Goal: Information Seeking & Learning: Find specific fact

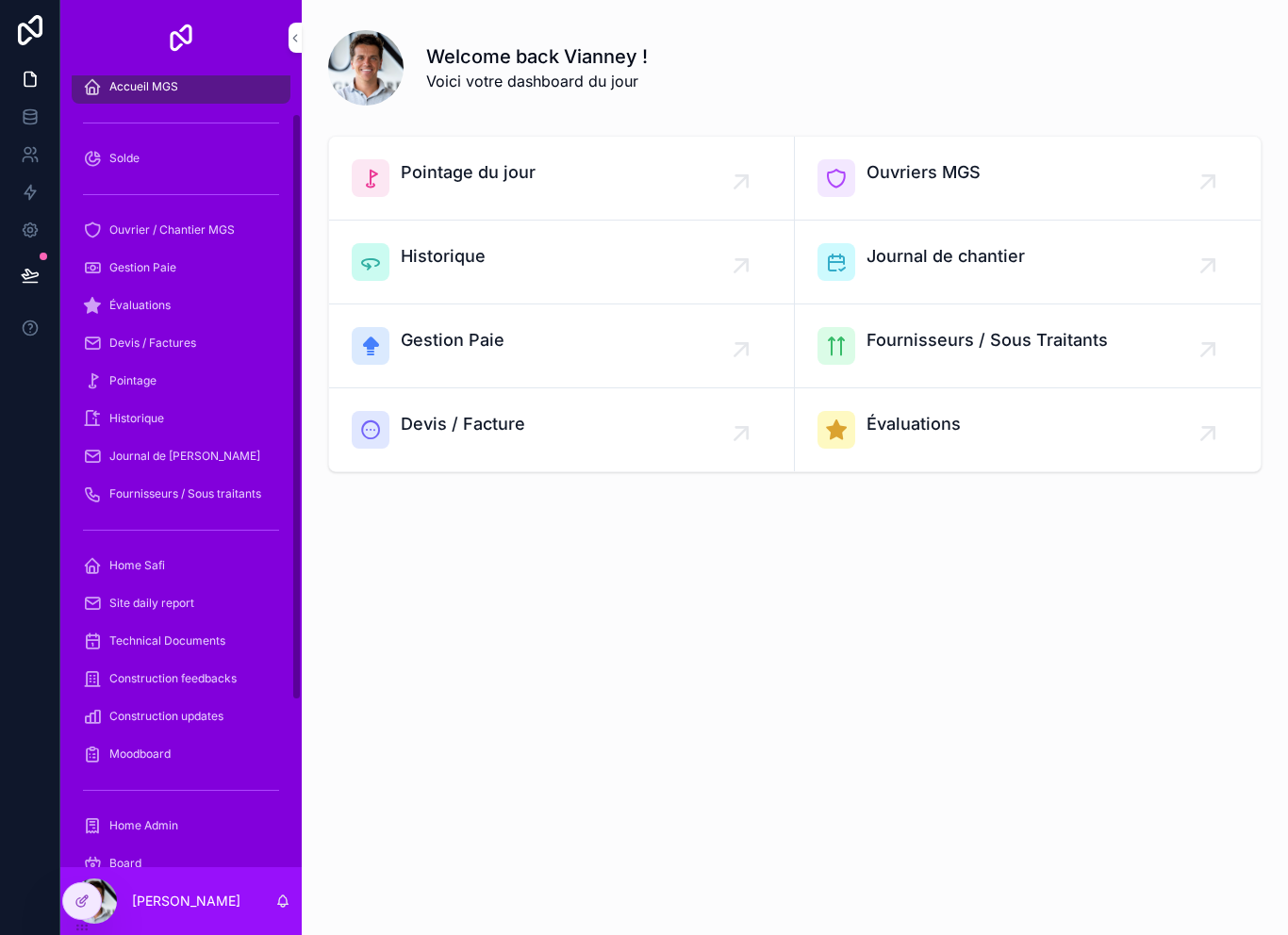
scroll to position [3, 0]
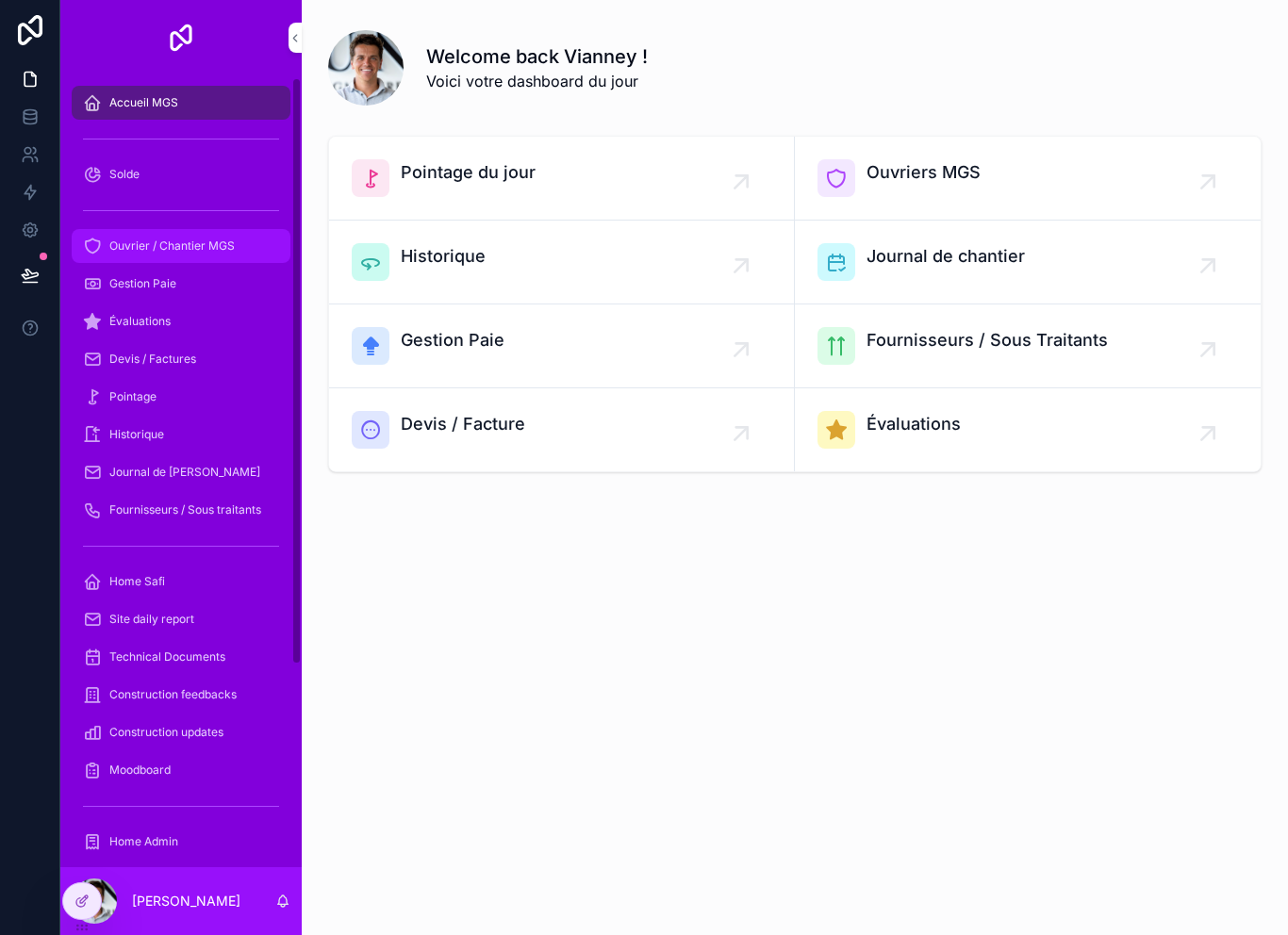
click at [233, 247] on span "Ouvrier / Chantier MGS" at bounding box center [171, 246] width 125 height 16
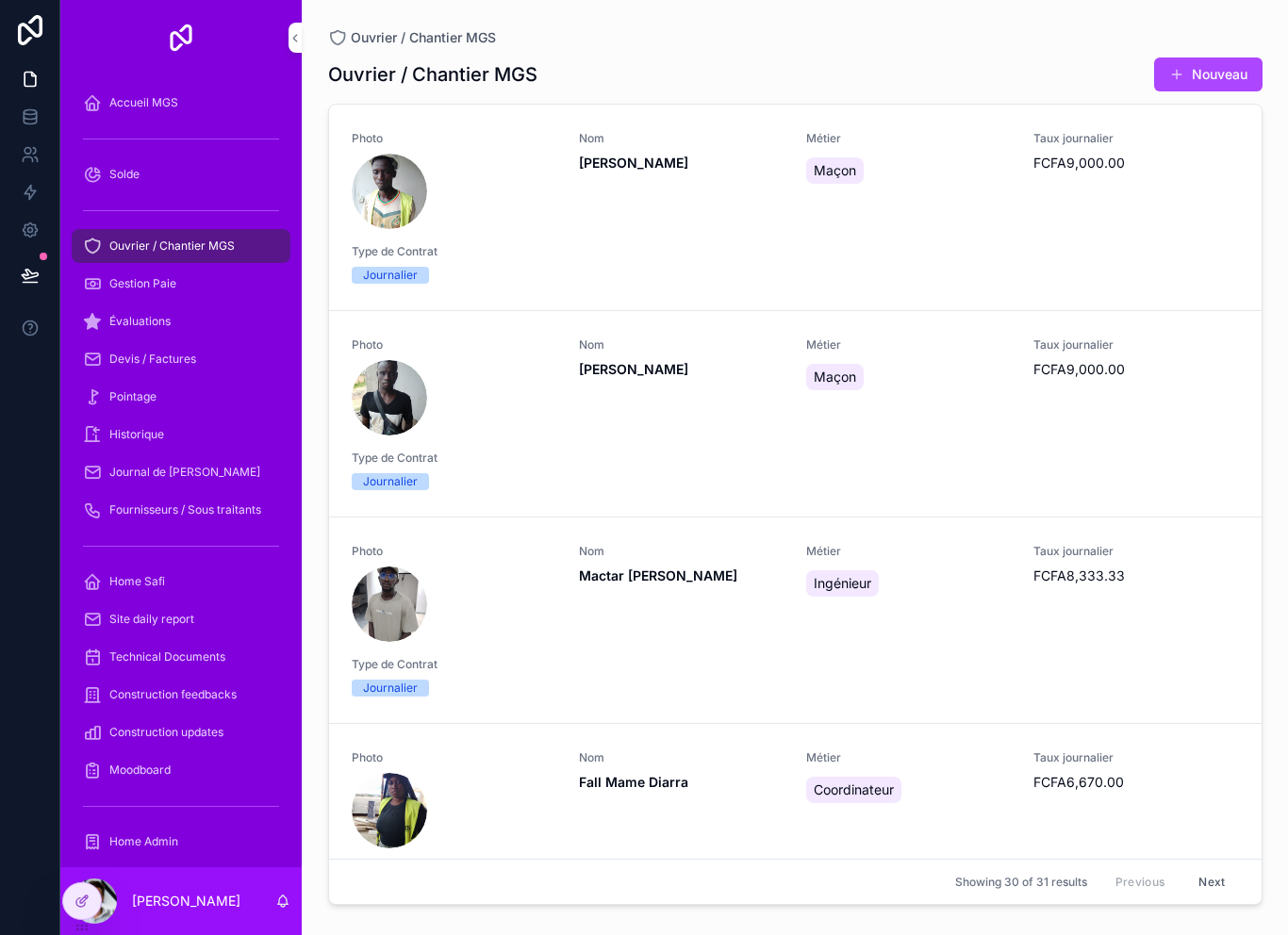
click at [222, 258] on div "Ouvrier / Chantier MGS" at bounding box center [181, 245] width 197 height 30
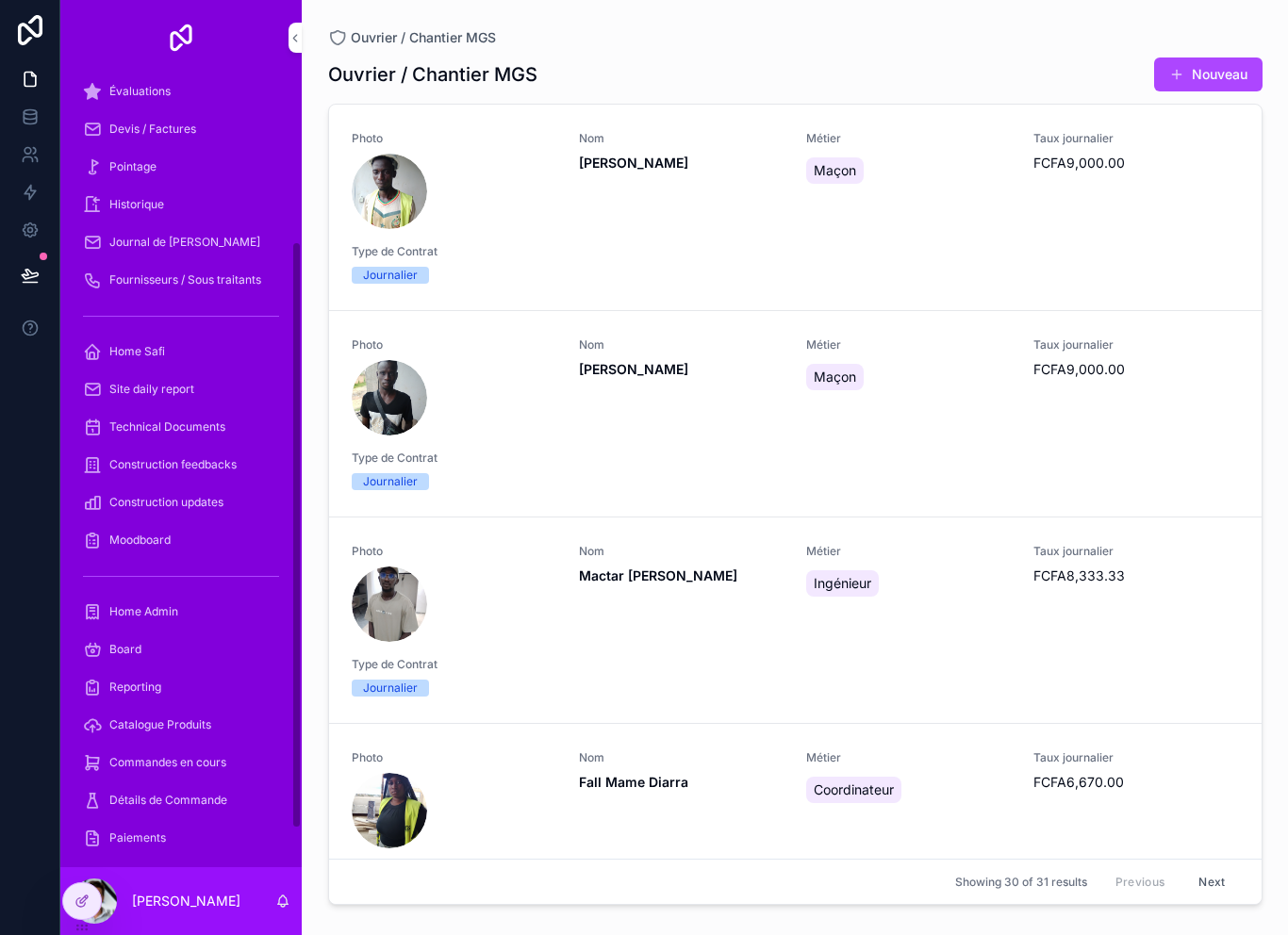
scroll to position [250, 0]
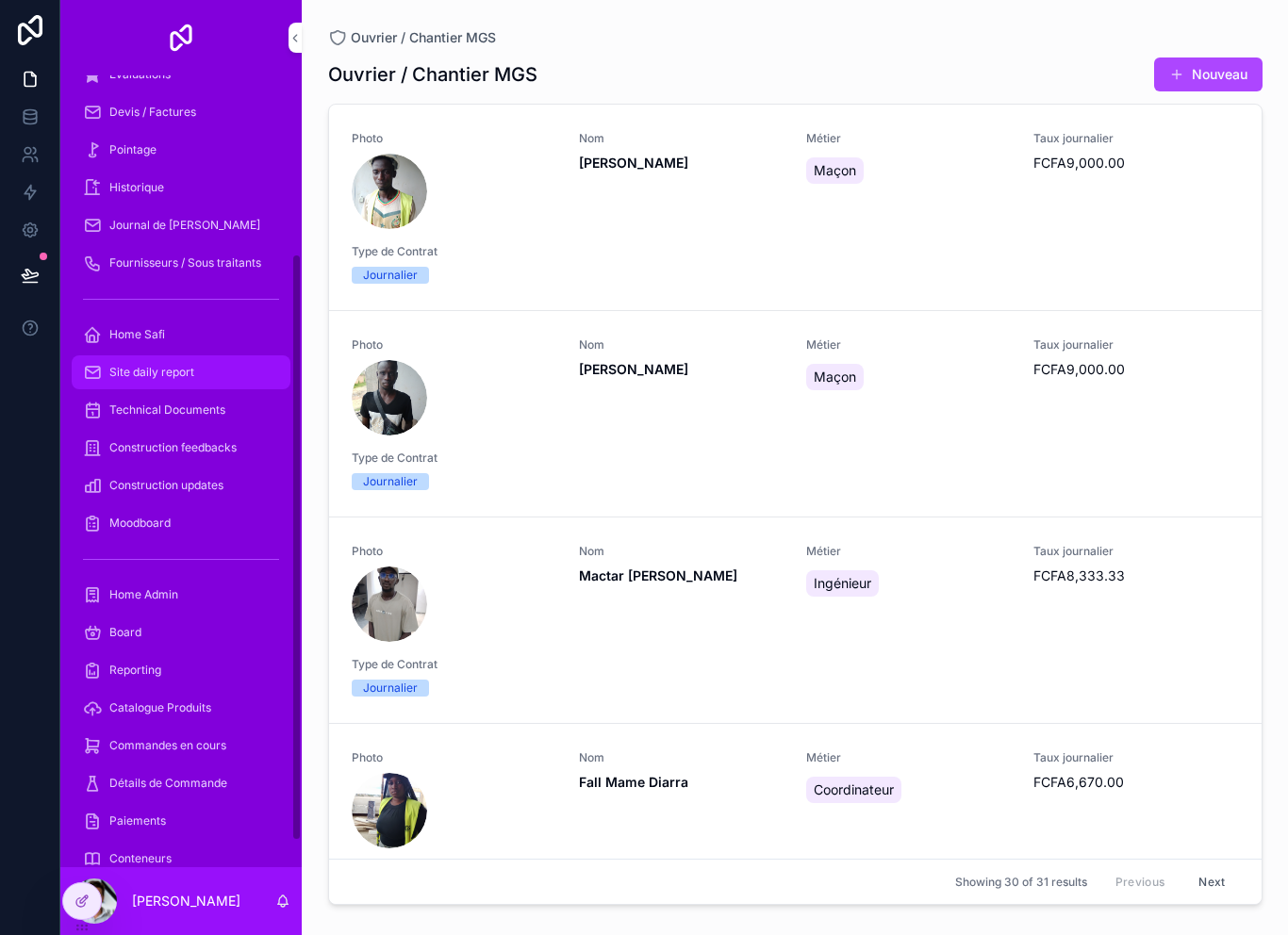
click at [201, 378] on div "Site daily report" at bounding box center [181, 372] width 197 height 30
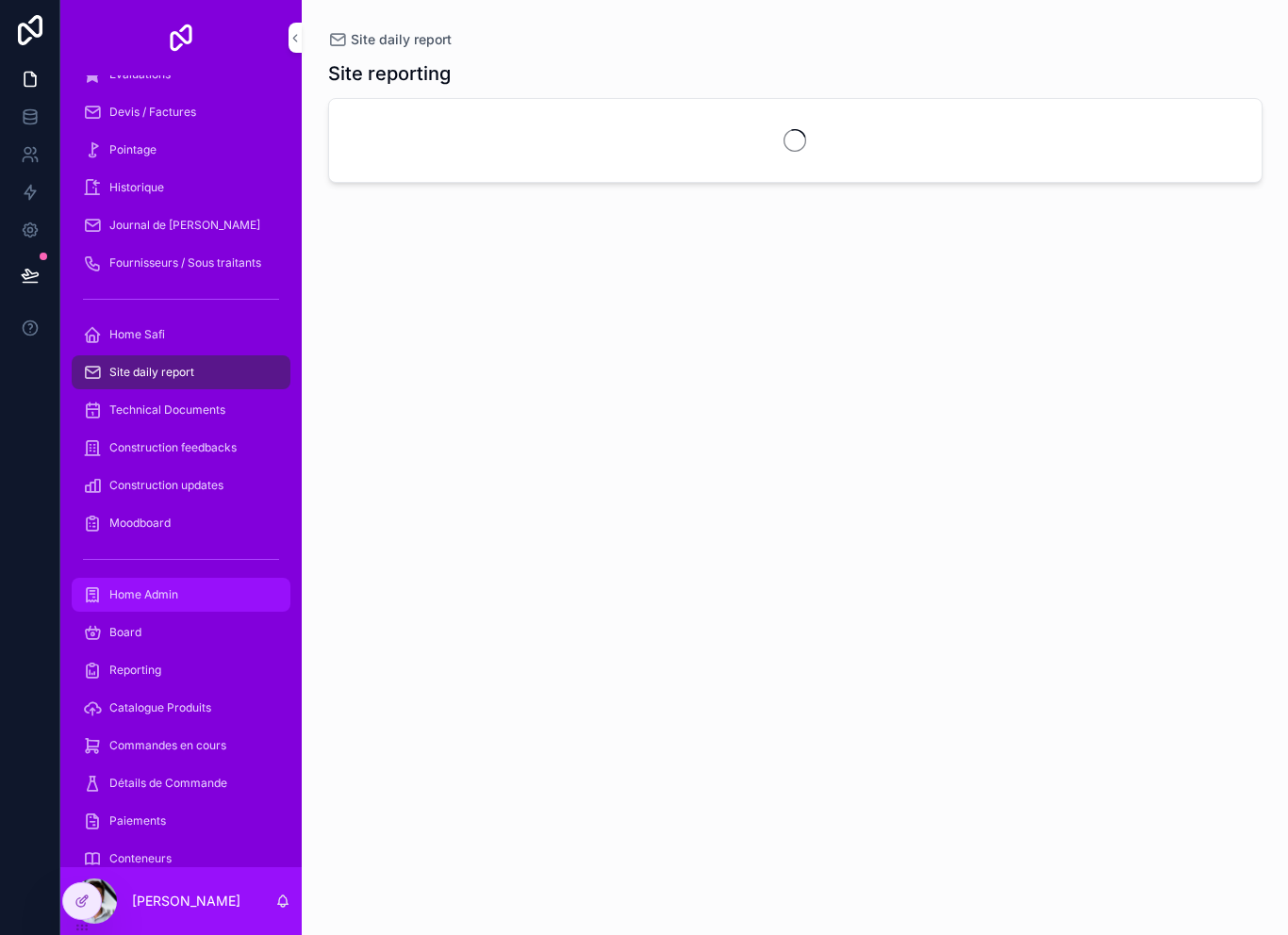
click at [197, 596] on div "Home Admin" at bounding box center [181, 594] width 197 height 30
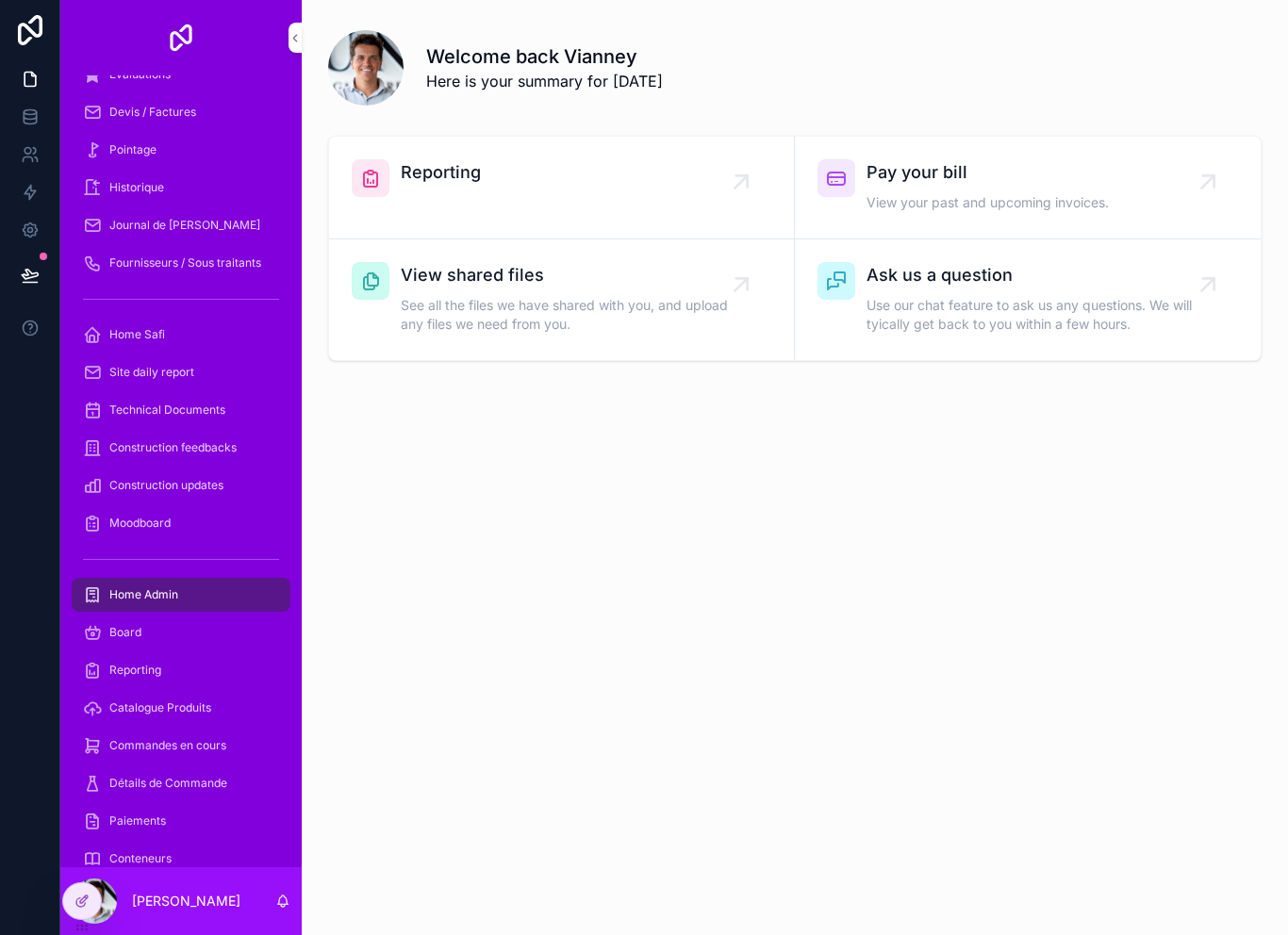
click at [197, 596] on div "Home Admin" at bounding box center [181, 594] width 197 height 30
click at [207, 349] on div "Home Safi" at bounding box center [181, 334] width 197 height 30
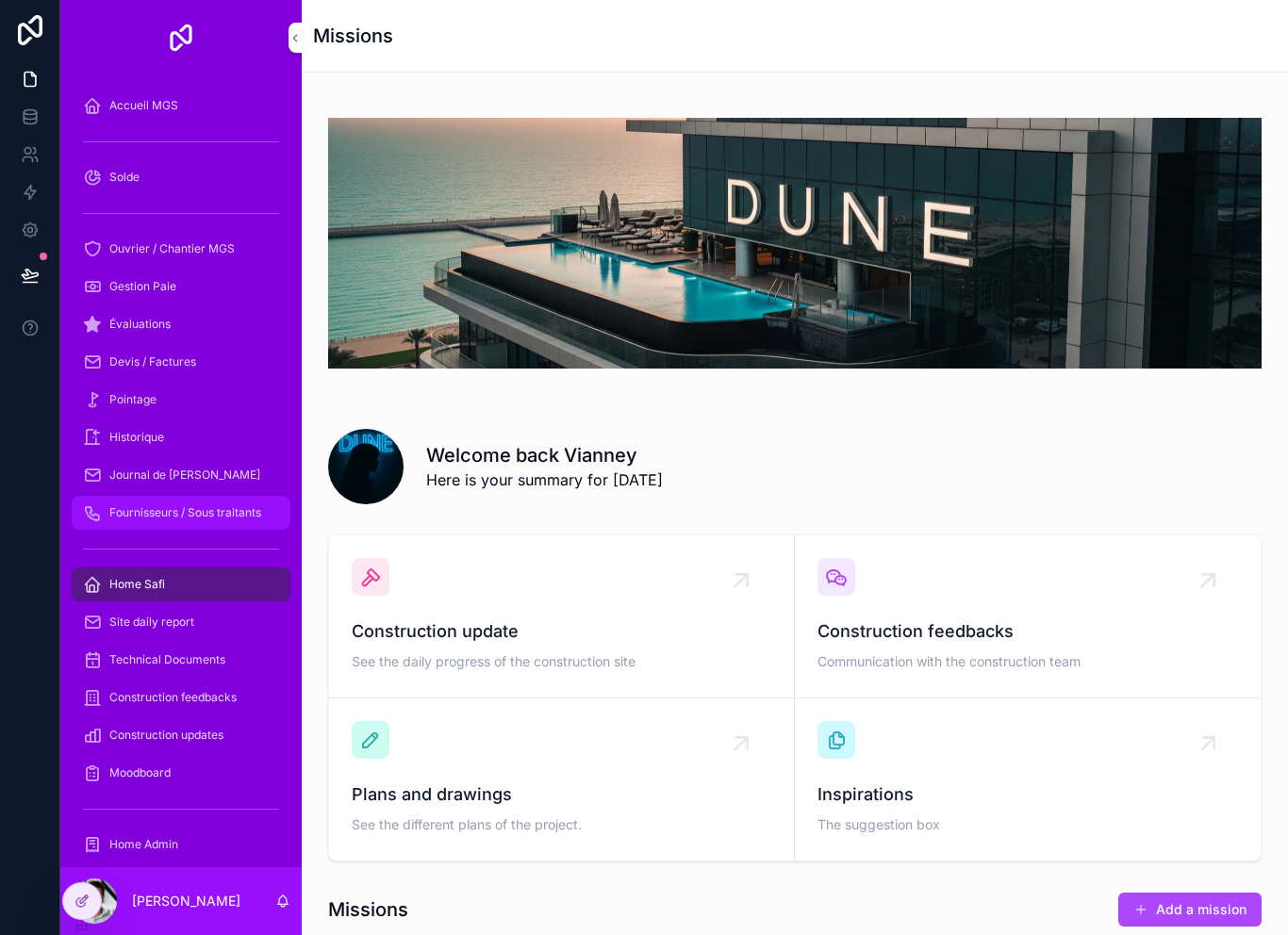
click at [224, 503] on div "Fournisseurs / Sous traitants" at bounding box center [181, 513] width 197 height 30
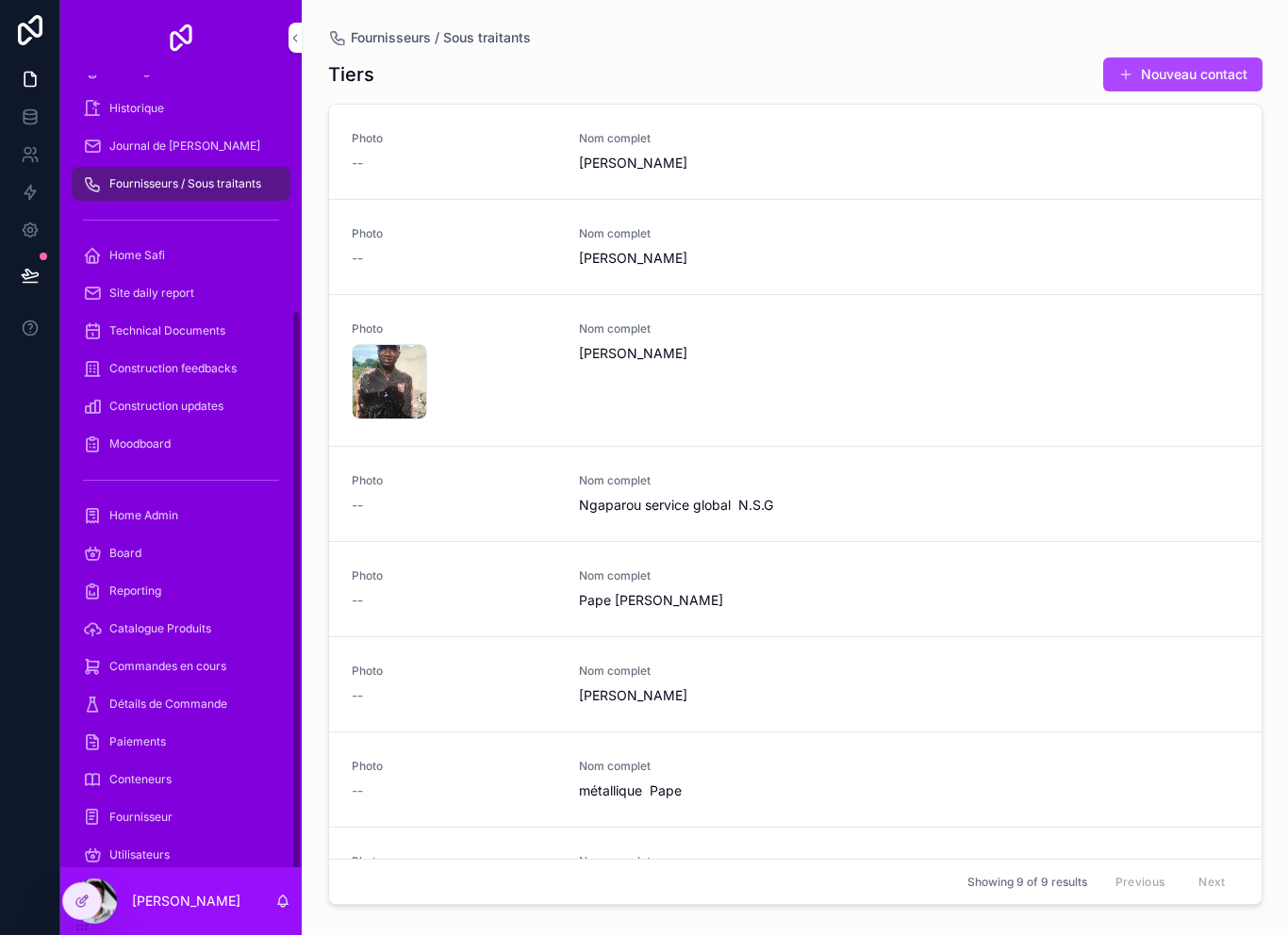
scroll to position [328, 0]
click at [169, 658] on div "Commandes en cours" at bounding box center [181, 667] width 197 height 30
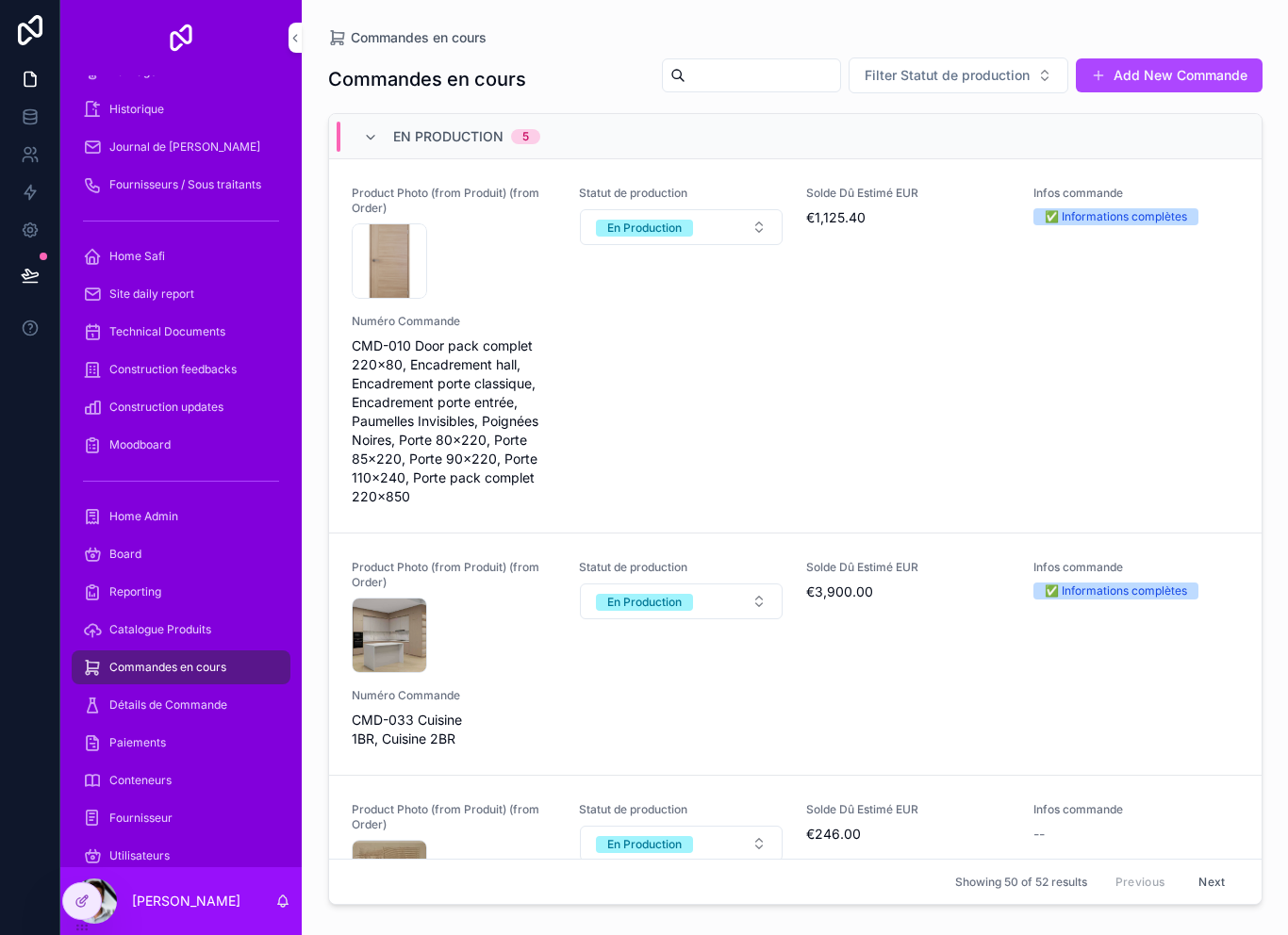
click at [698, 371] on div "Product Photo (from Produit) (from Order) IMG_7105 .jpeg Statut de production E…" at bounding box center [795, 345] width 887 height 320
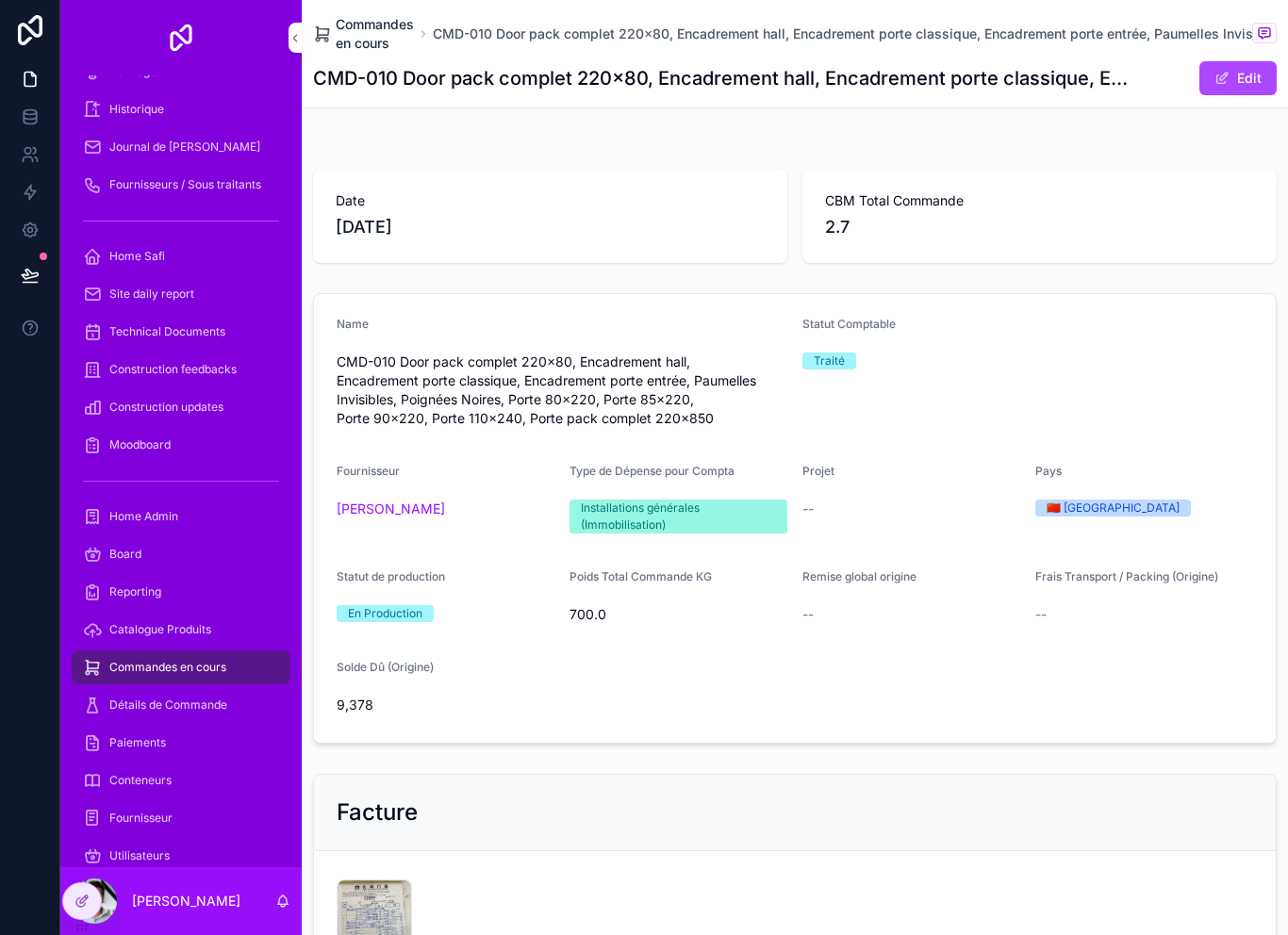
click at [379, 26] on span "Commandes en cours" at bounding box center [375, 34] width 78 height 38
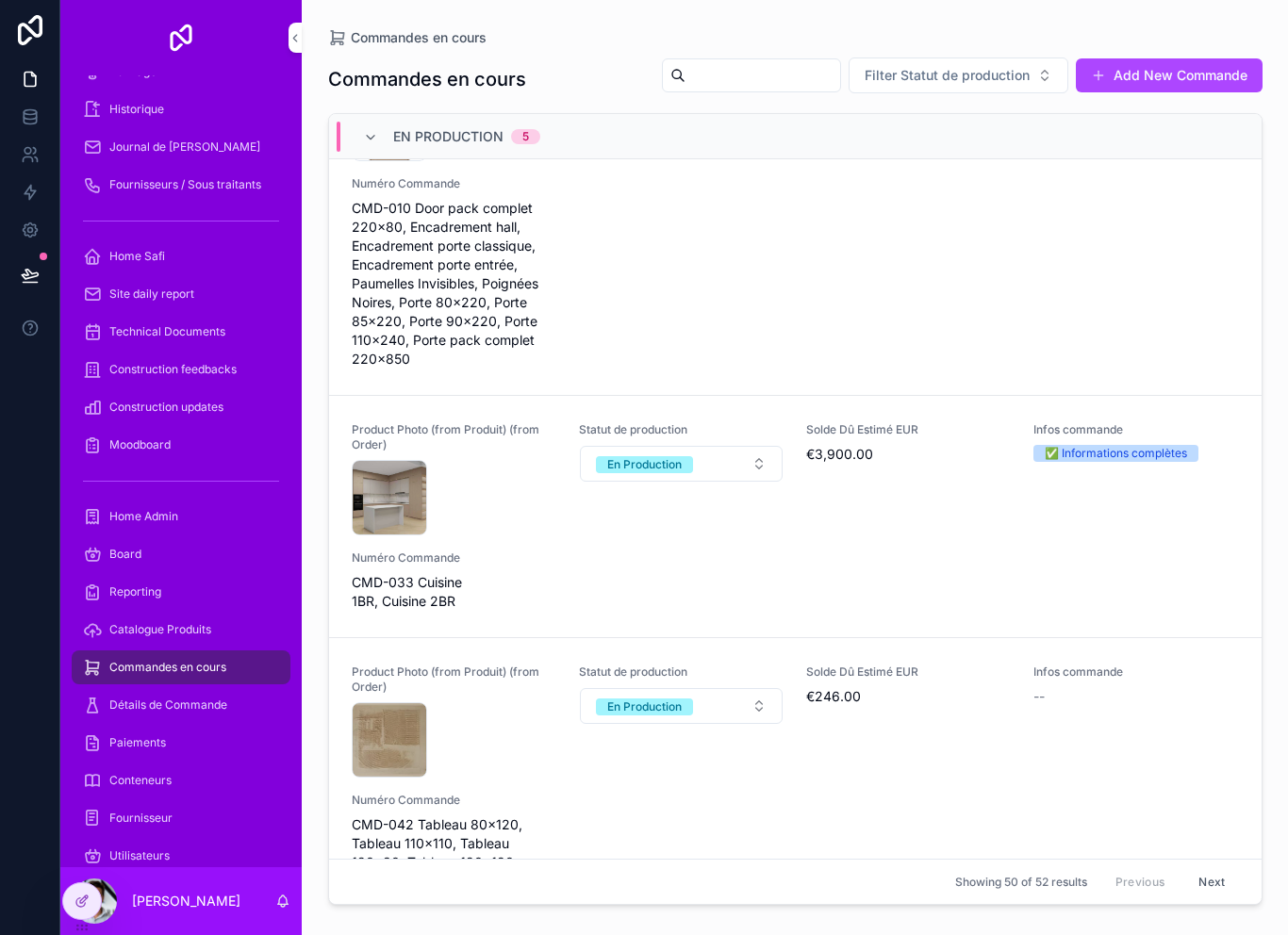
scroll to position [153, 0]
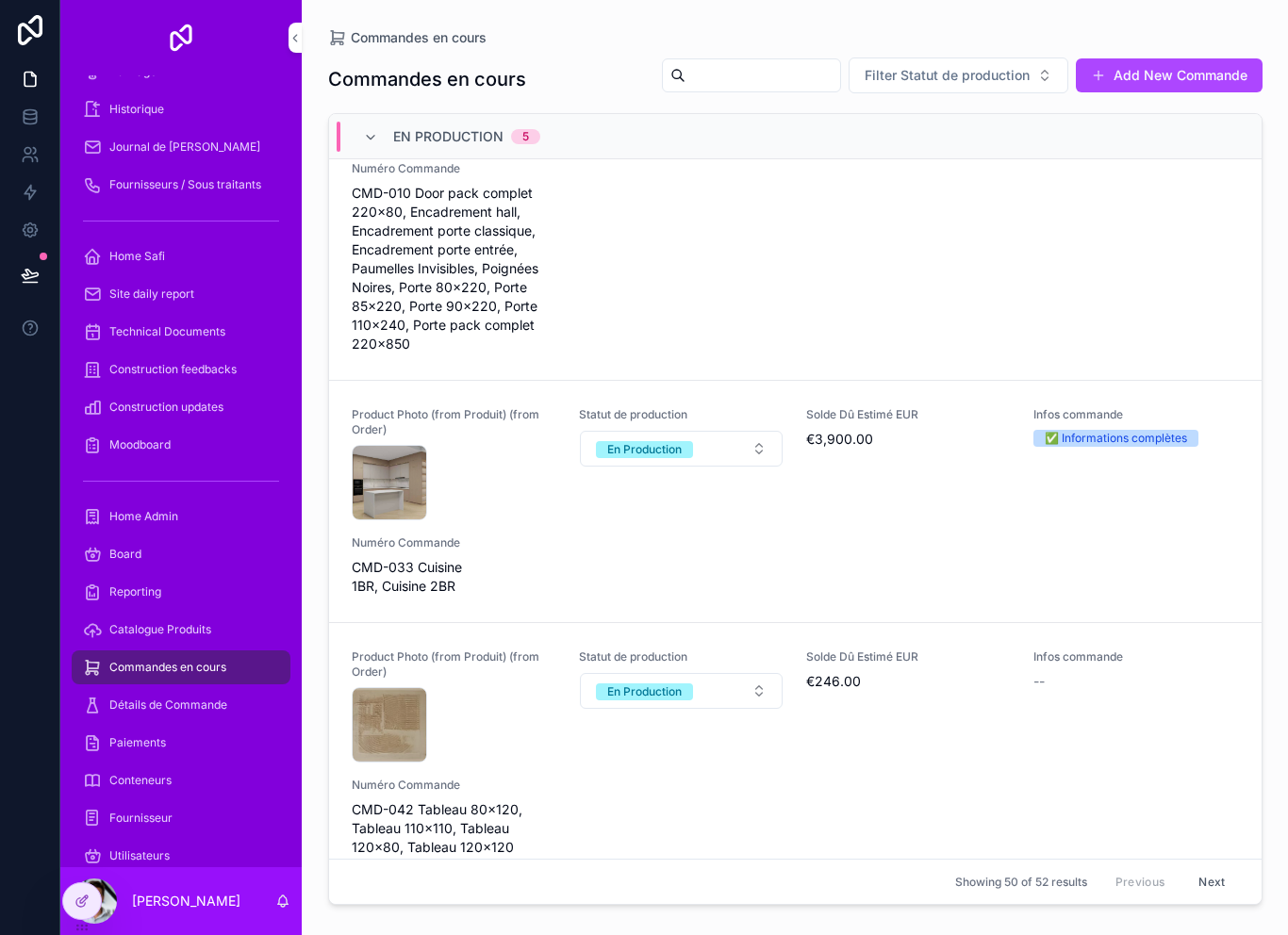
click at [509, 552] on div "Numéro Commande CMD-033 Cuisine 1BR, Cuisine 2BR" at bounding box center [453, 565] width 204 height 60
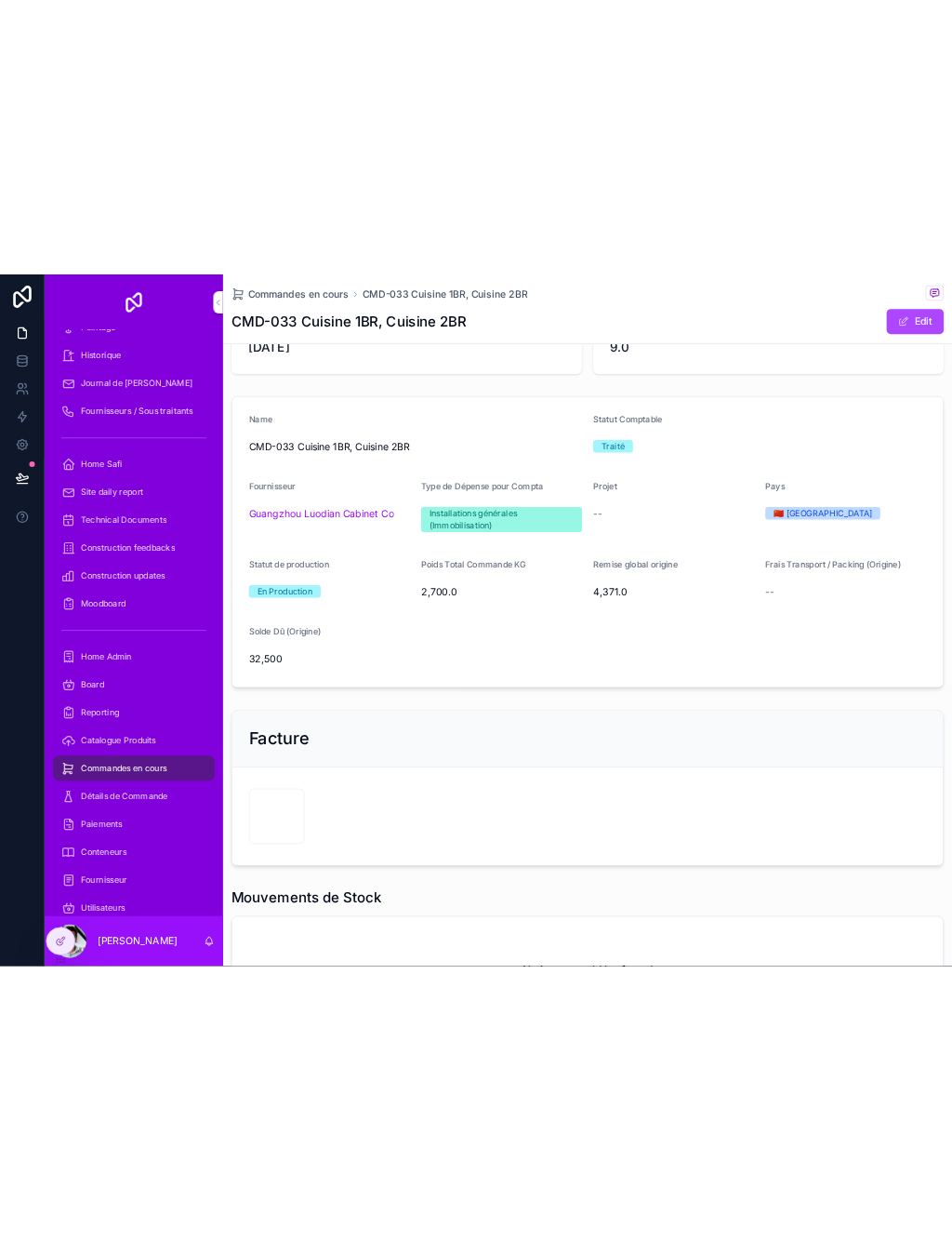
scroll to position [110, 0]
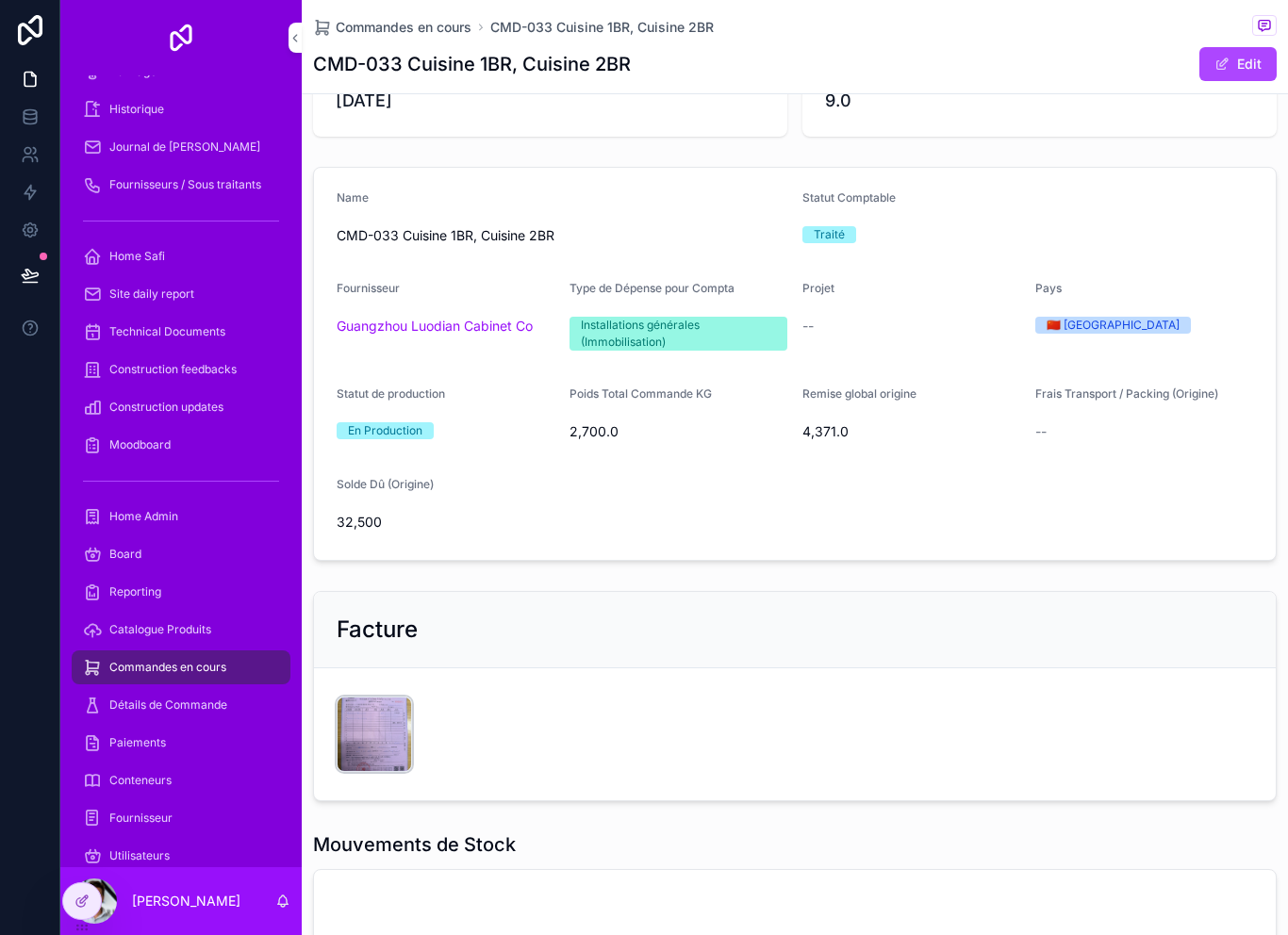
click at [375, 734] on div "CleanShot-2025-09-03-at-22.07.28@2x .png" at bounding box center [375, 735] width 76 height 76
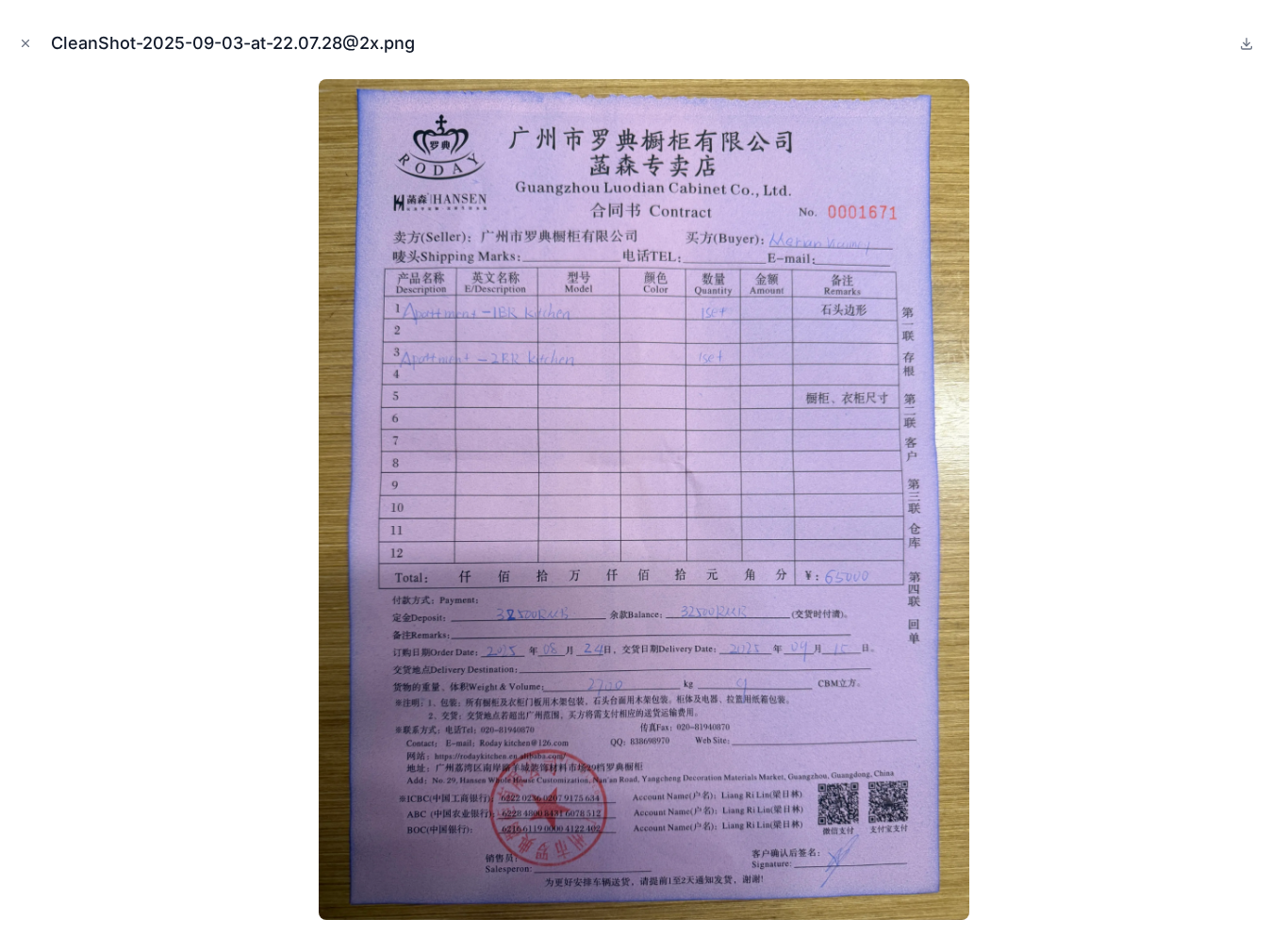
scroll to position [6, 0]
click at [37, 64] on div "CleanShot-2025-09-03-at-22.07.28@2x.png" at bounding box center [644, 44] width 1258 height 56
click at [51, 66] on div "CleanShot-2025-09-03-at-22.07.28@2x.png" at bounding box center [644, 44] width 1258 height 56
click at [38, 34] on div "CleanShot-2025-09-03-at-22.07.28@2x.png" at bounding box center [644, 44] width 1258 height 56
click at [31, 42] on icon "Close modal" at bounding box center [25, 44] width 14 height 14
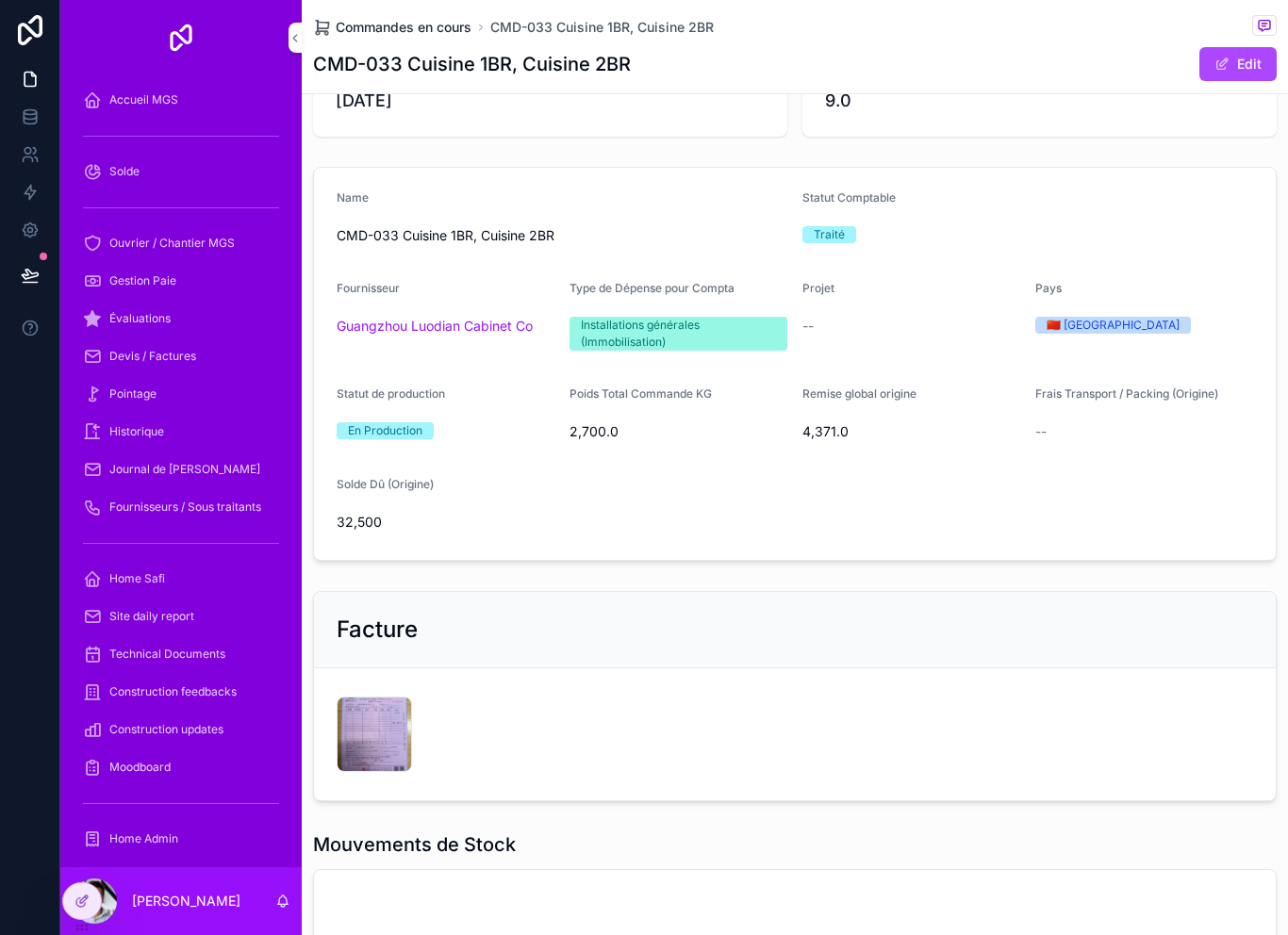
click at [431, 18] on span "Commandes en cours" at bounding box center [404, 26] width 136 height 18
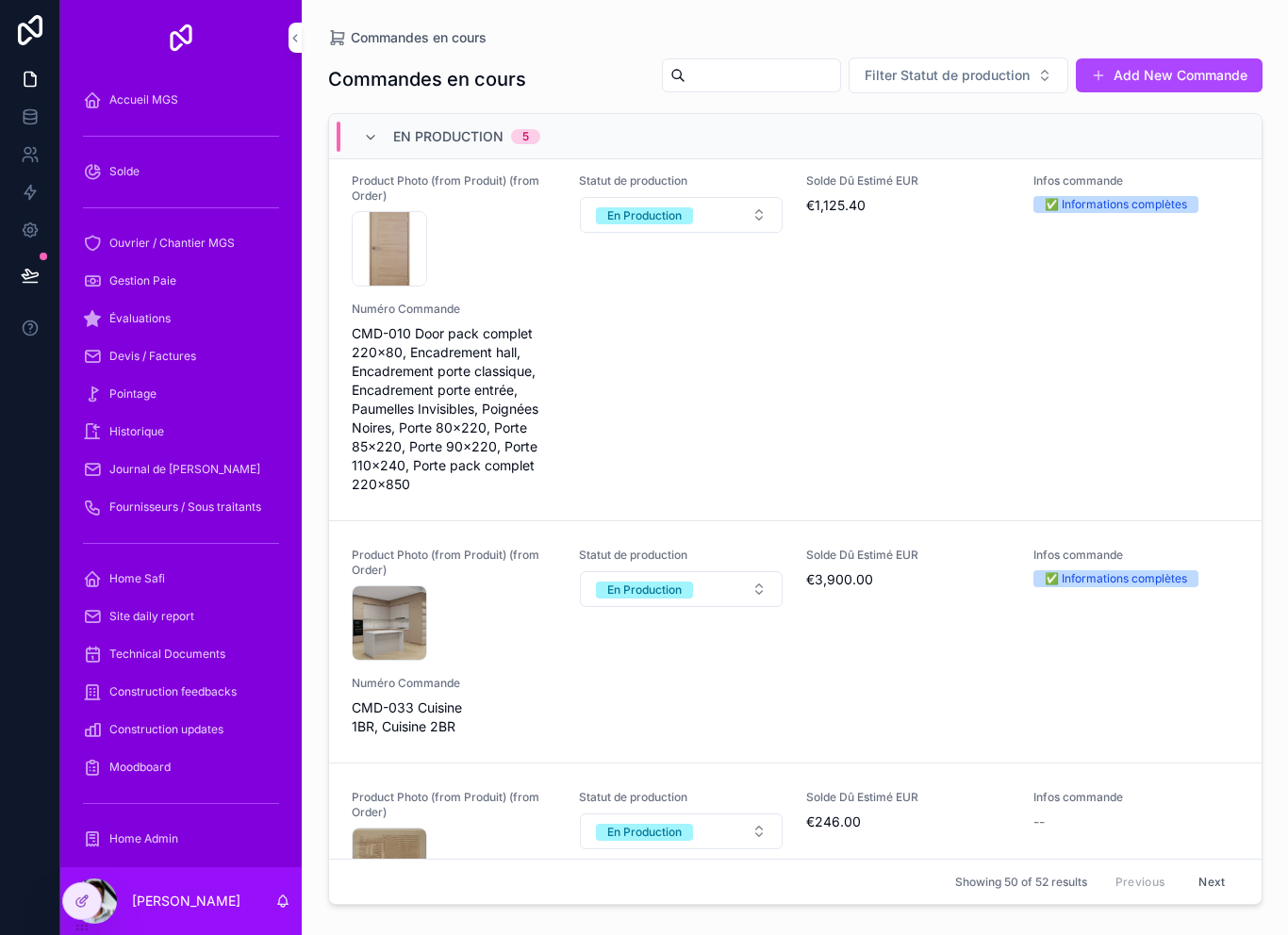
scroll to position [10, 0]
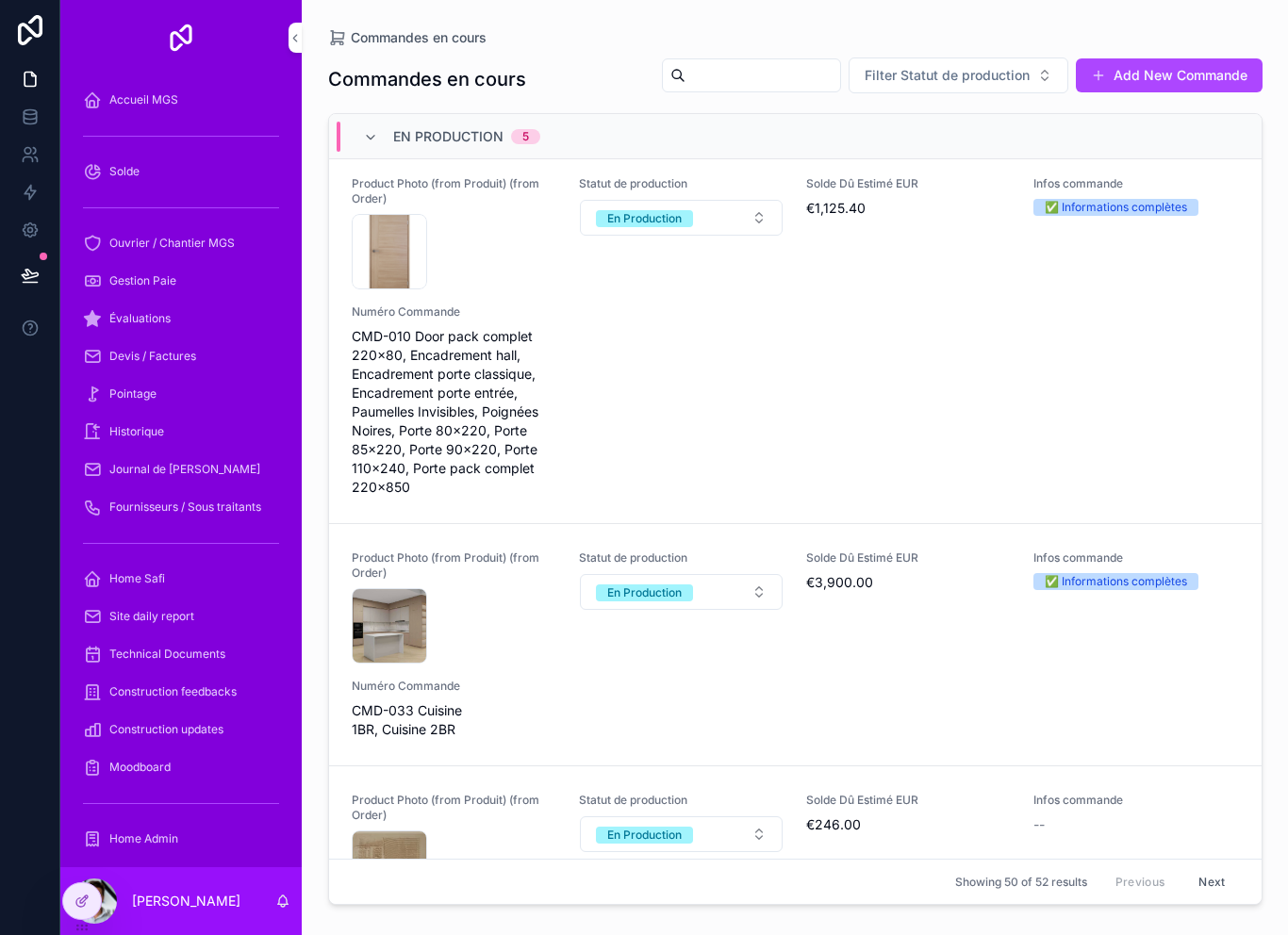
click at [766, 409] on div "Product Photo (from Produit) (from Order) IMG_7105 .jpeg Statut de production E…" at bounding box center [795, 336] width 887 height 320
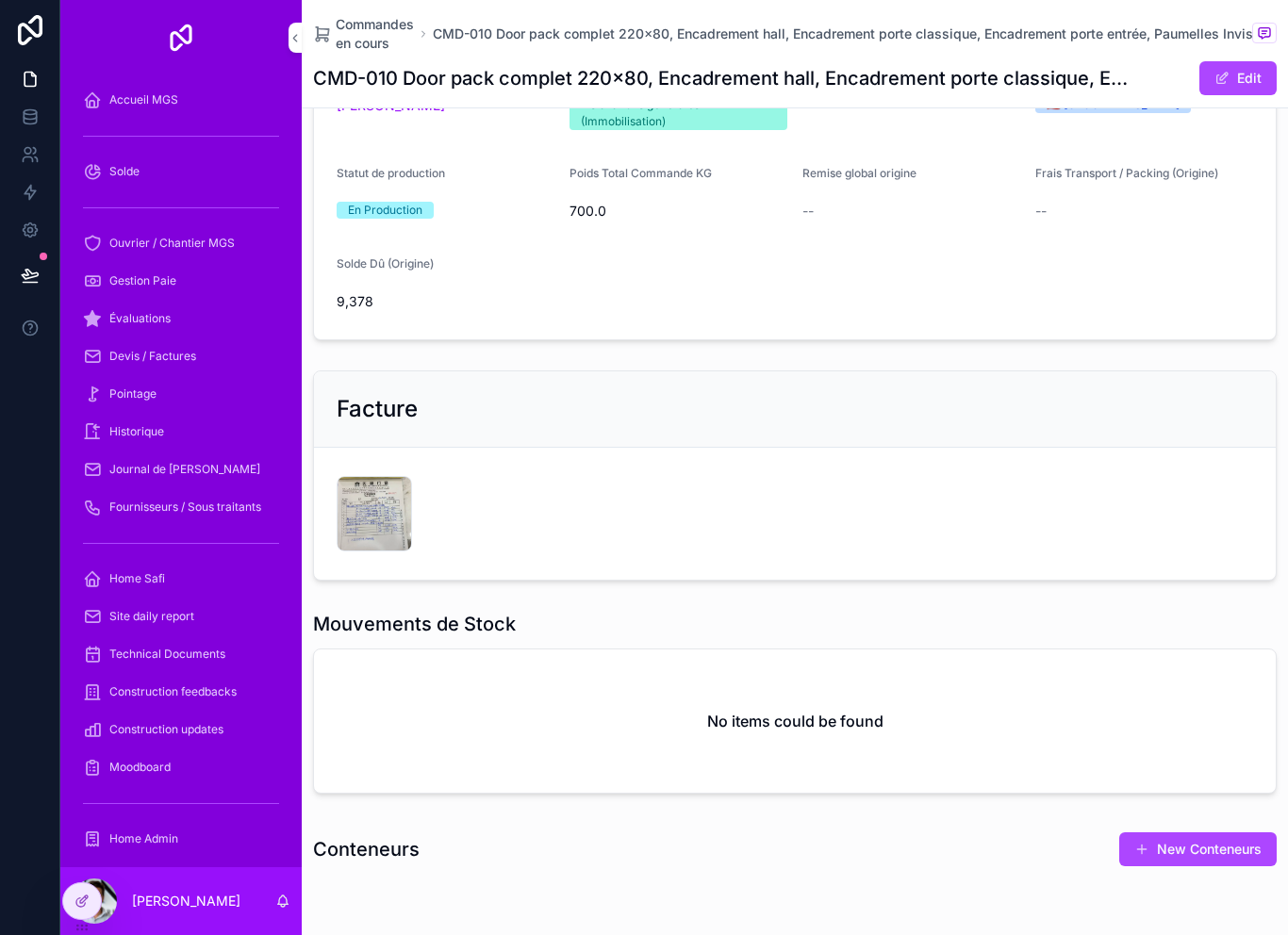
scroll to position [408, 0]
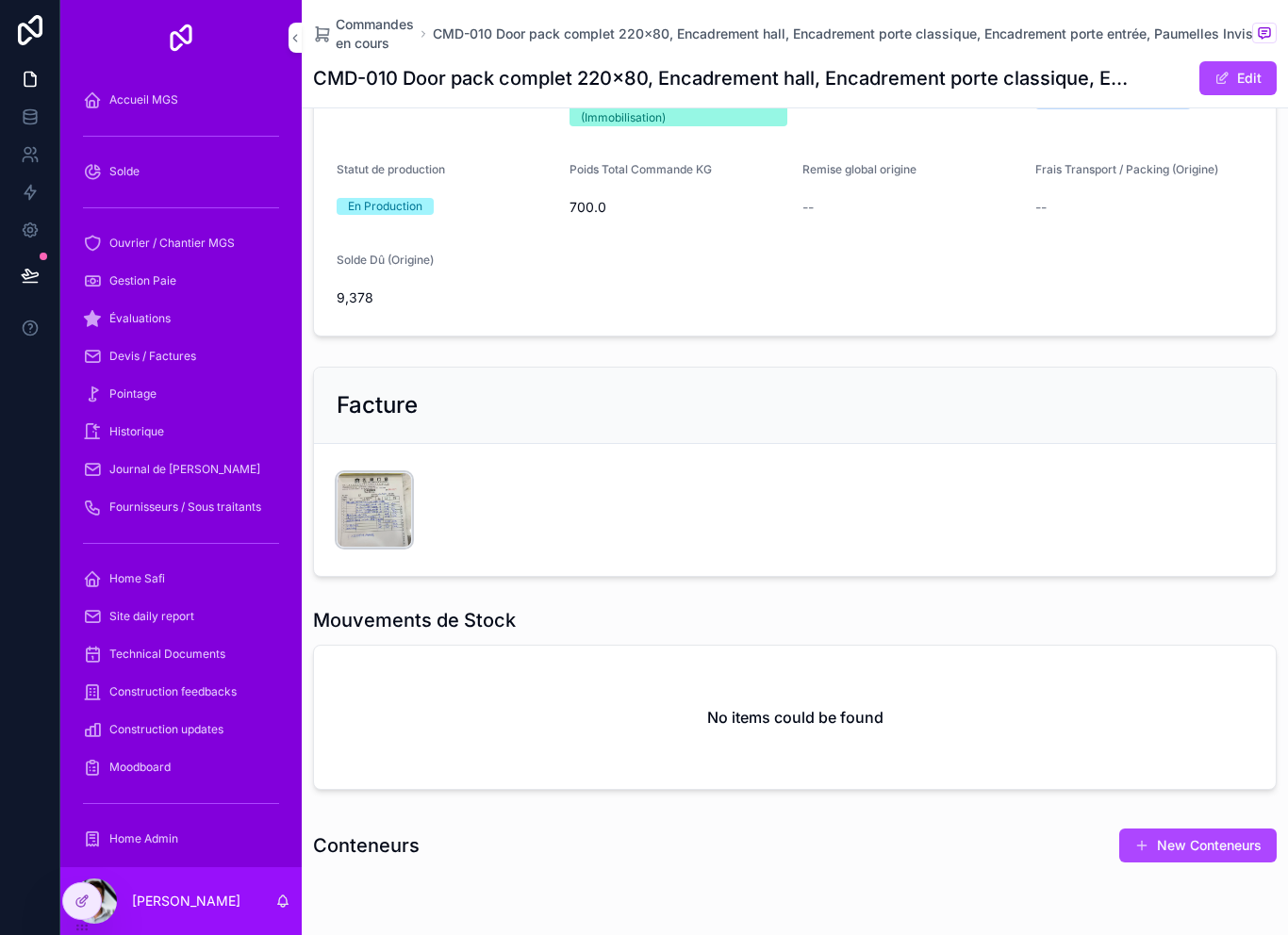
click at [361, 501] on div "CleanShot-2025-09-03-at-22.27.32@2x .png" at bounding box center [375, 510] width 76 height 76
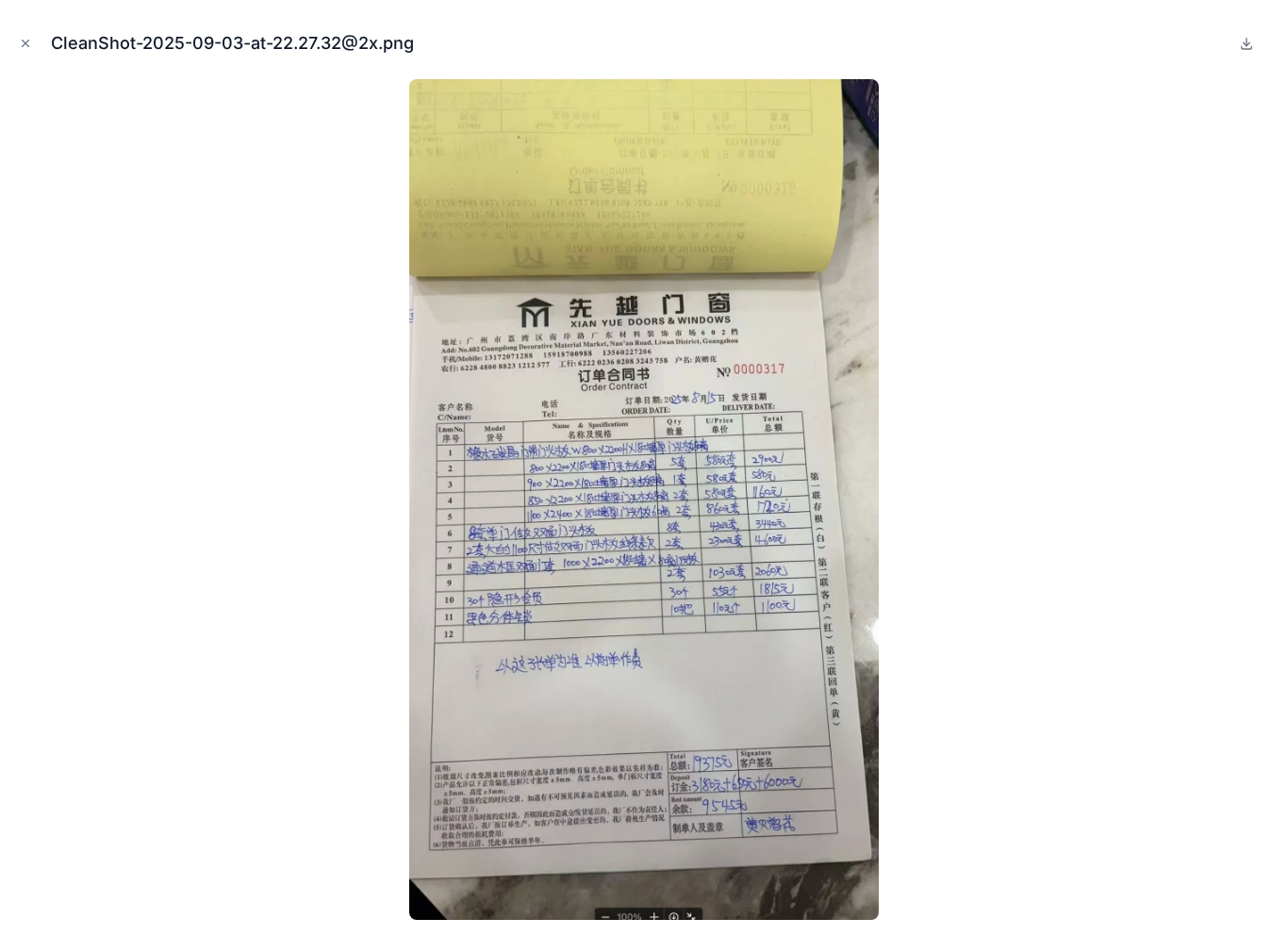
click at [27, 24] on div "CleanShot-2025-09-03-at-22.27.32@2x.png" at bounding box center [644, 44] width 1258 height 56
click at [32, 42] on button "Close modal" at bounding box center [25, 43] width 20 height 20
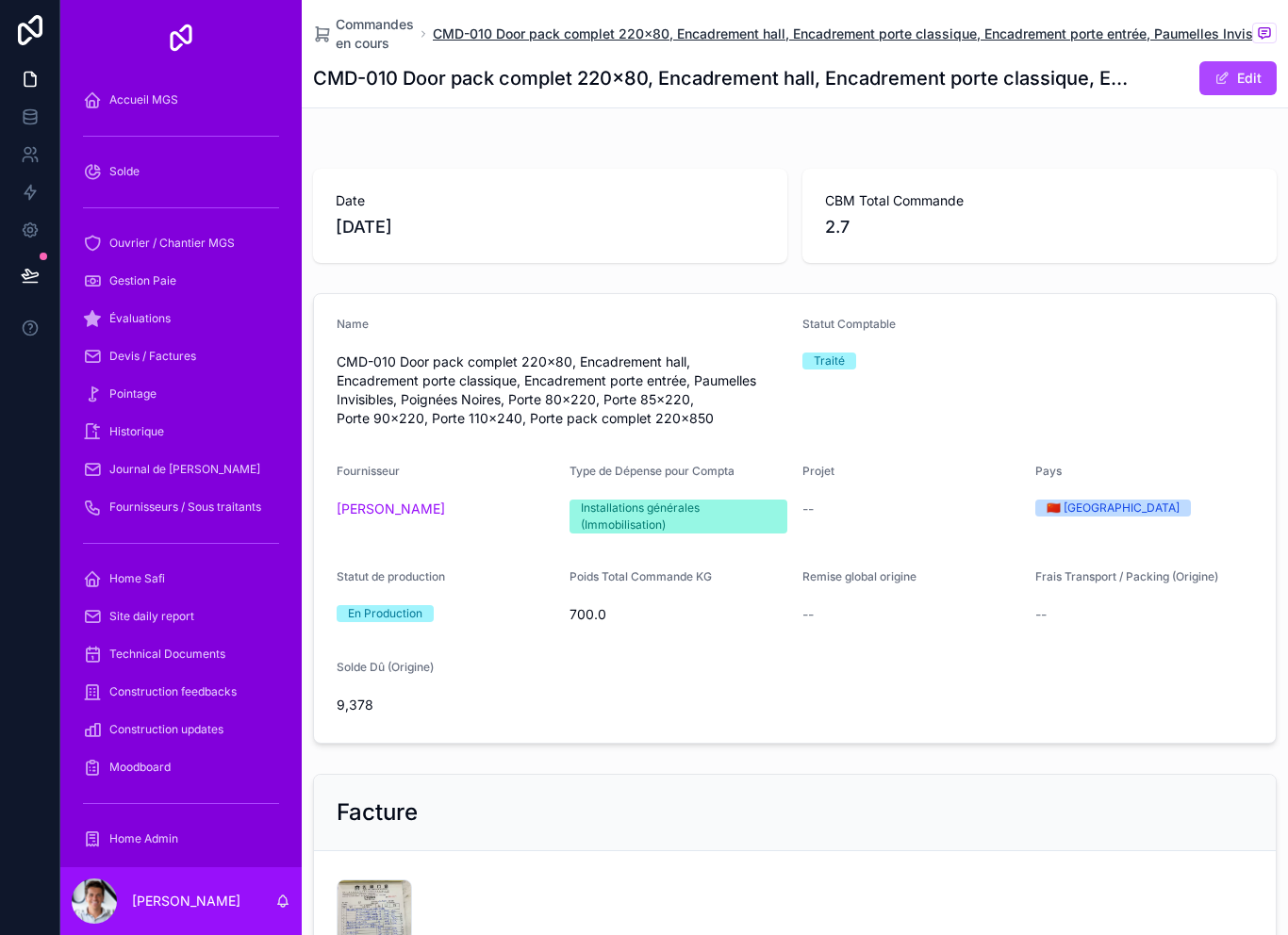
click at [703, 24] on span "CMD-010 Door pack complet 220x80, Encadrement hall, Encadrement porte classique…" at bounding box center [850, 33] width 835 height 18
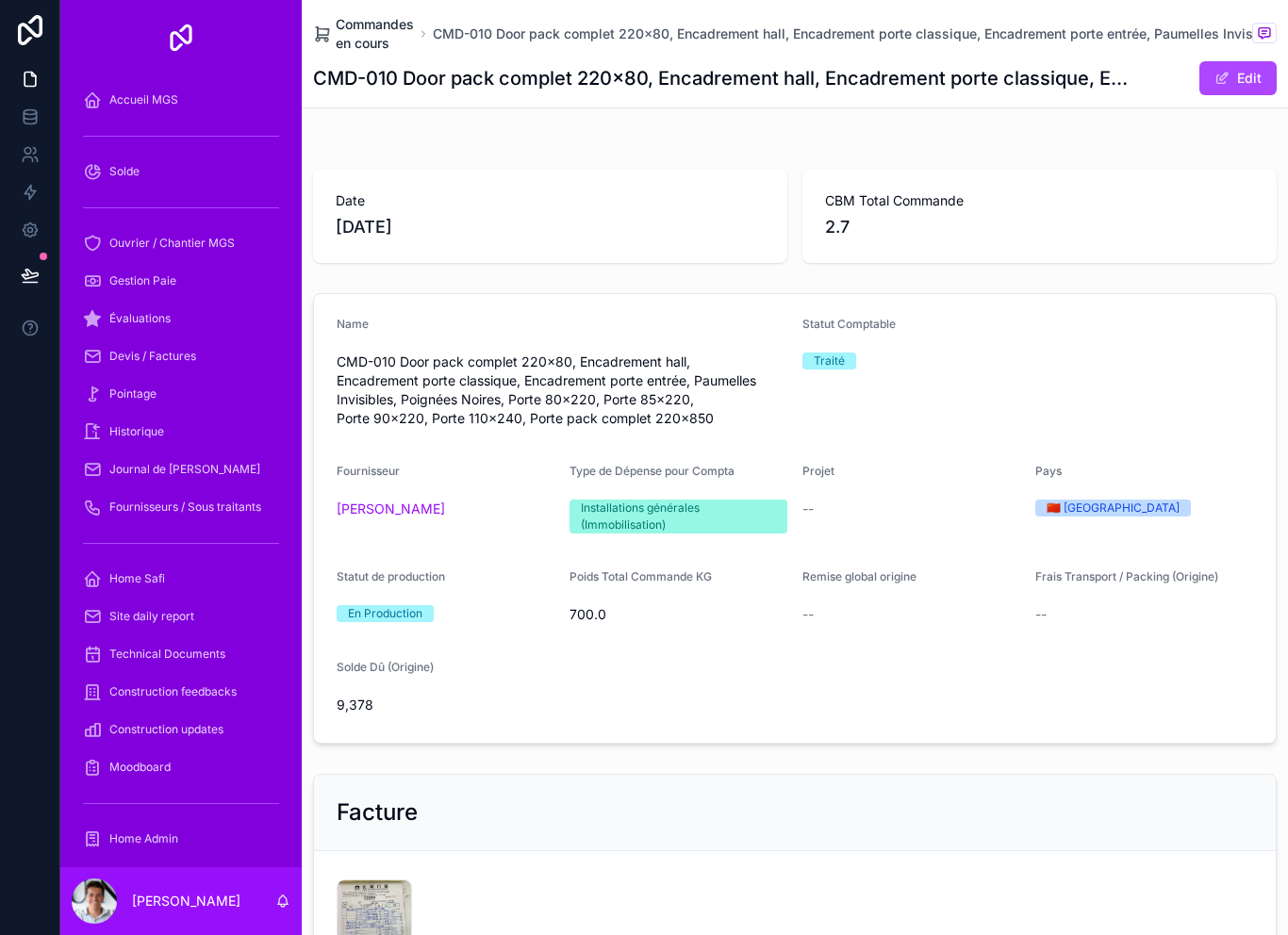
click at [361, 30] on span "Commandes en cours" at bounding box center [375, 34] width 78 height 38
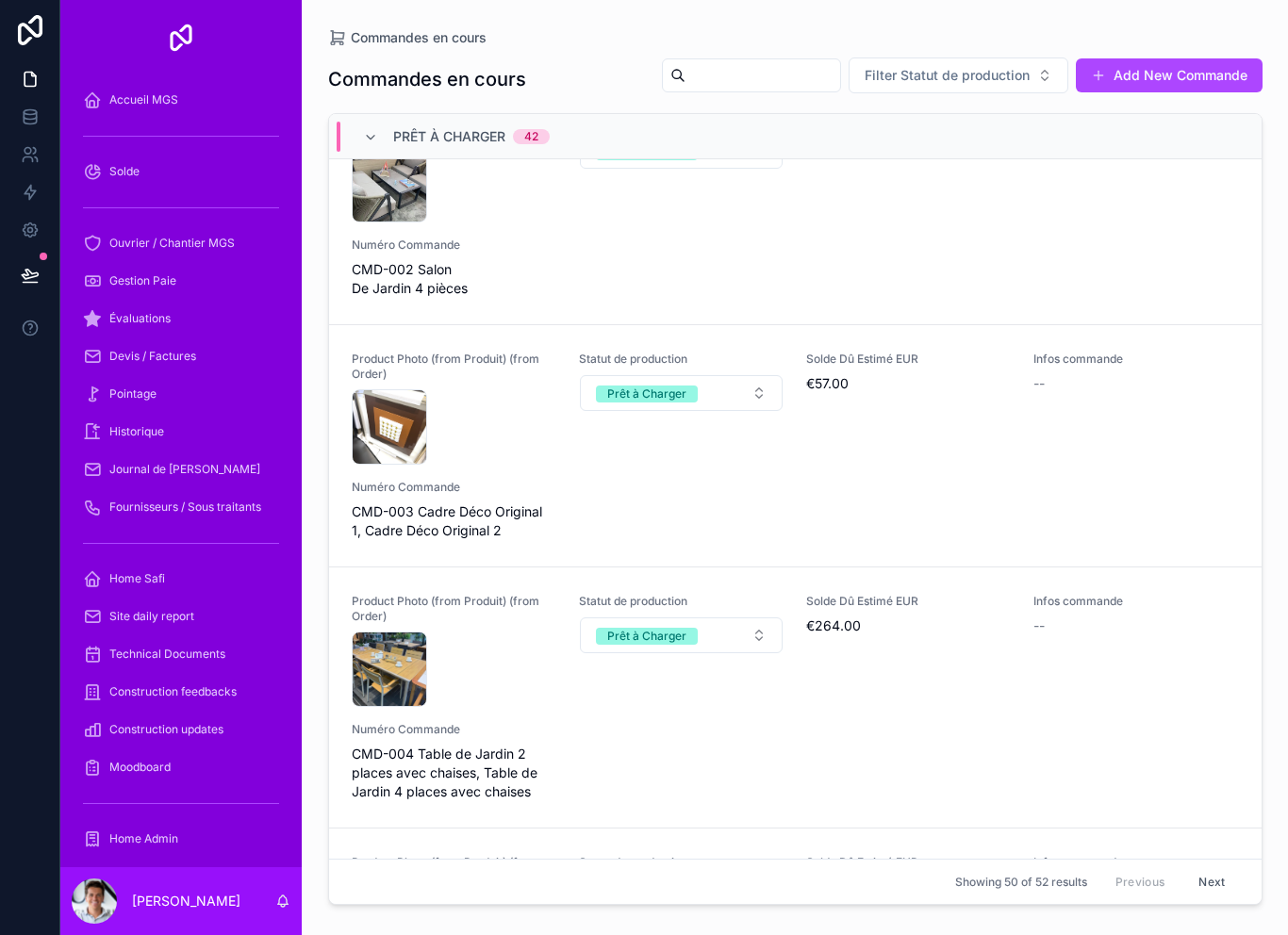
scroll to position [1866, 0]
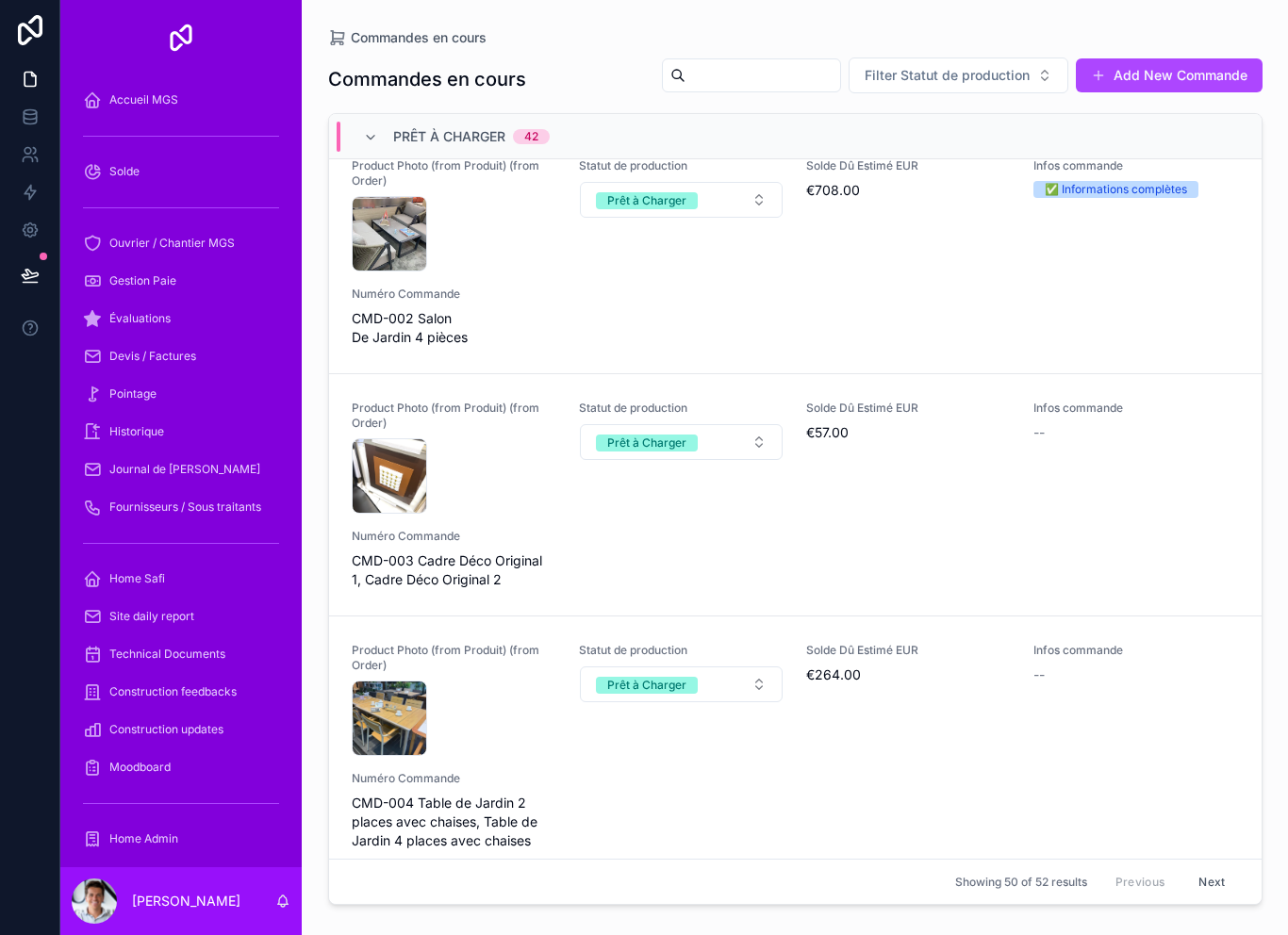
click at [755, 66] on input "scrollable content" at bounding box center [762, 75] width 155 height 26
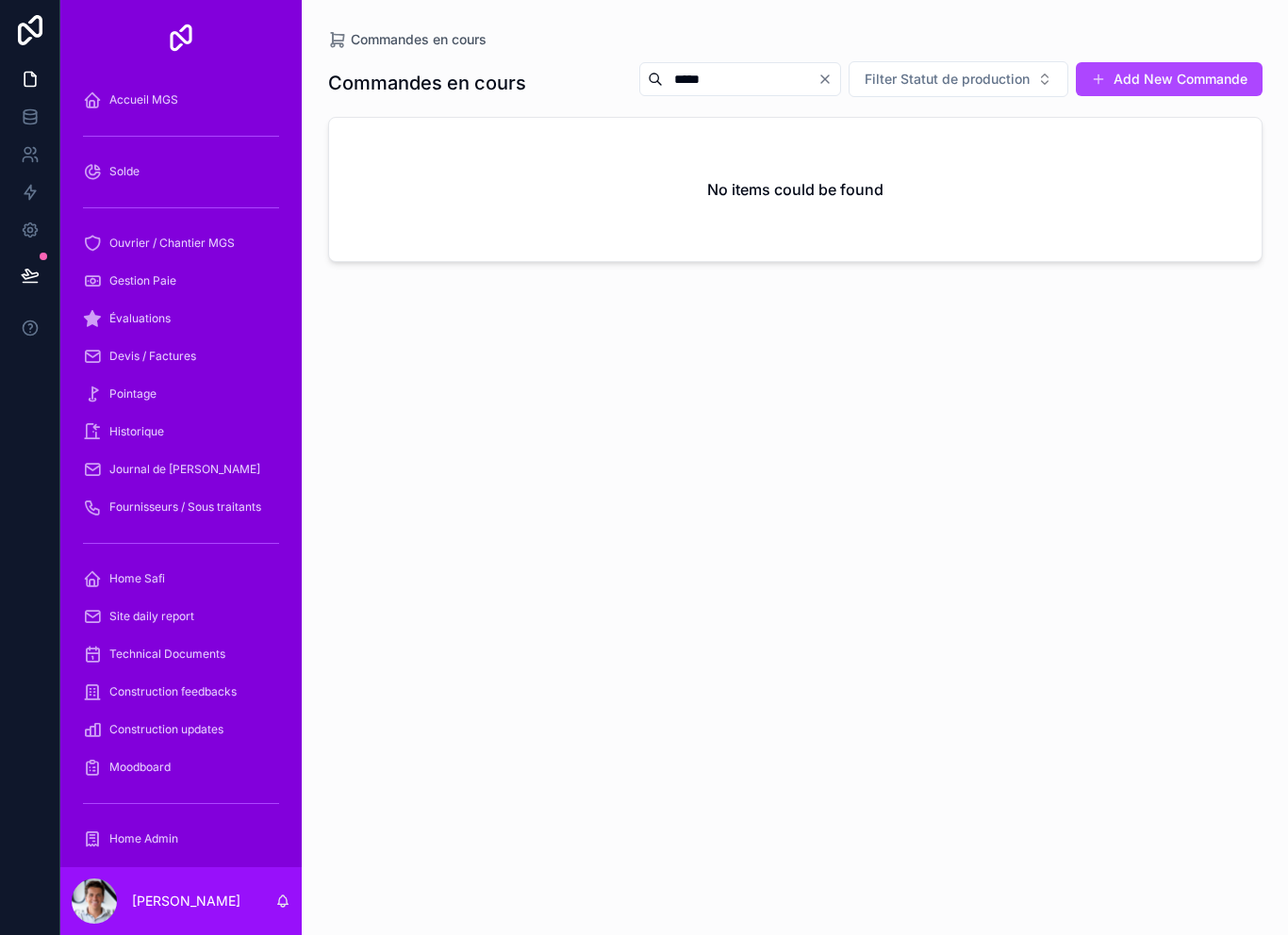
type input "*****"
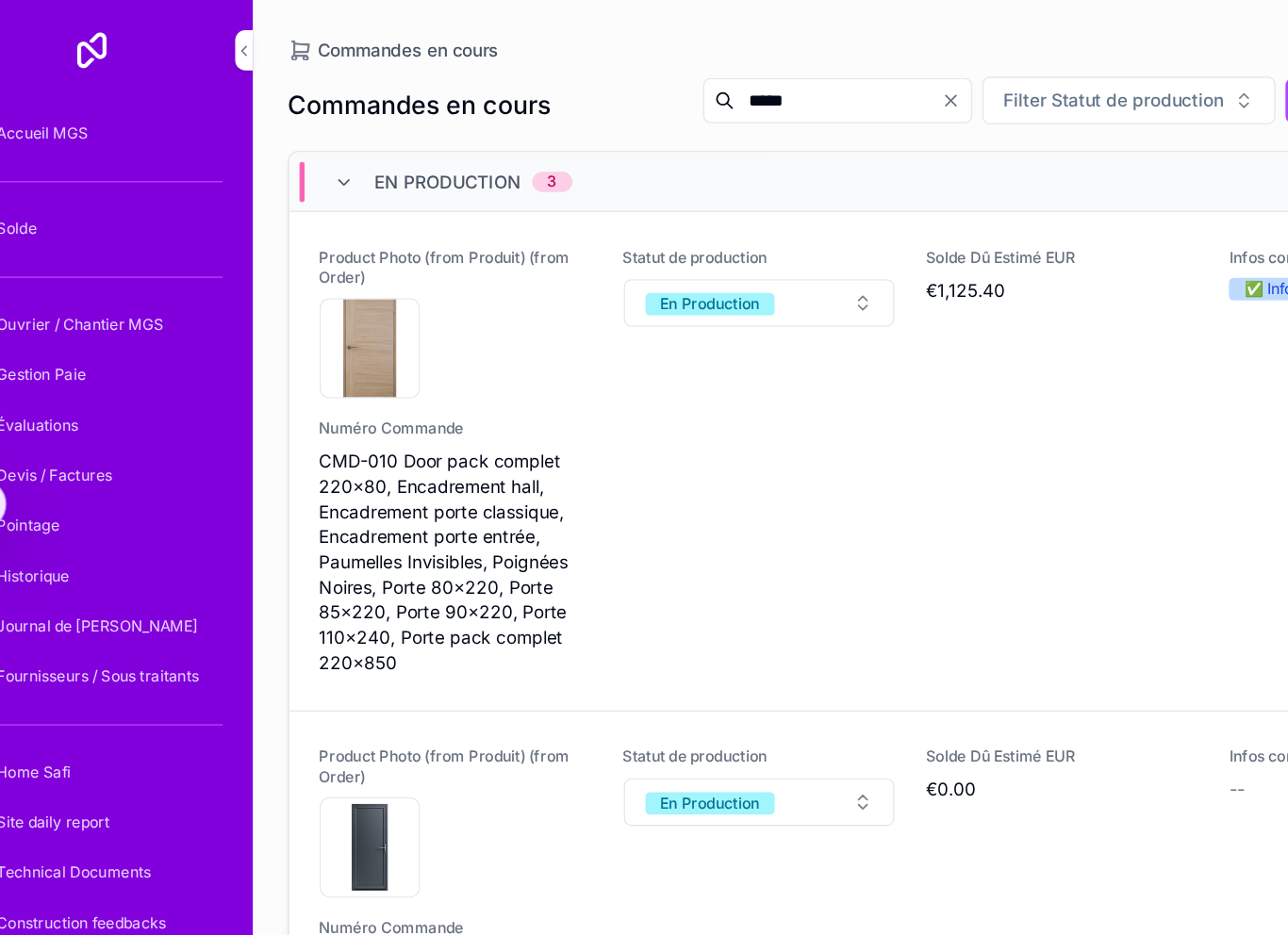
click at [548, 378] on div "Product Photo (from Produit) (from Order) IMG_7105 .jpeg Statut de production E…" at bounding box center [795, 345] width 887 height 320
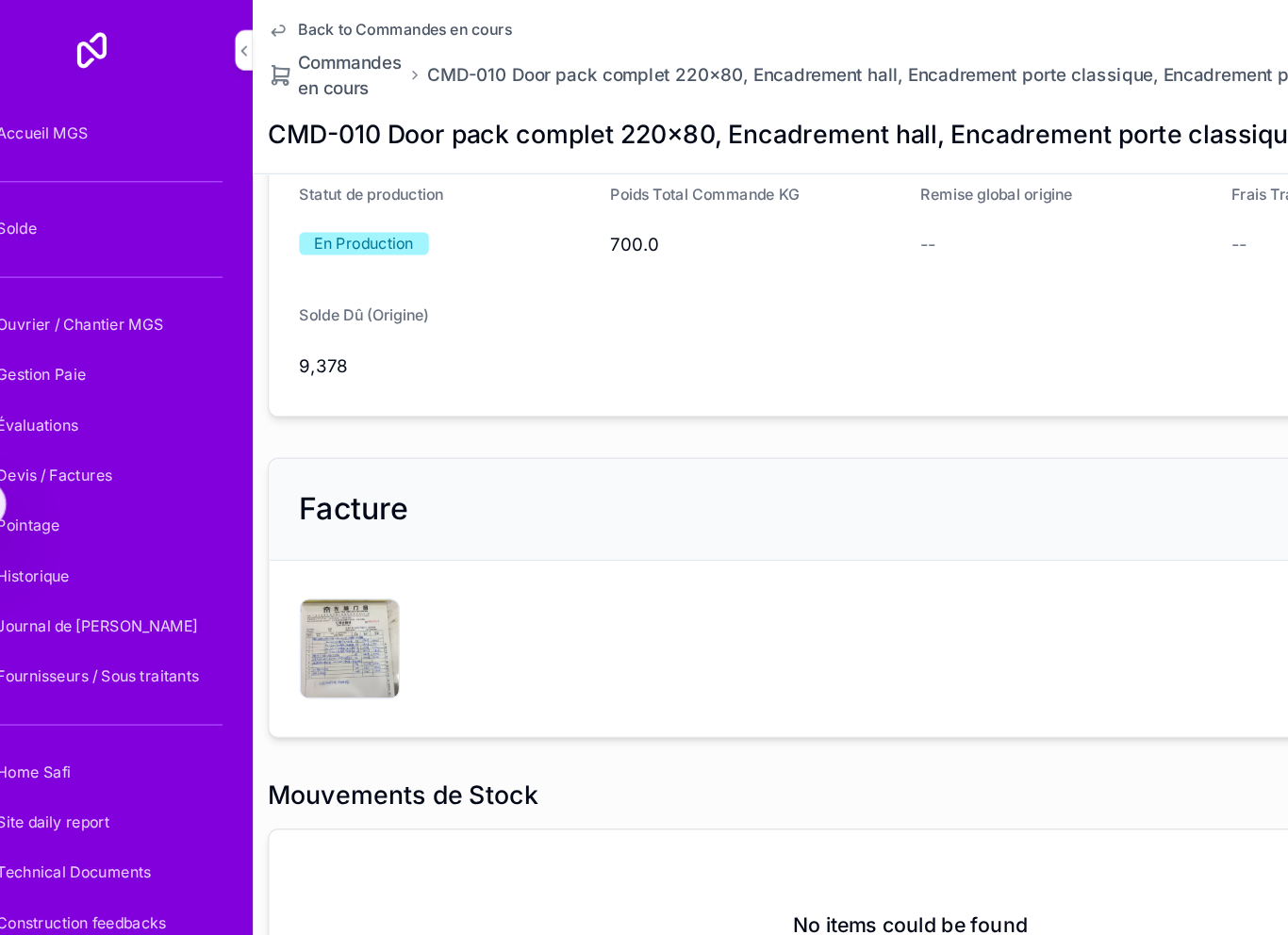
scroll to position [456, 0]
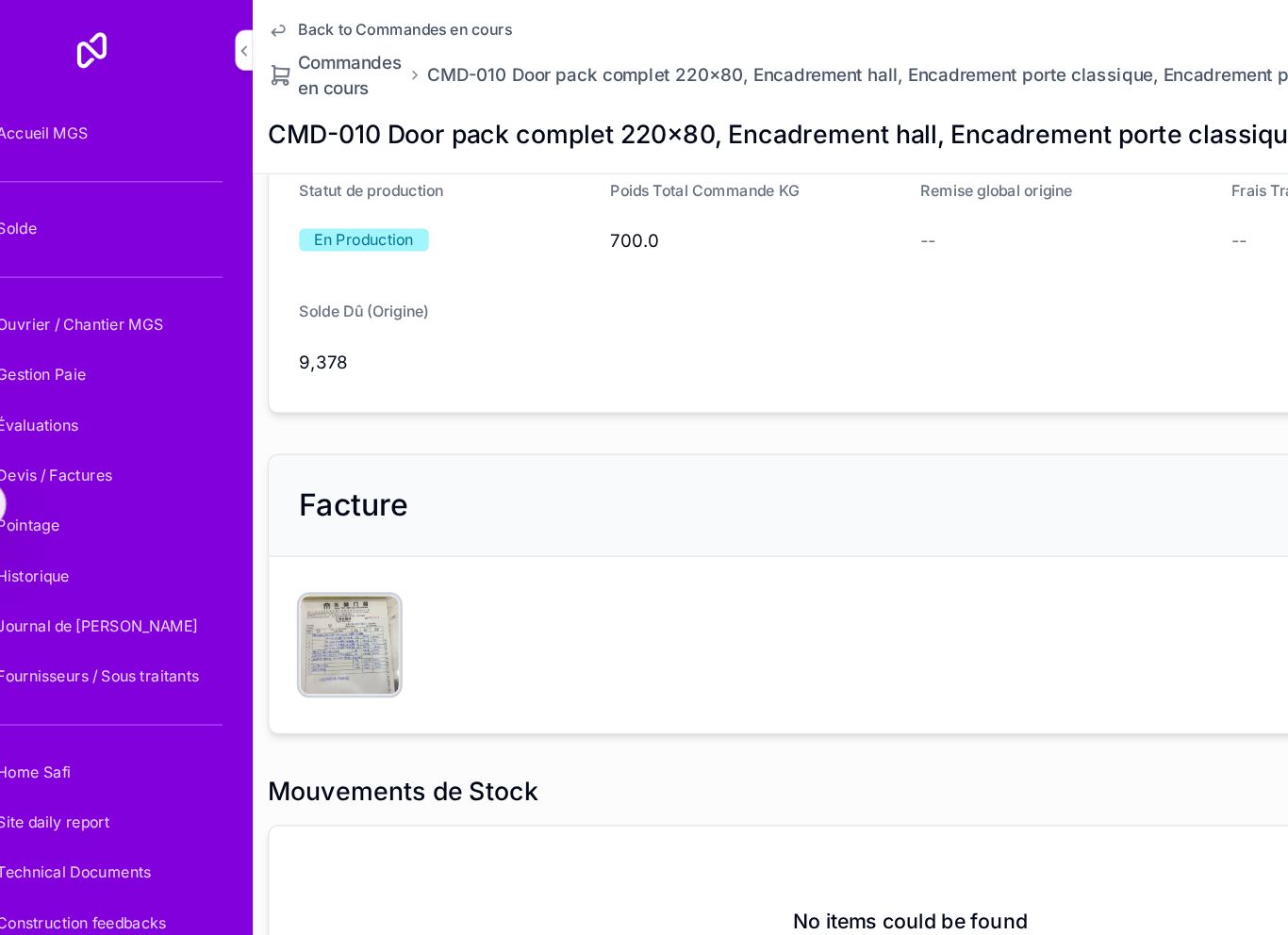
click at [337, 482] on div "CleanShot-2025-09-03-at-22.27.32@2x .png" at bounding box center [375, 484] width 76 height 76
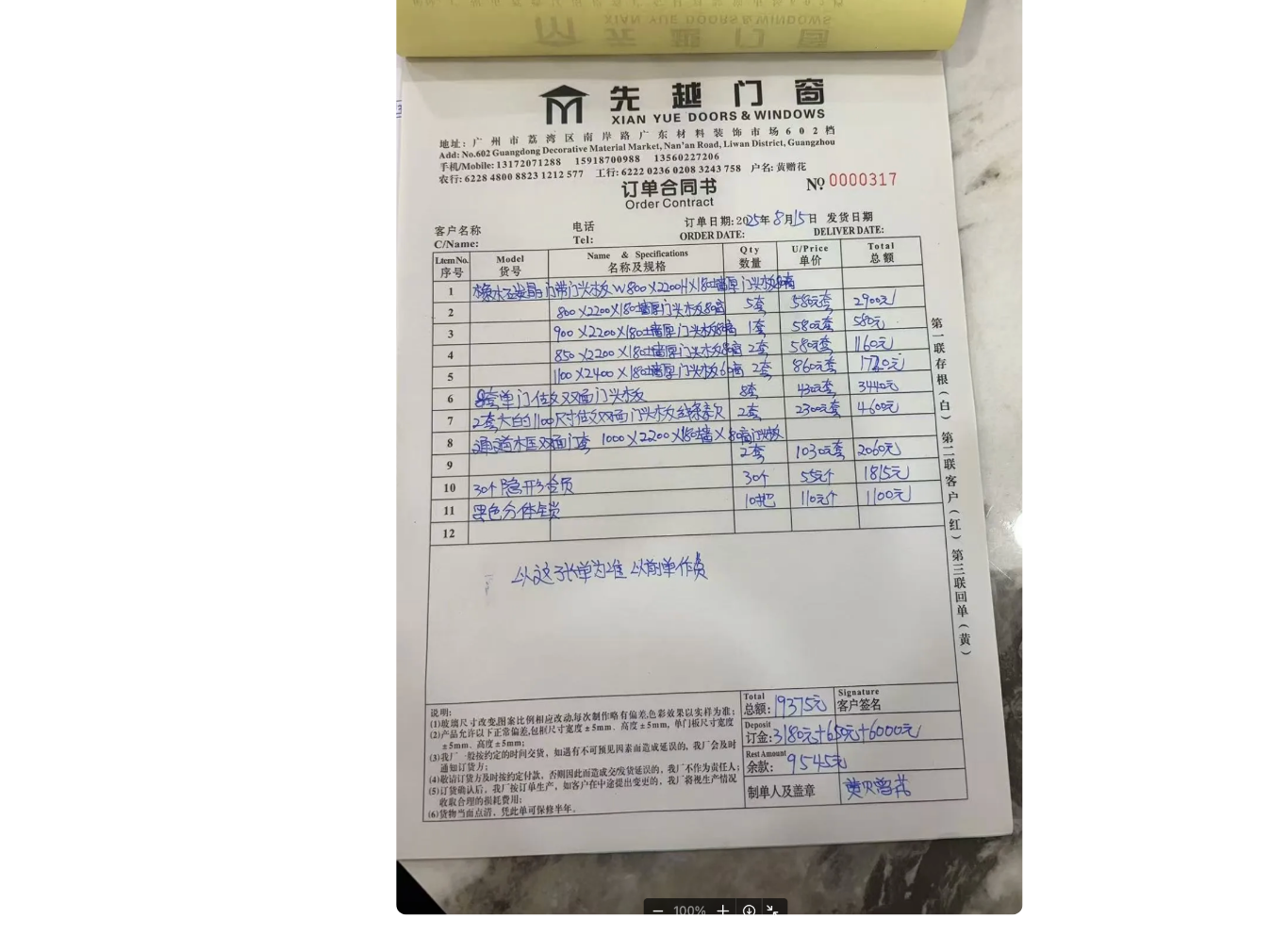
scroll to position [16, 0]
click at [708, 271] on img at bounding box center [645, 499] width 471 height 841
click at [609, 478] on img at bounding box center [645, 499] width 471 height 841
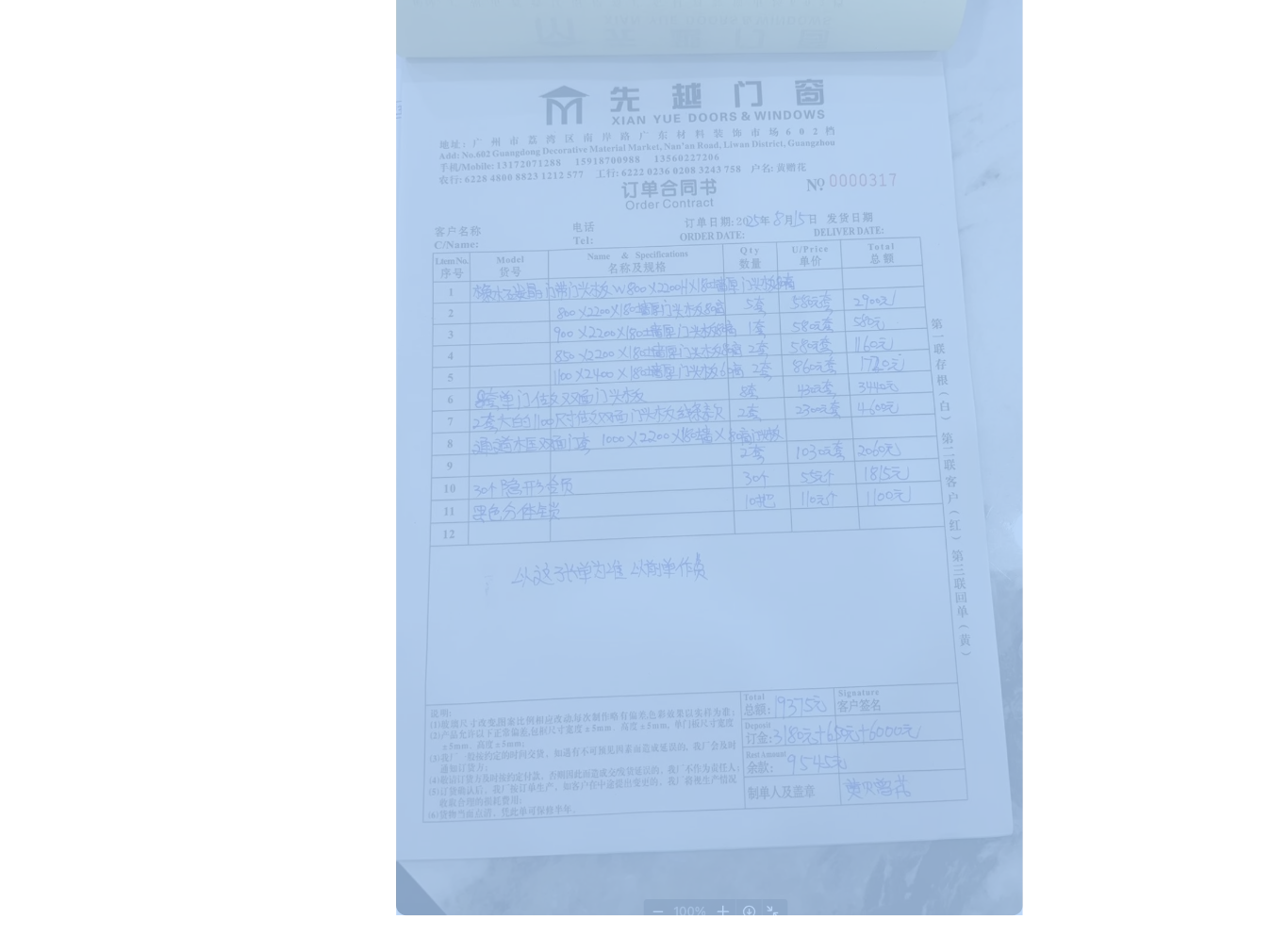
click at [877, 228] on div at bounding box center [644, 499] width 1258 height 841
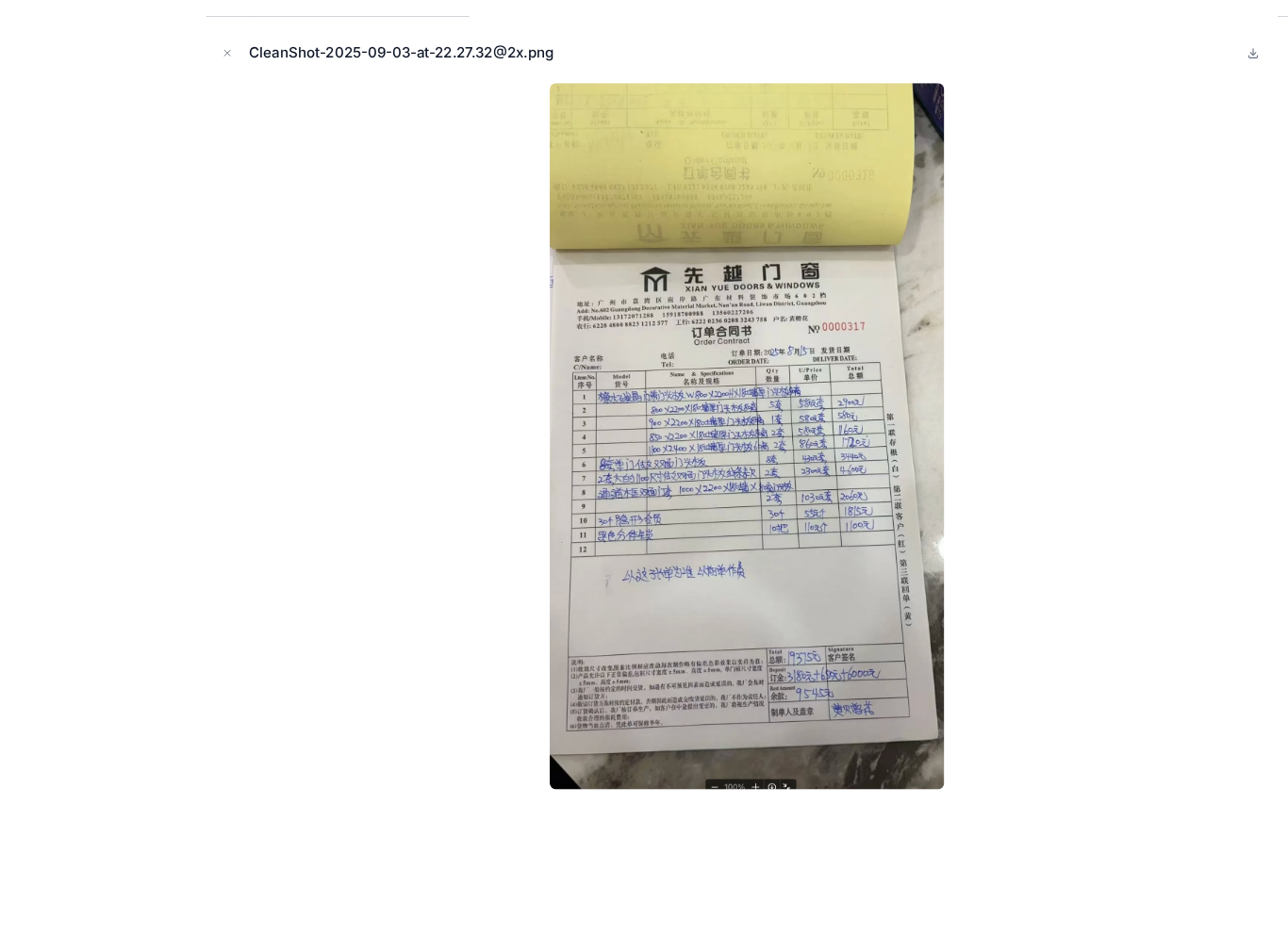
scroll to position [29, 0]
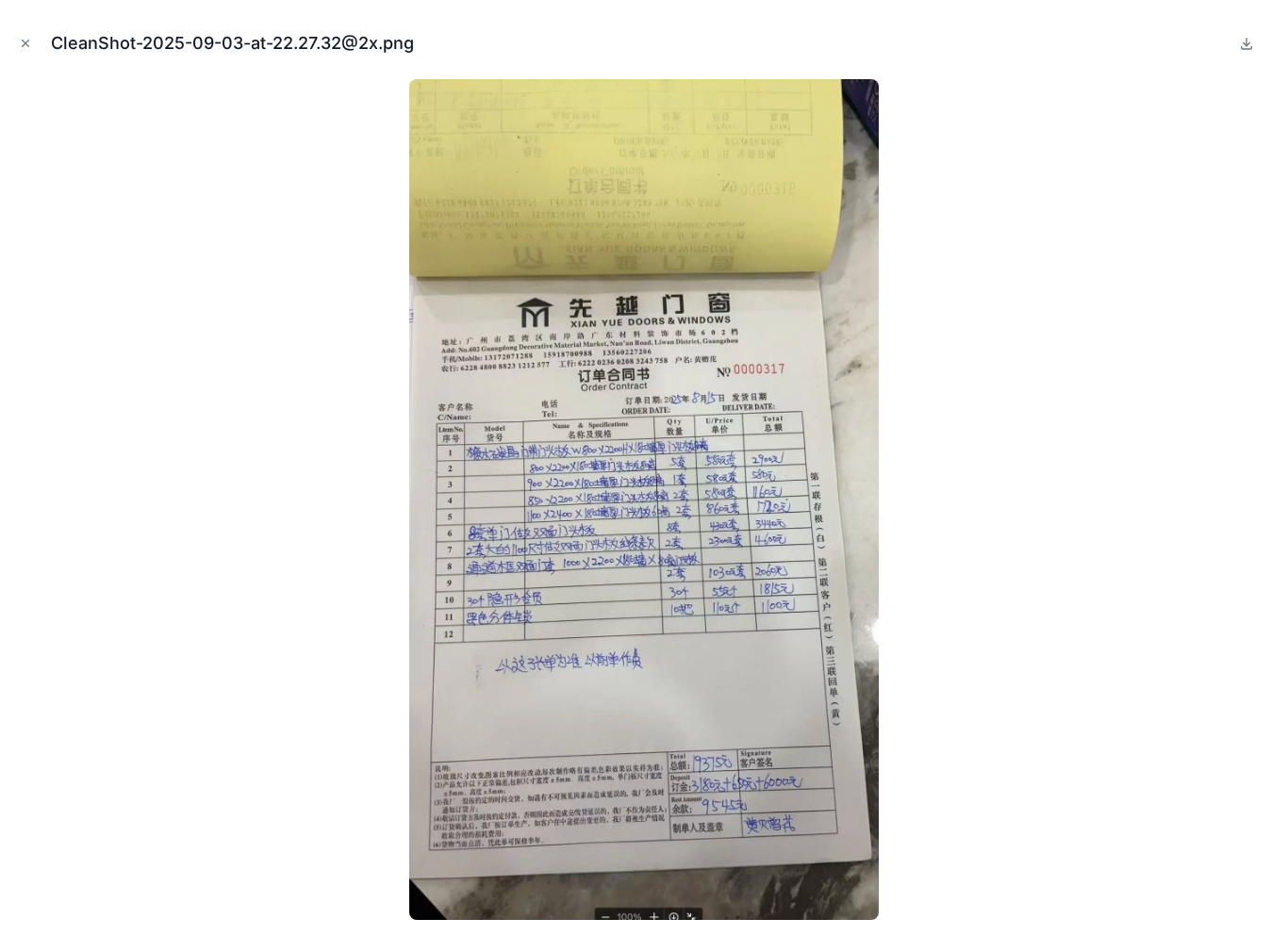
click at [1248, 28] on div "CleanShot-2025-09-03-at-22.27.32@2x.png" at bounding box center [644, 44] width 1258 height 56
click at [1256, 32] on button at bounding box center [1245, 43] width 22 height 22
click at [1239, 47] on icon at bounding box center [1246, 44] width 16 height 16
click at [1242, 42] on icon at bounding box center [1246, 44] width 16 height 16
click at [1239, 43] on icon at bounding box center [1246, 44] width 16 height 16
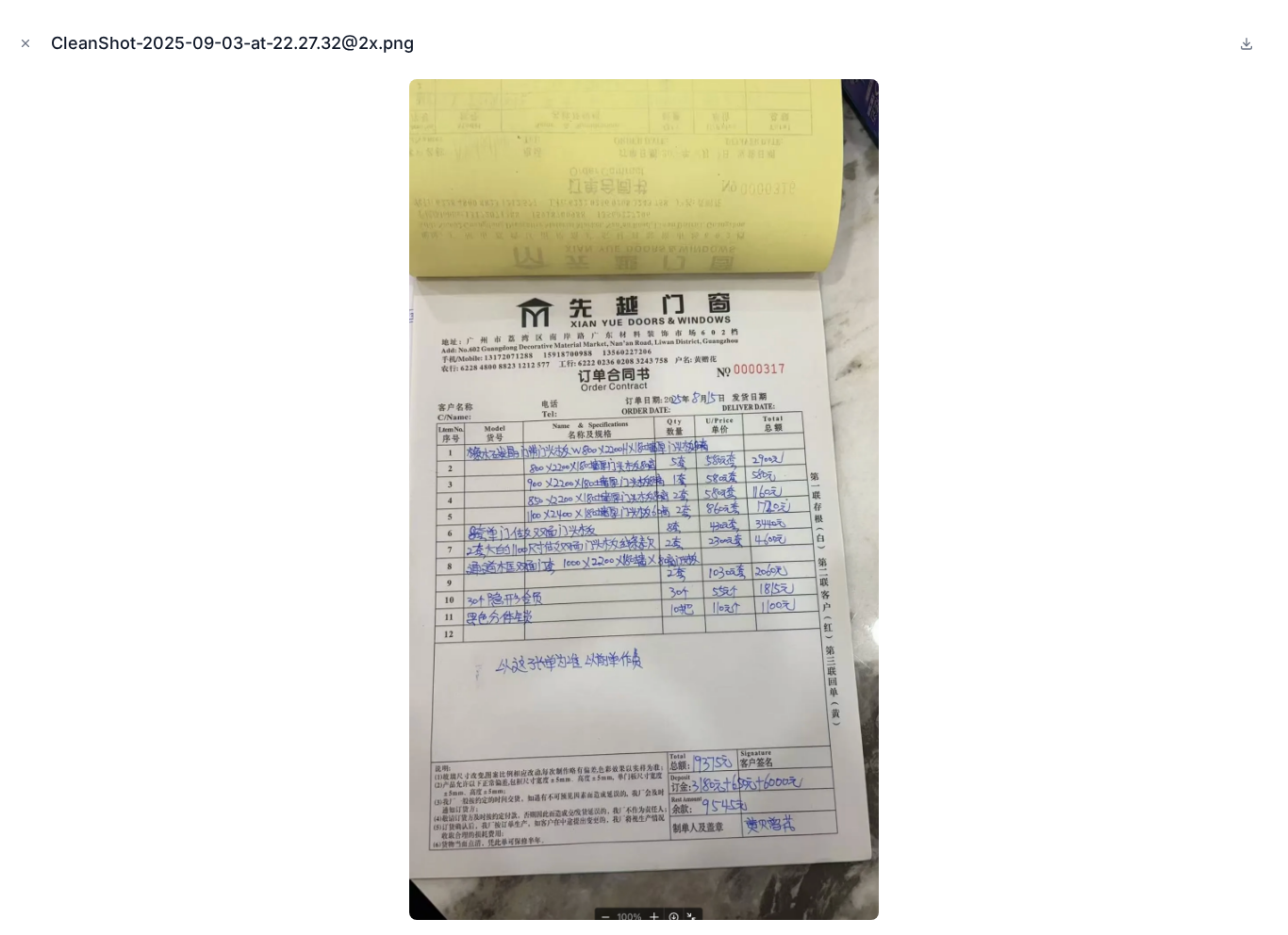
click at [1255, 35] on button at bounding box center [1245, 43] width 22 height 22
click at [1244, 46] on icon at bounding box center [1246, 44] width 16 height 16
click at [25, 53] on button "Close modal" at bounding box center [25, 43] width 20 height 20
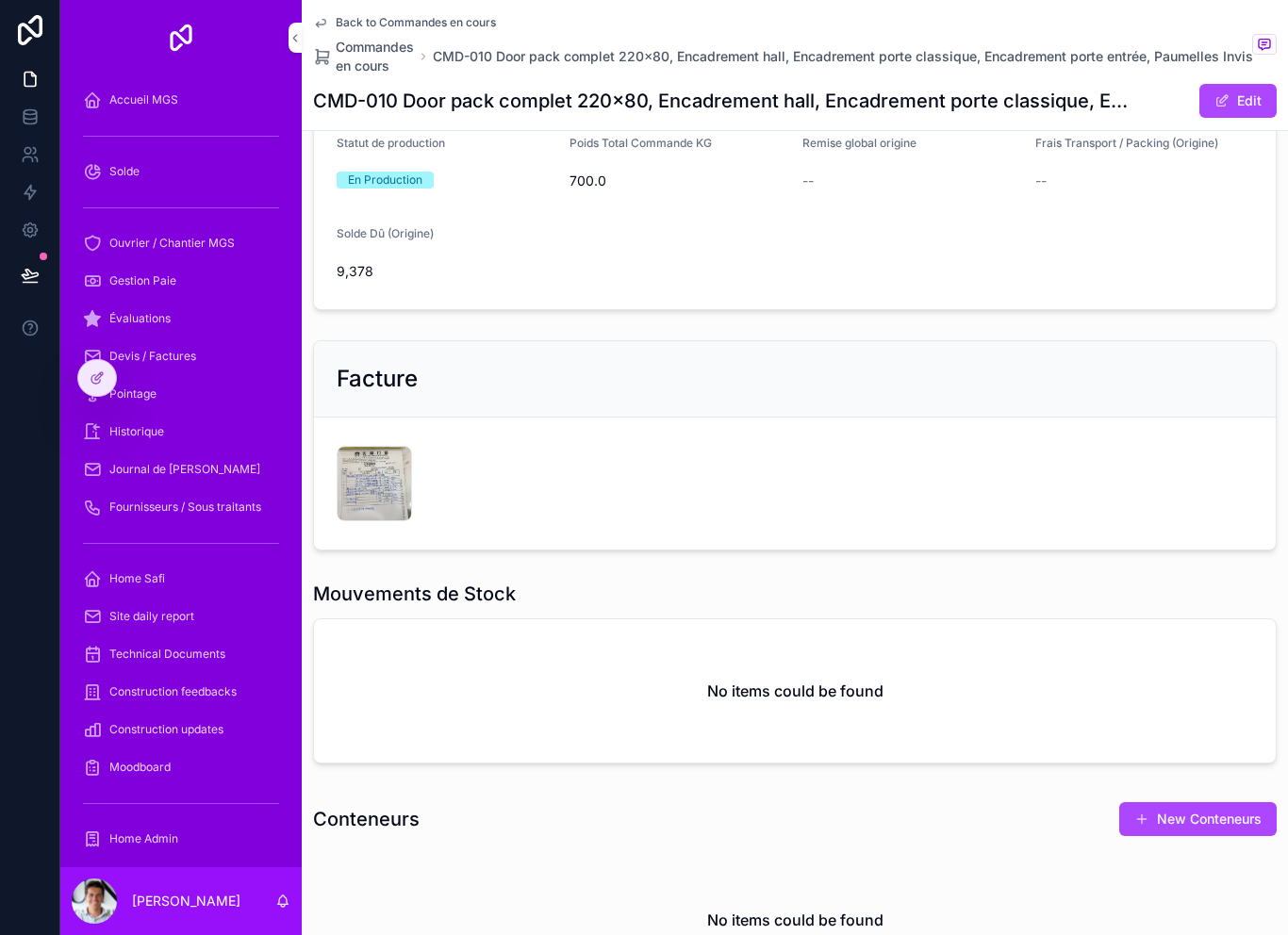
click at [422, 19] on span "Back to Commandes en cours" at bounding box center [415, 23] width 161 height 16
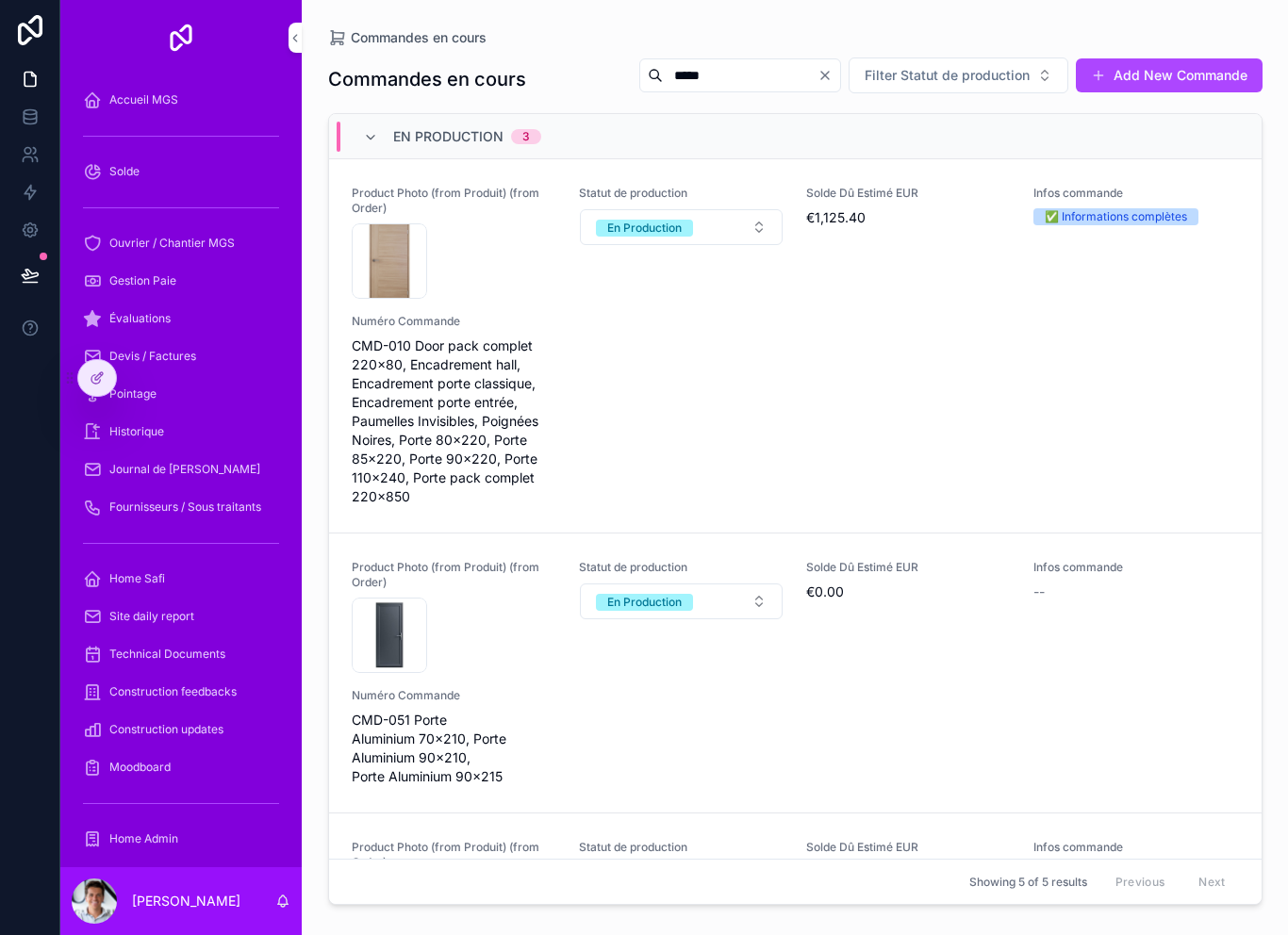
click at [758, 75] on input "*****" at bounding box center [739, 75] width 155 height 26
click at [833, 81] on icon "Clear" at bounding box center [825, 76] width 16 height 16
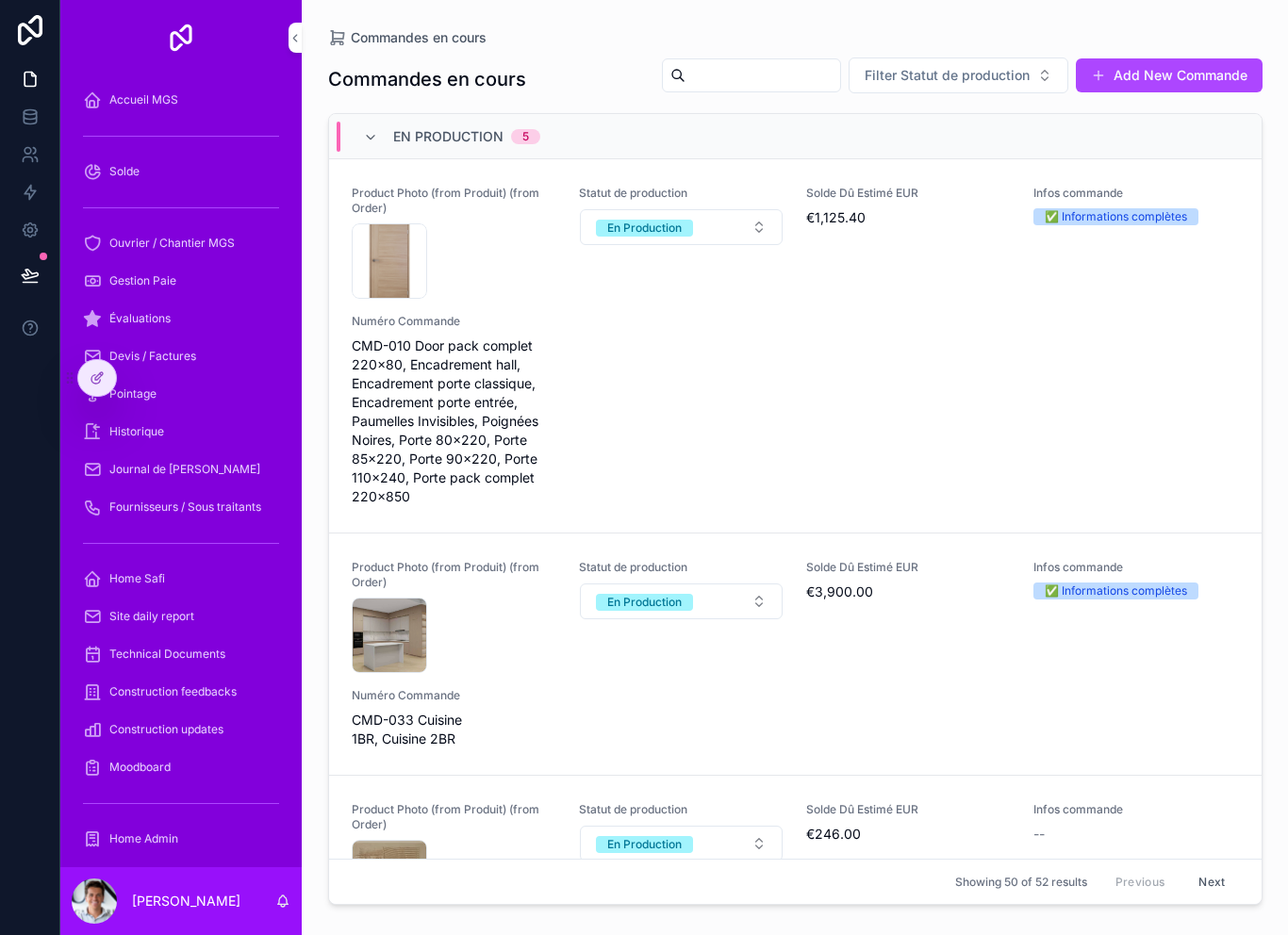
click at [751, 73] on input "scrollable content" at bounding box center [762, 75] width 155 height 26
type input "*****"
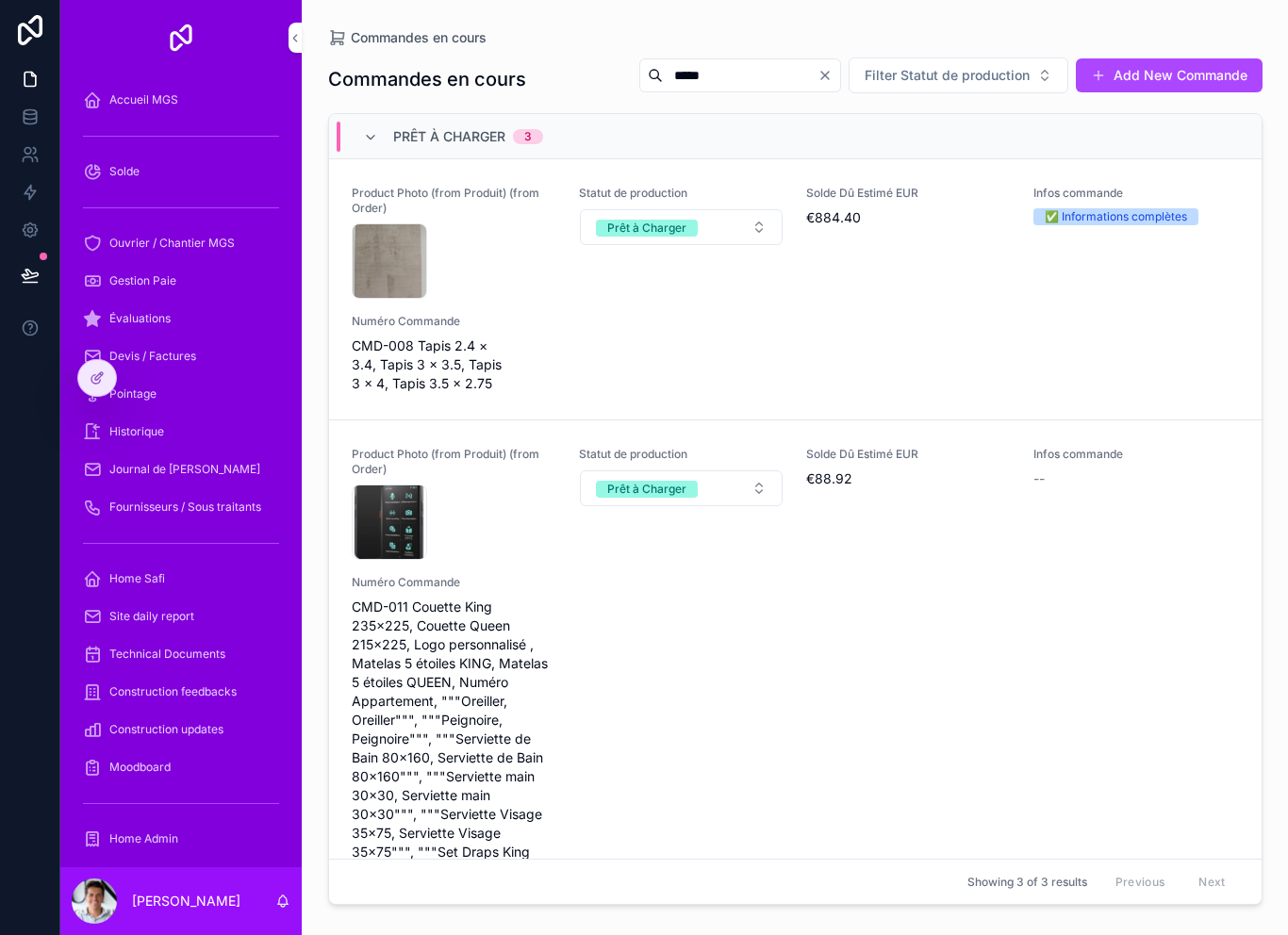
click at [716, 349] on div "Product Photo (from Produit) (from Order) CleanShot-2025-09-03-at-20.08.09@2x .…" at bounding box center [795, 289] width 887 height 207
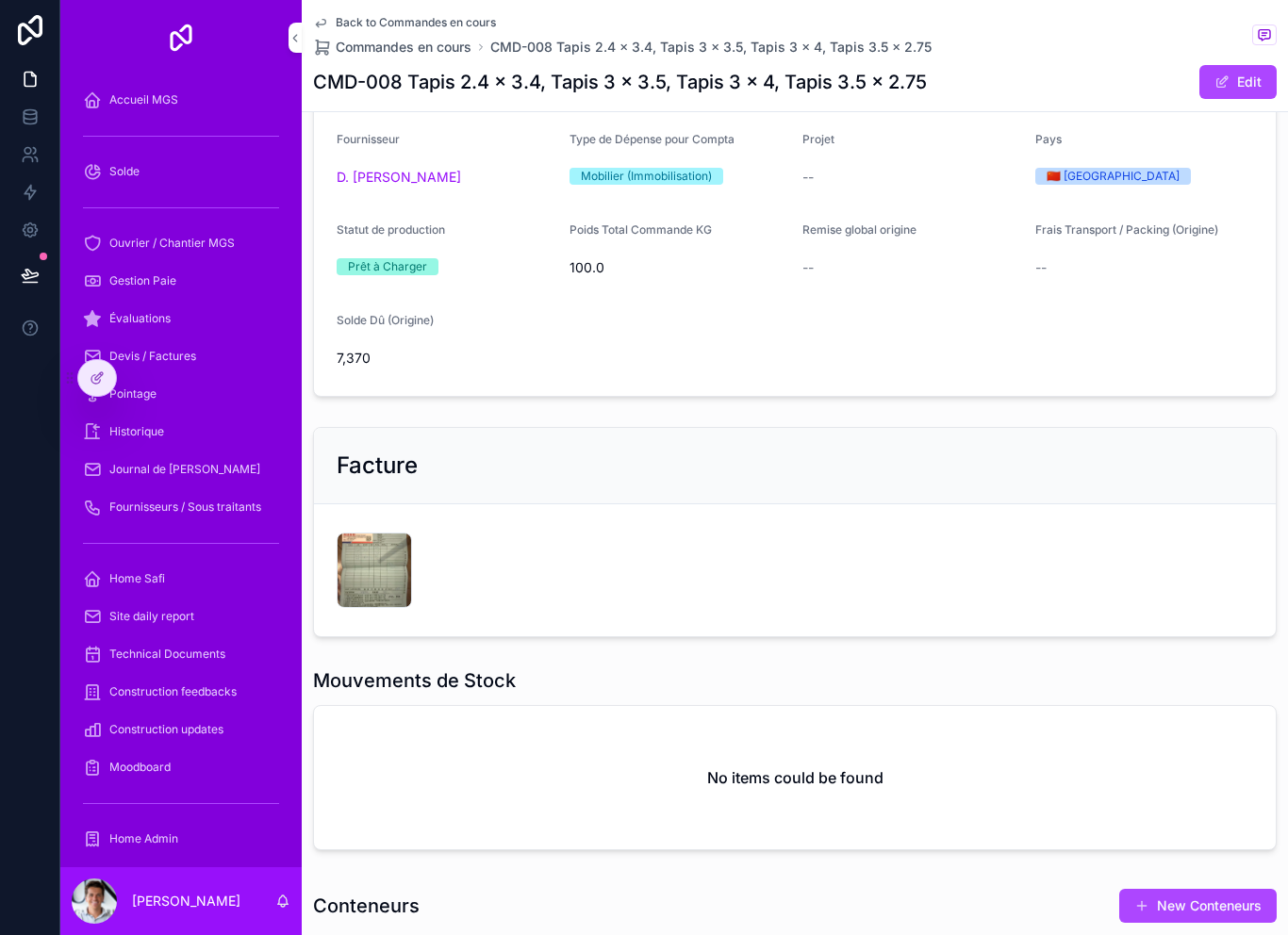
scroll to position [342, 0]
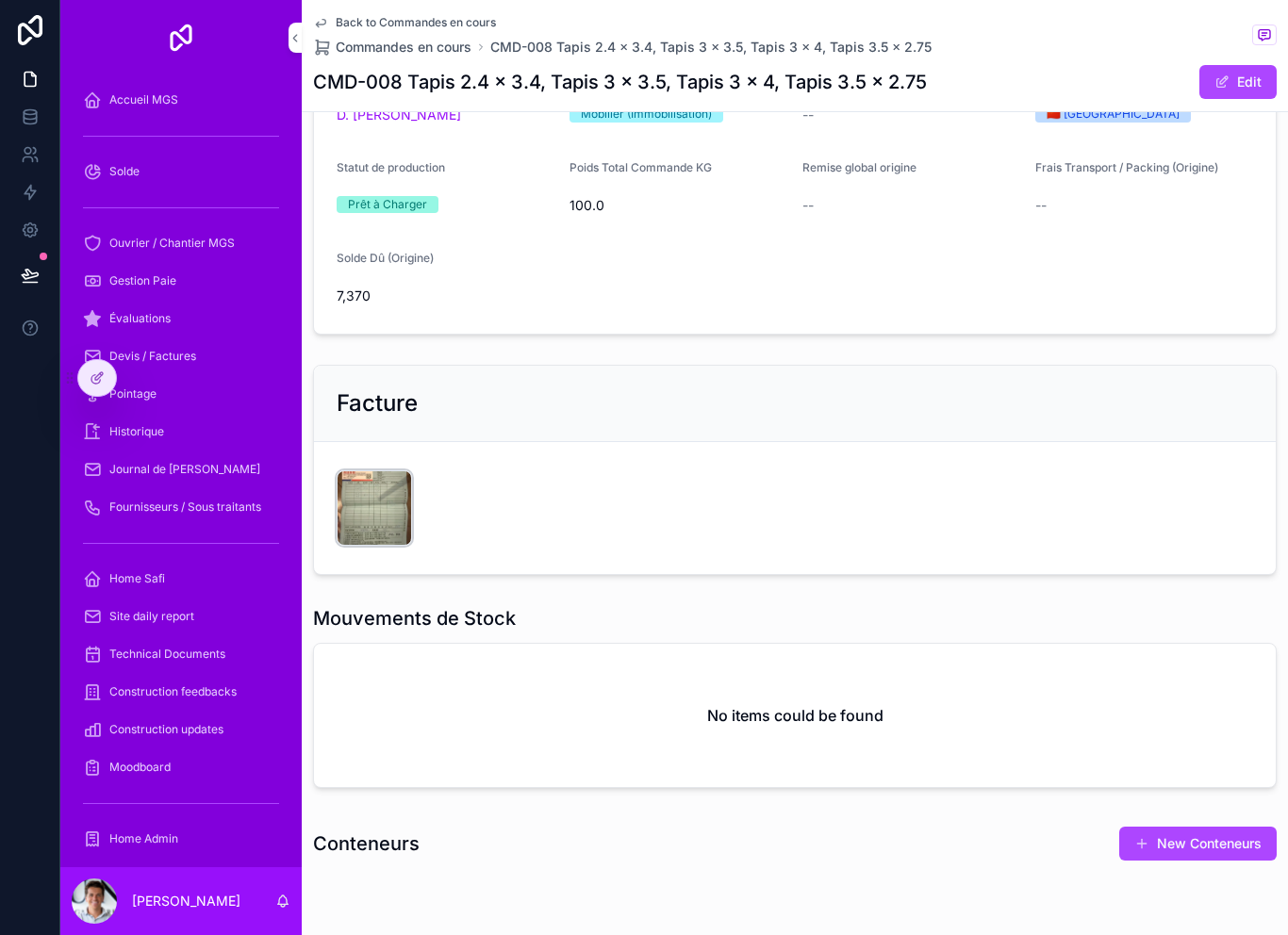
click at [379, 517] on div "CleanShot-2025-09-03-at-23.26.37@2x .png" at bounding box center [375, 509] width 76 height 76
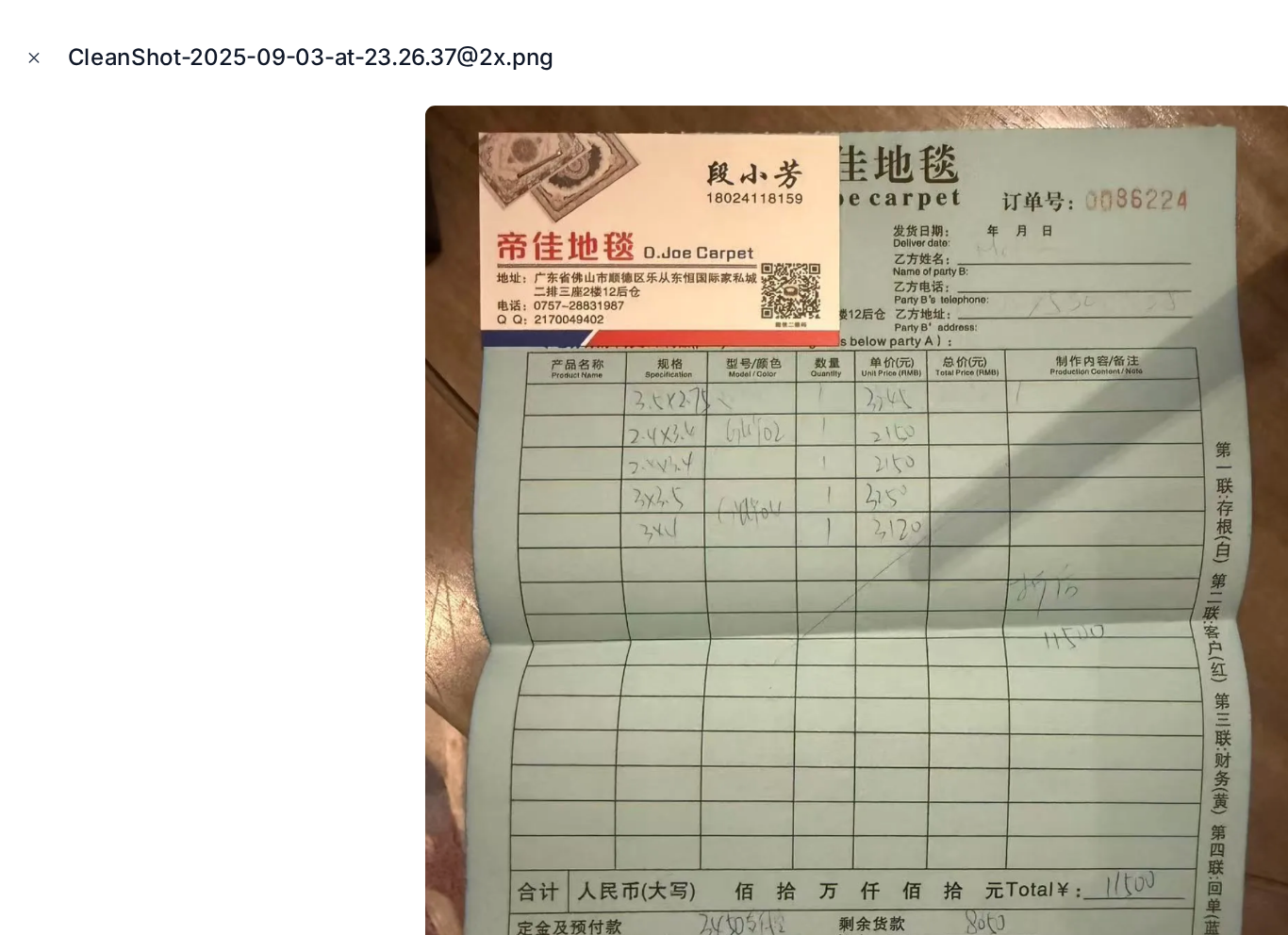
click at [34, 50] on button "Close modal" at bounding box center [25, 43] width 20 height 20
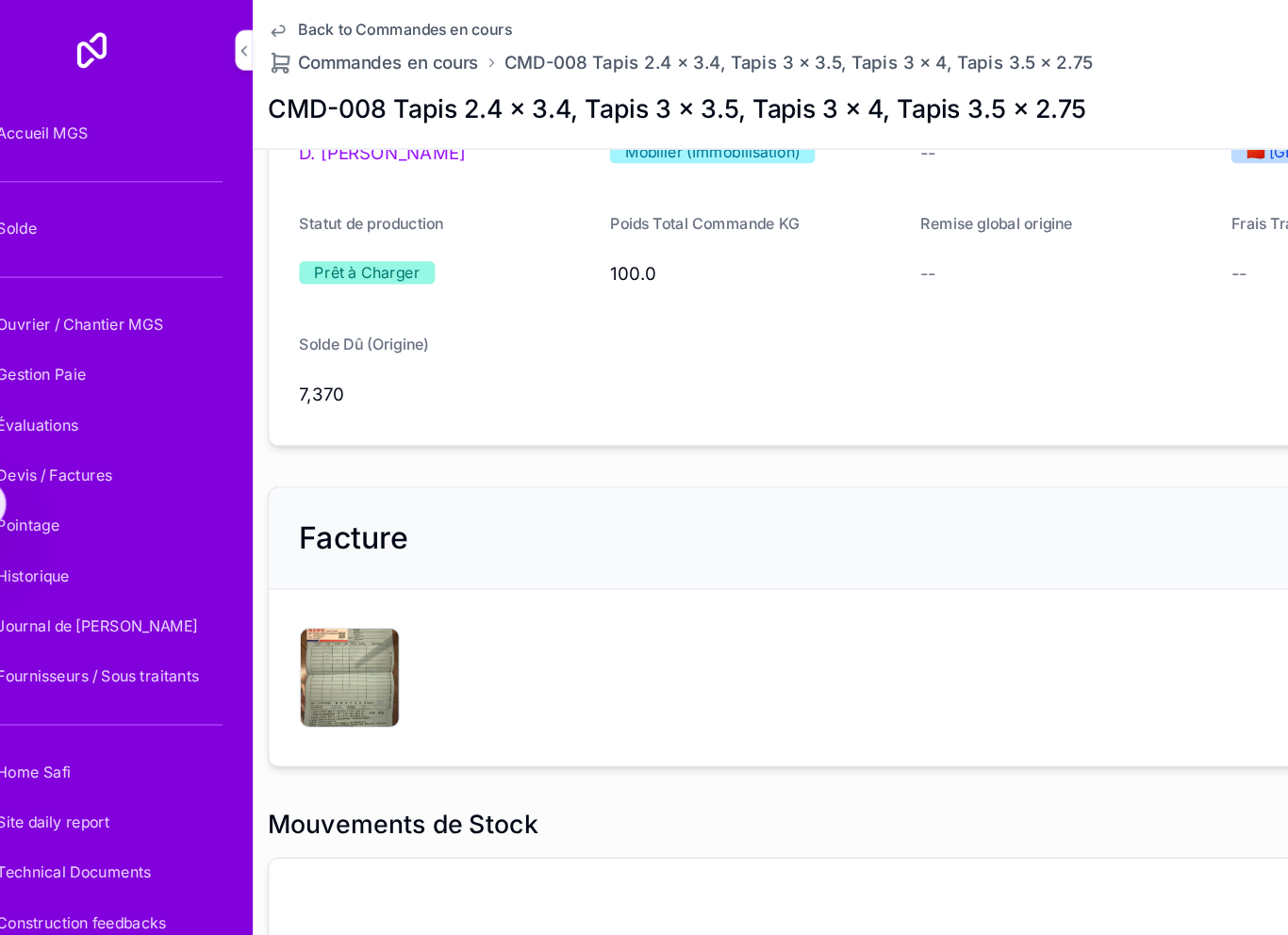
scroll to position [262, 0]
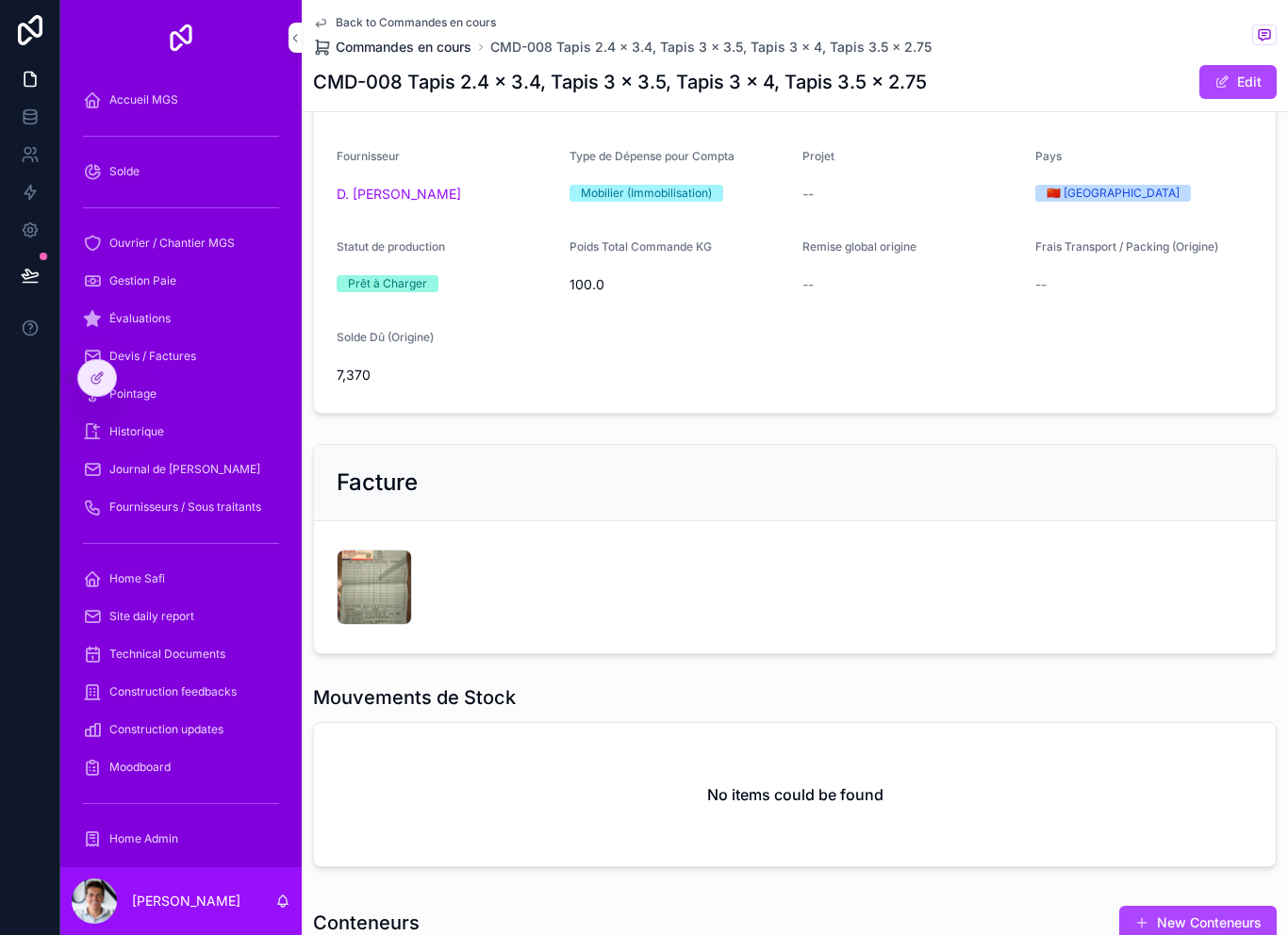
click at [426, 40] on span "Commandes en cours" at bounding box center [404, 47] width 136 height 18
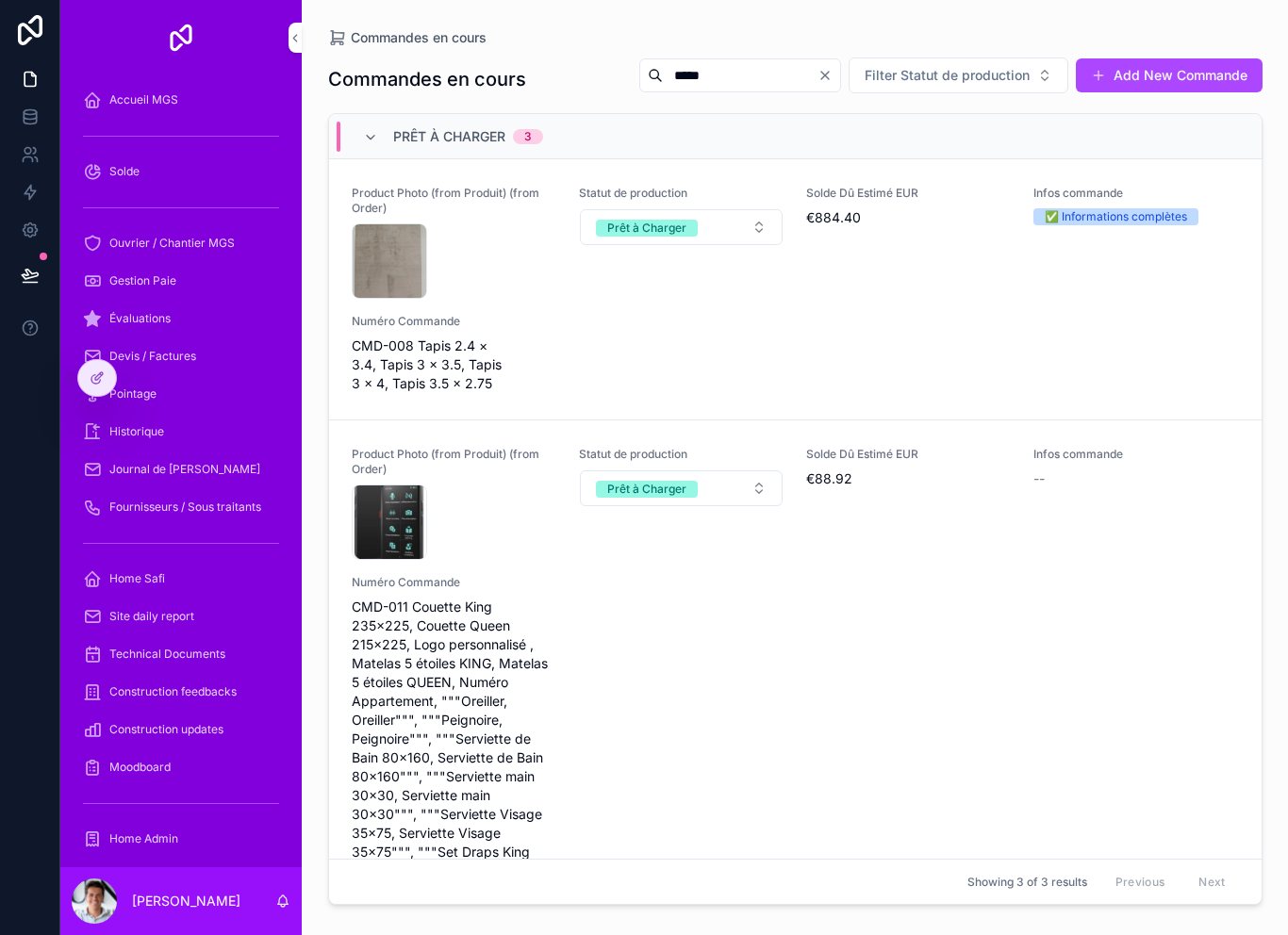
click at [733, 71] on input "*****" at bounding box center [739, 75] width 155 height 26
click at [826, 68] on icon "Clear" at bounding box center [825, 76] width 16 height 16
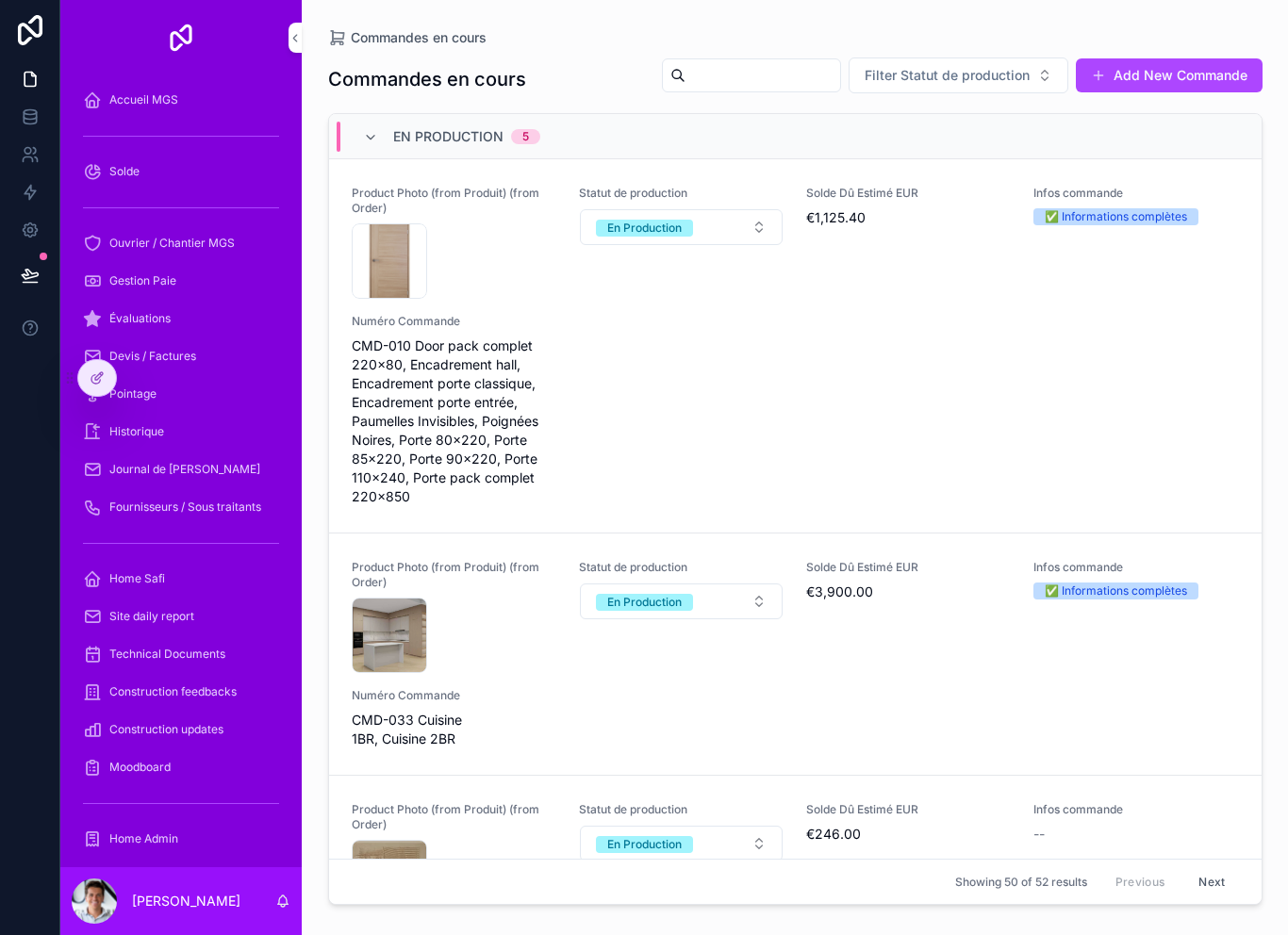
click at [735, 64] on input "scrollable content" at bounding box center [762, 75] width 155 height 26
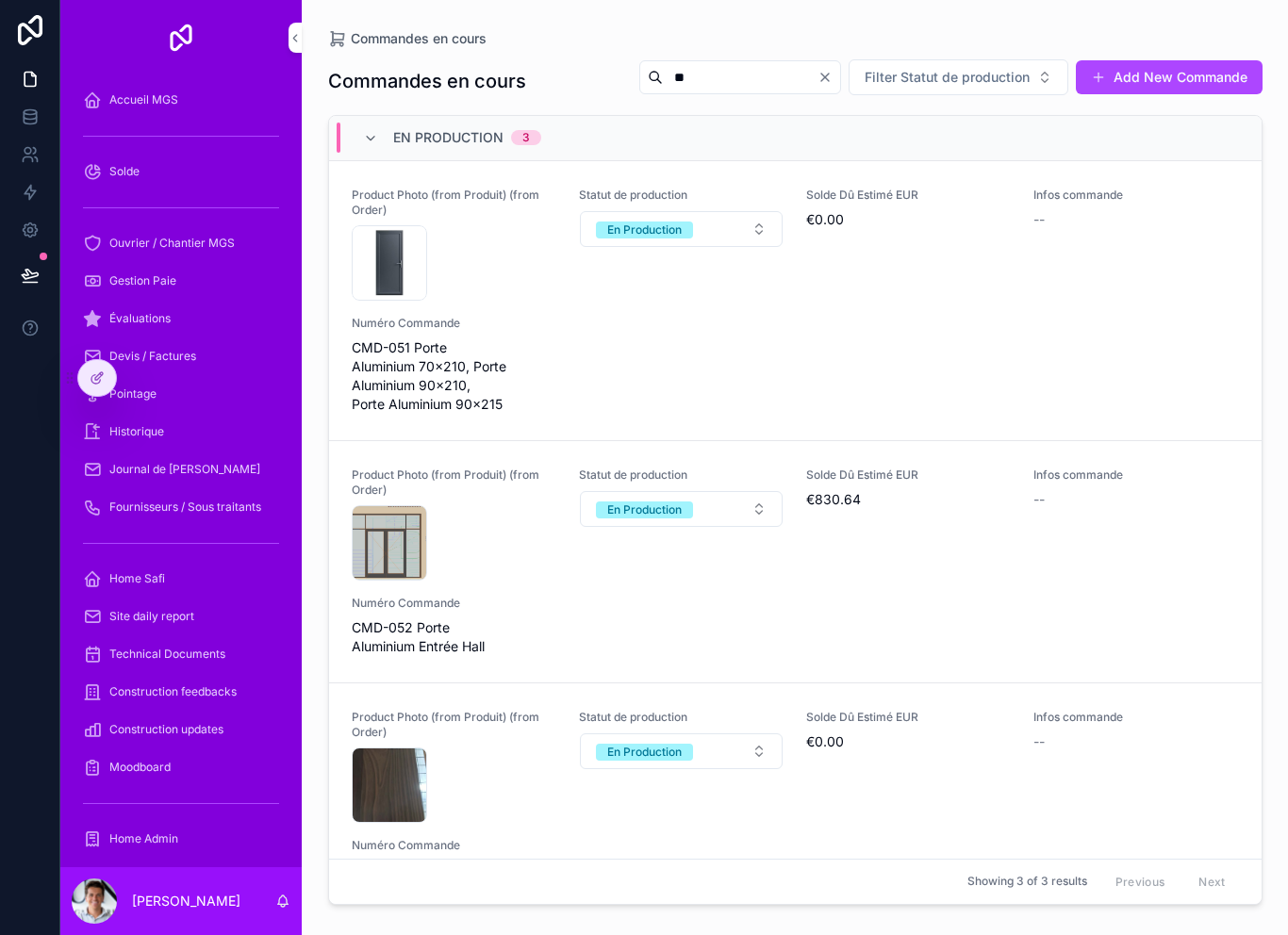
type input "*"
type input "*****"
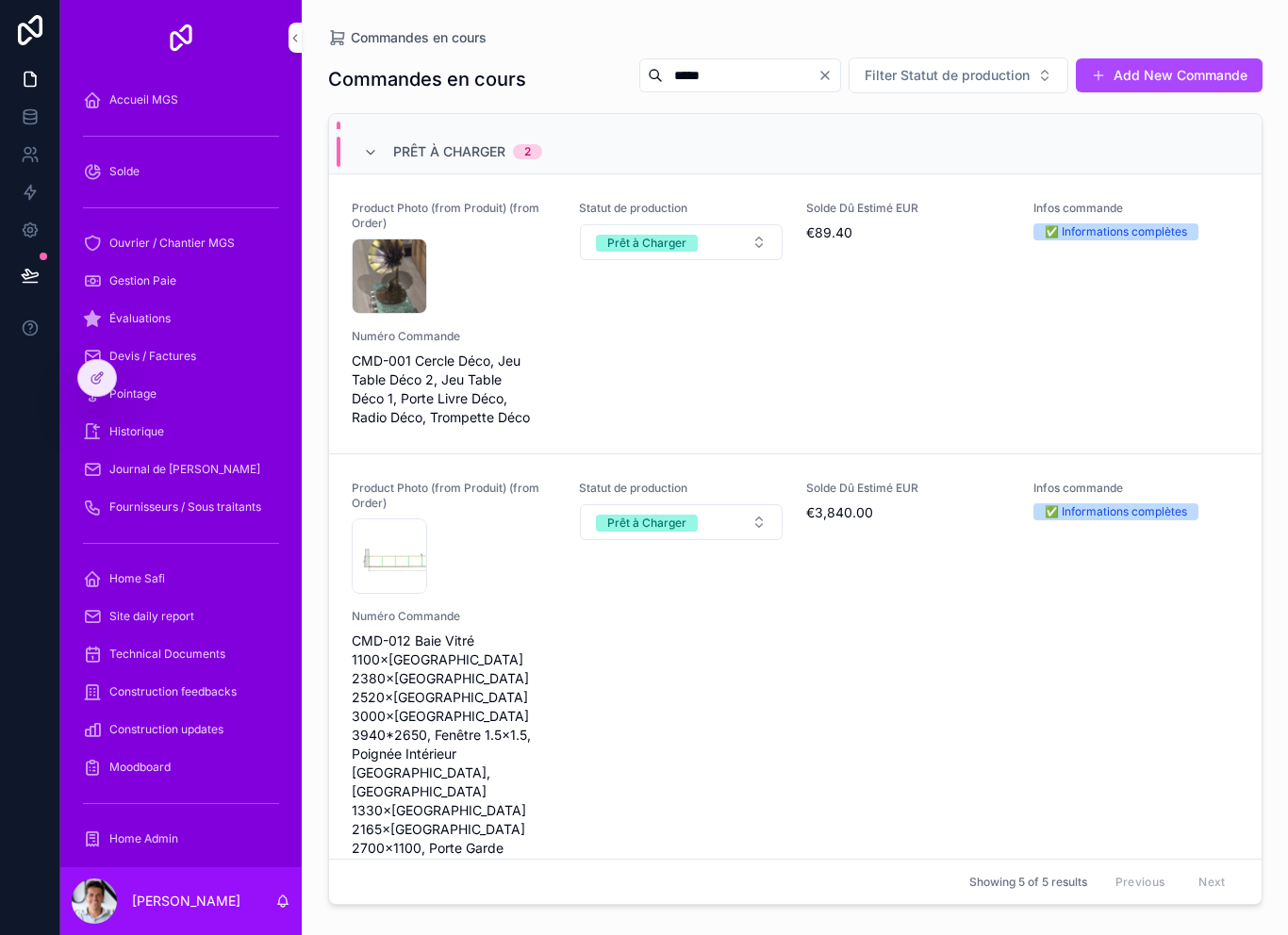
scroll to position [923, 0]
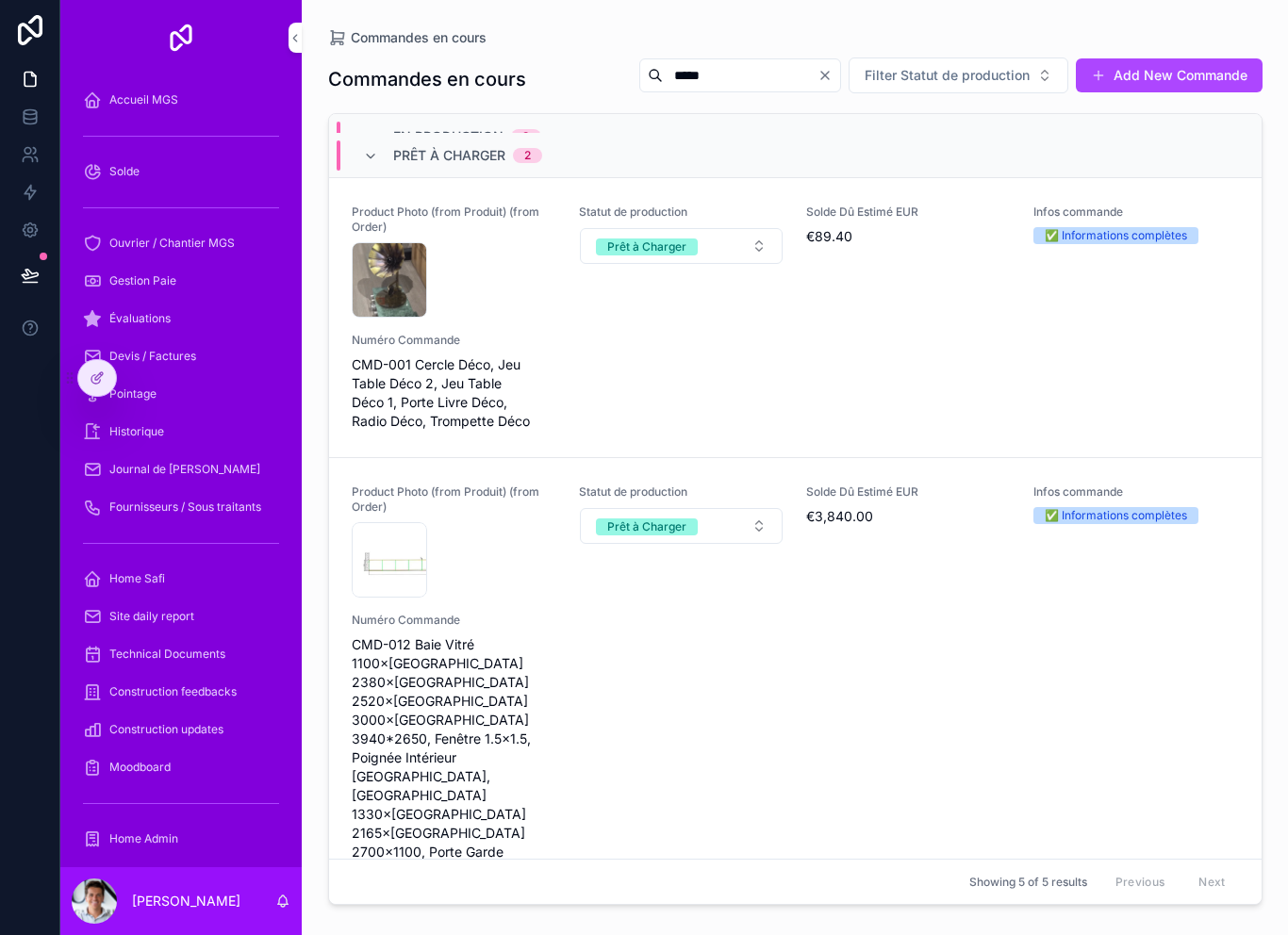
click at [745, 671] on div "Product Photo (from Produit) (from Order) CleanShot-2025-09-03-at-21.01.54@2x .…" at bounding box center [795, 701] width 887 height 434
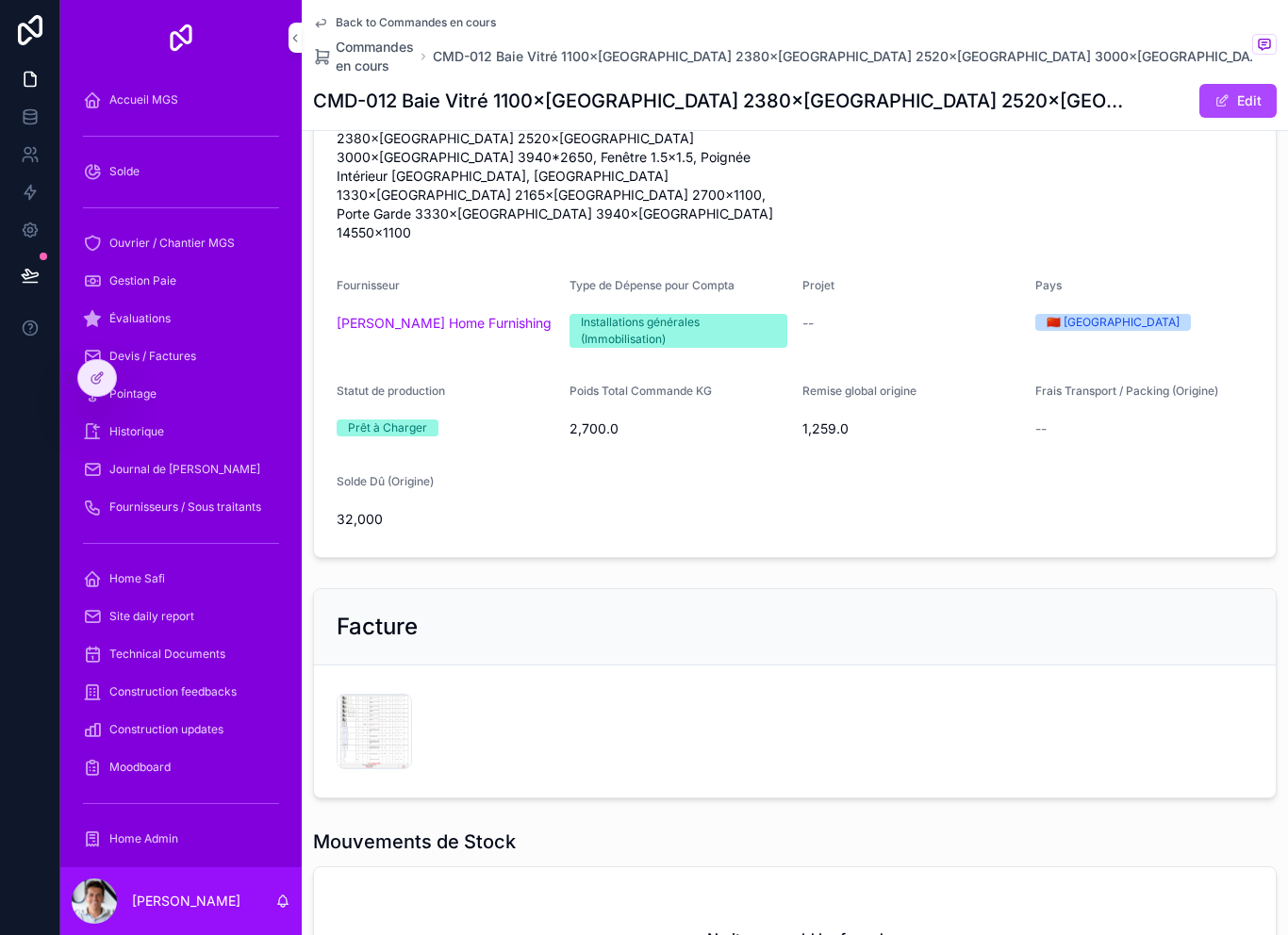
scroll to position [264, 0]
click at [358, 695] on div "CleanShot-2025-09-03-at-22.24.03@2x .png" at bounding box center [375, 733] width 76 height 76
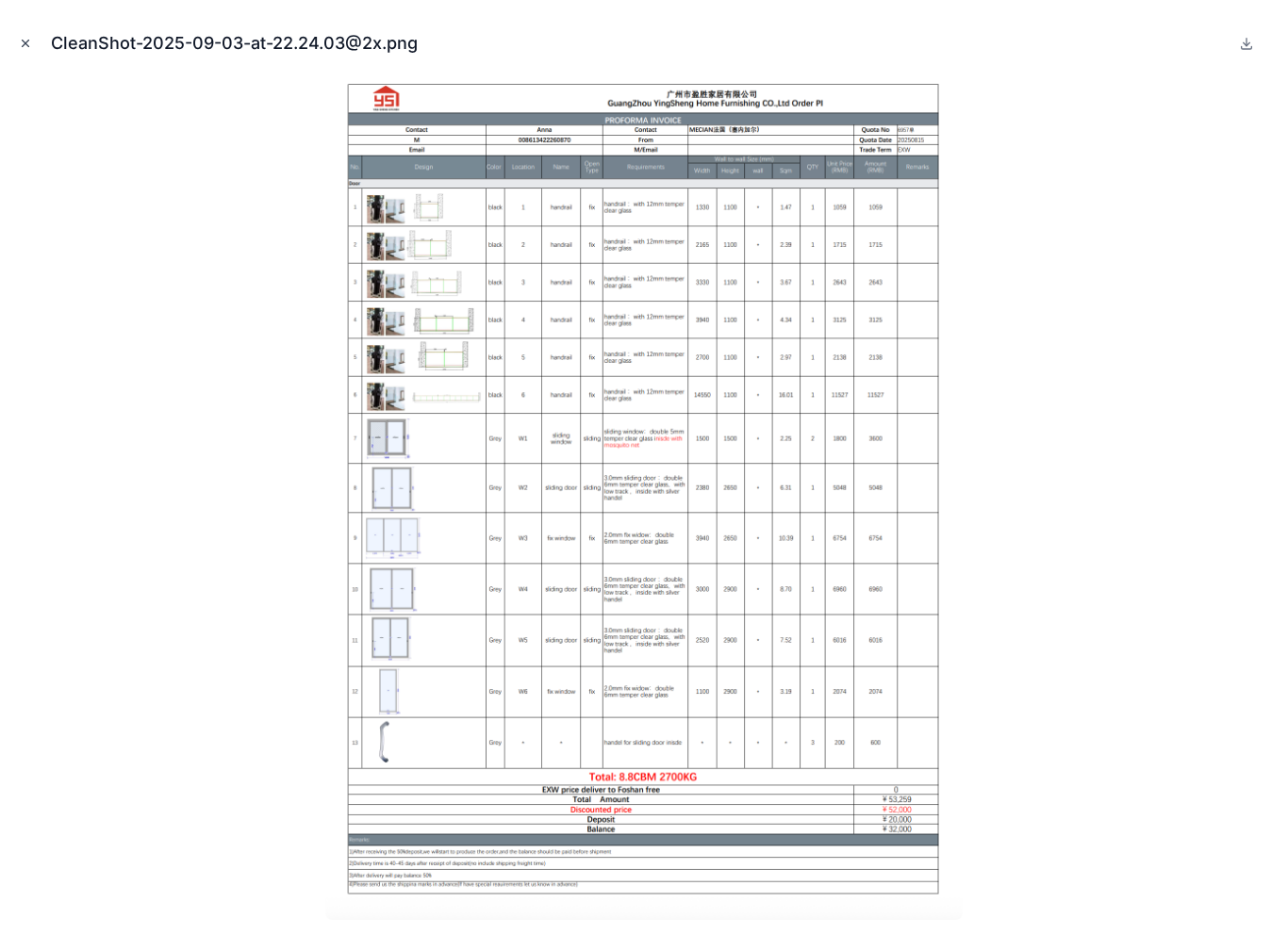
click at [28, 51] on button "Close modal" at bounding box center [25, 43] width 20 height 20
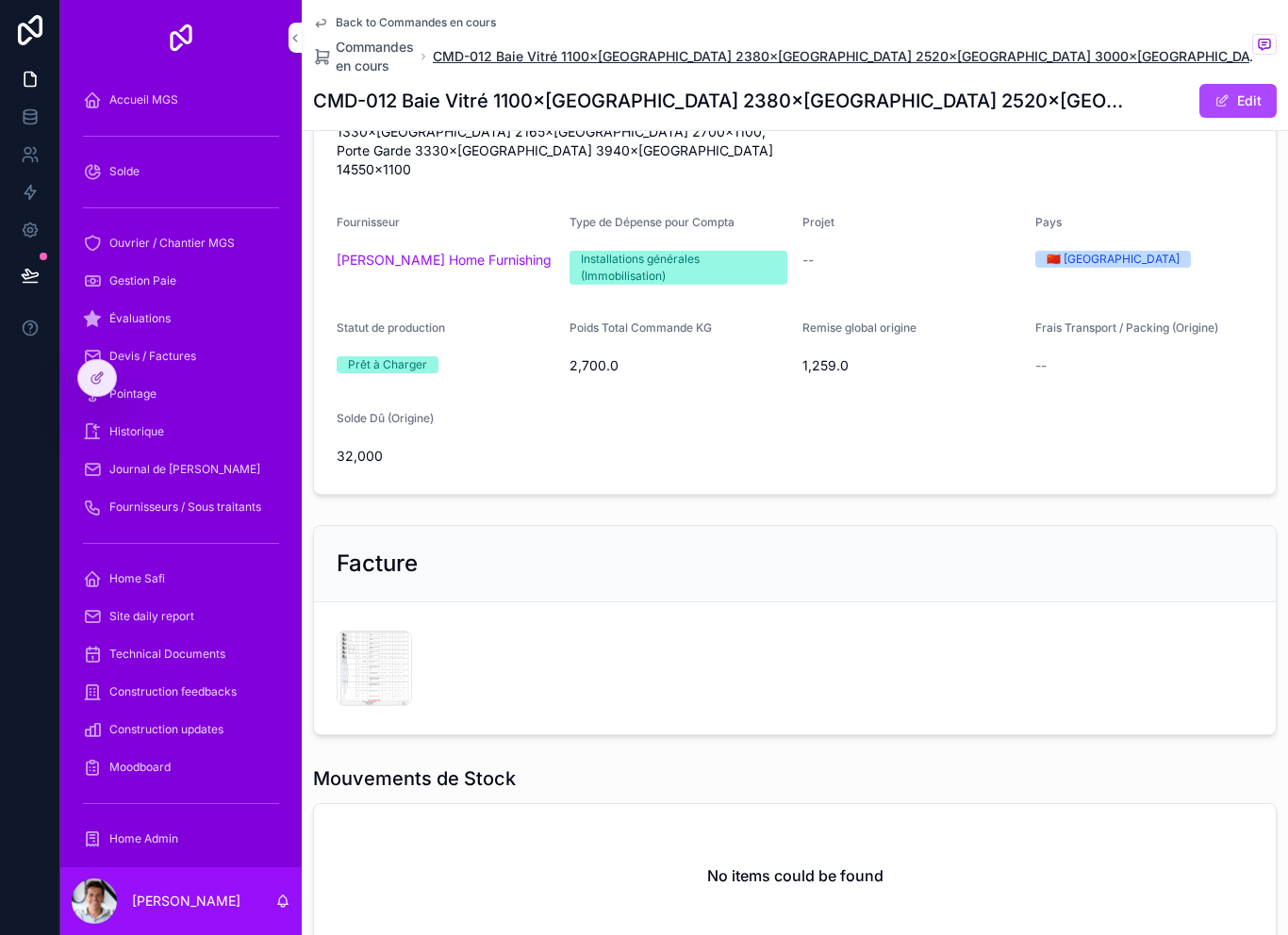
scroll to position [329, 0]
click at [362, 629] on div "CleanShot-2025-09-03-at-22.24.03@2x .png" at bounding box center [375, 667] width 76 height 76
click at [370, 635] on div "CleanShot-2025-09-03-at-22.24.03@2x .png" at bounding box center [375, 667] width 76 height 76
click at [381, 56] on span "Commandes en cours" at bounding box center [375, 56] width 78 height 38
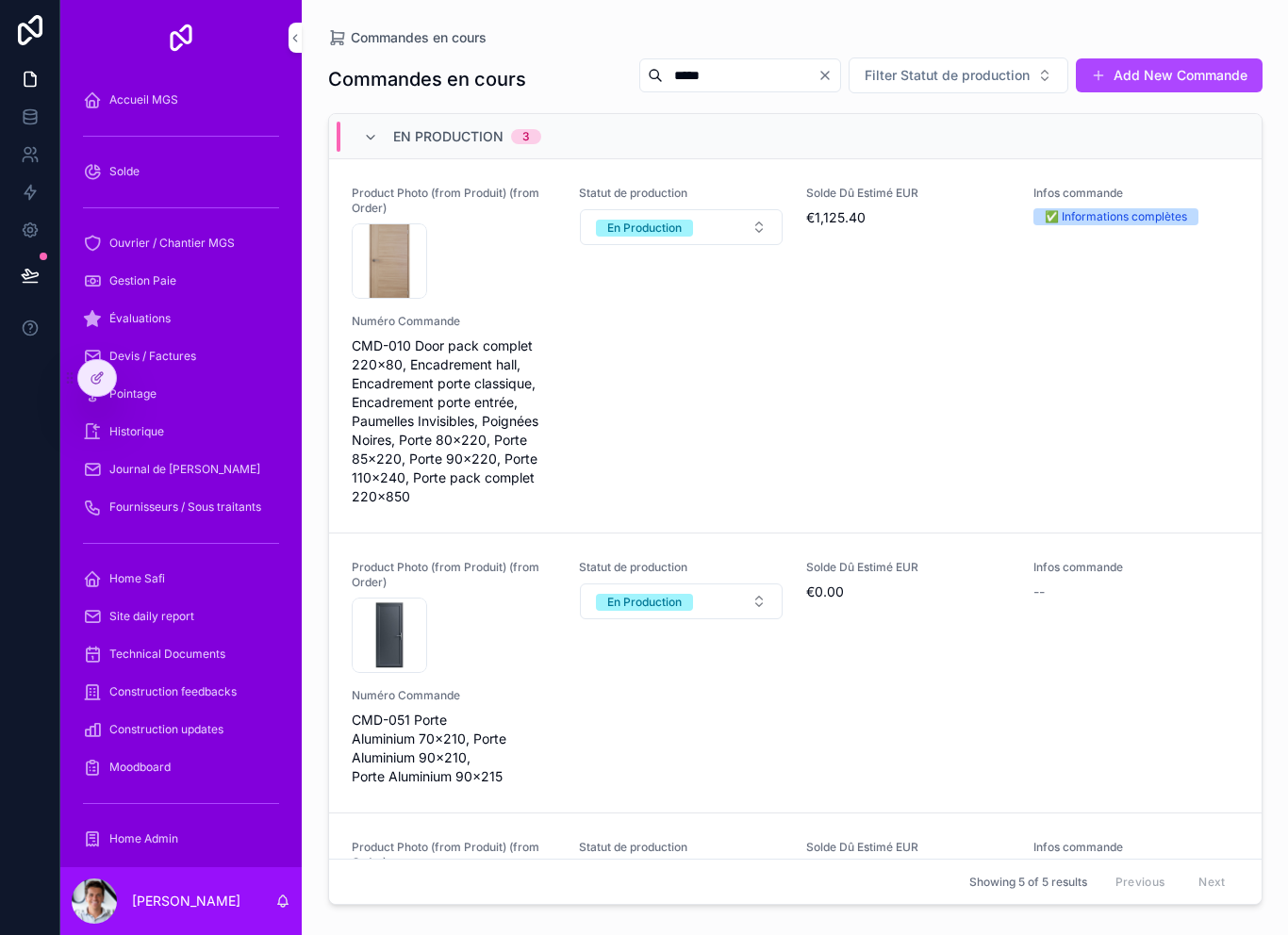
click at [728, 84] on input "*****" at bounding box center [739, 75] width 155 height 26
click at [830, 73] on icon "Clear" at bounding box center [825, 76] width 16 height 16
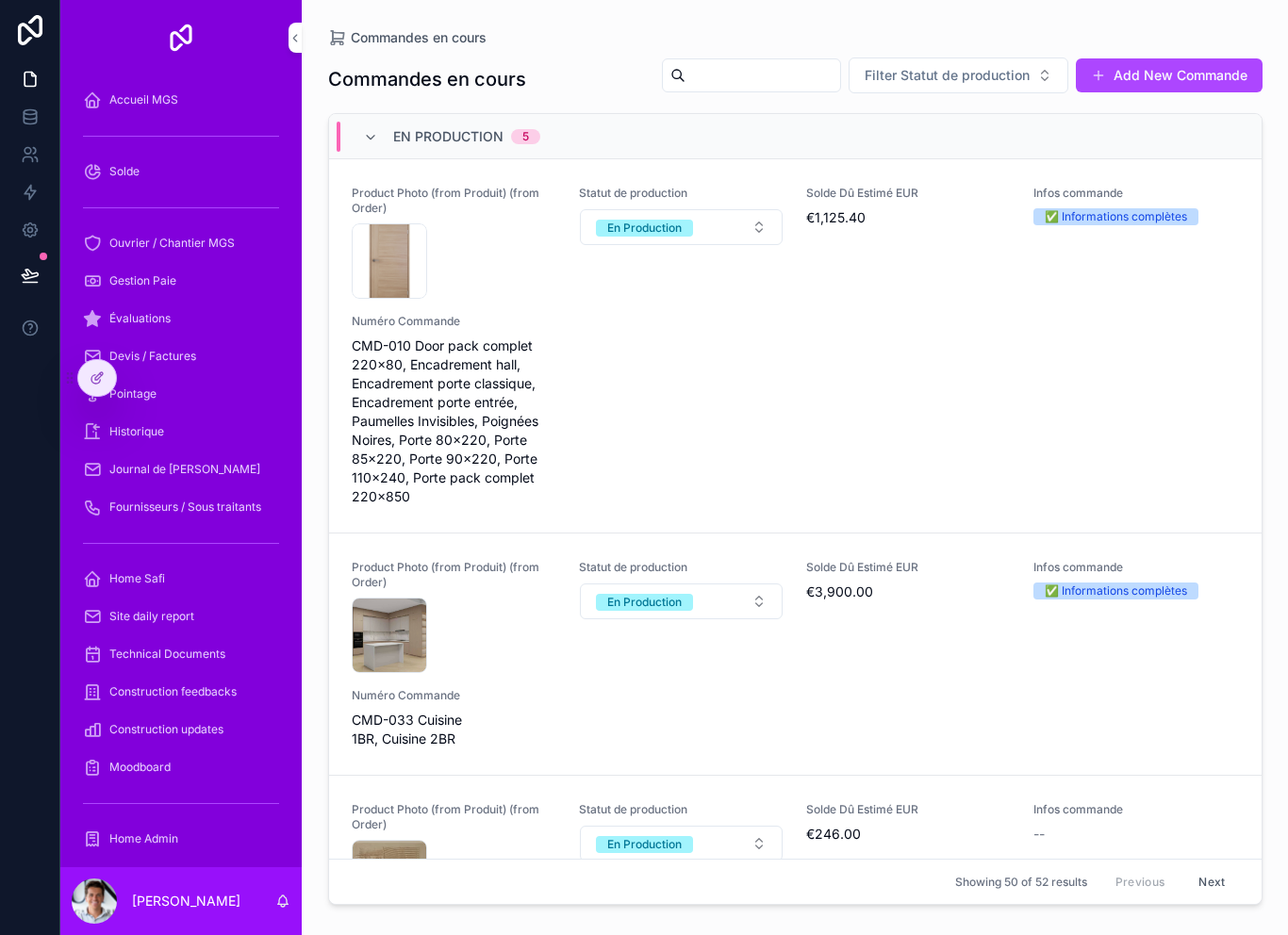
click at [771, 77] on input "scrollable content" at bounding box center [762, 75] width 155 height 26
type input "****"
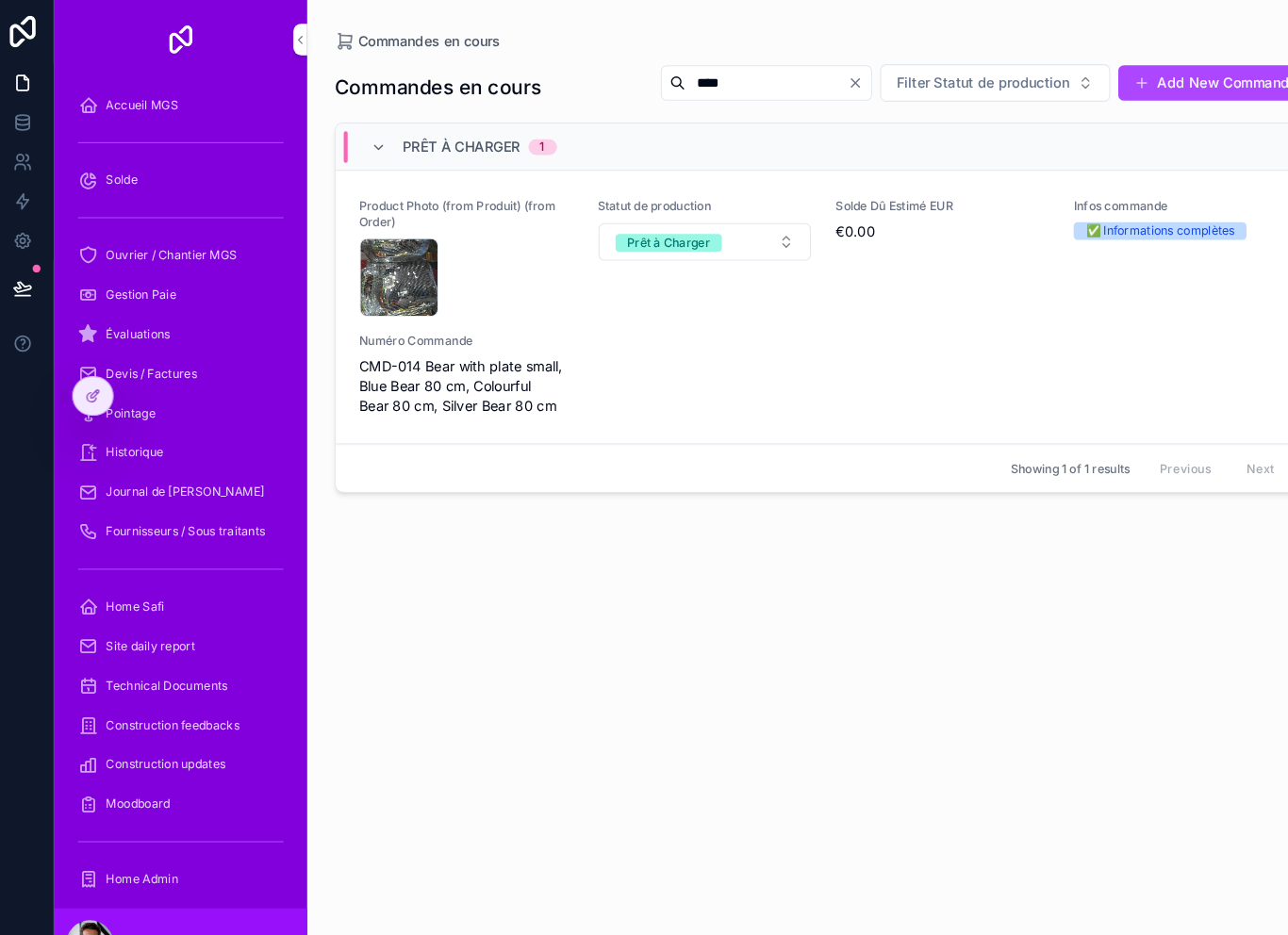
click at [817, 73] on icon "Clear" at bounding box center [825, 80] width 16 height 16
click at [688, 75] on input "scrollable content" at bounding box center [762, 79] width 155 height 26
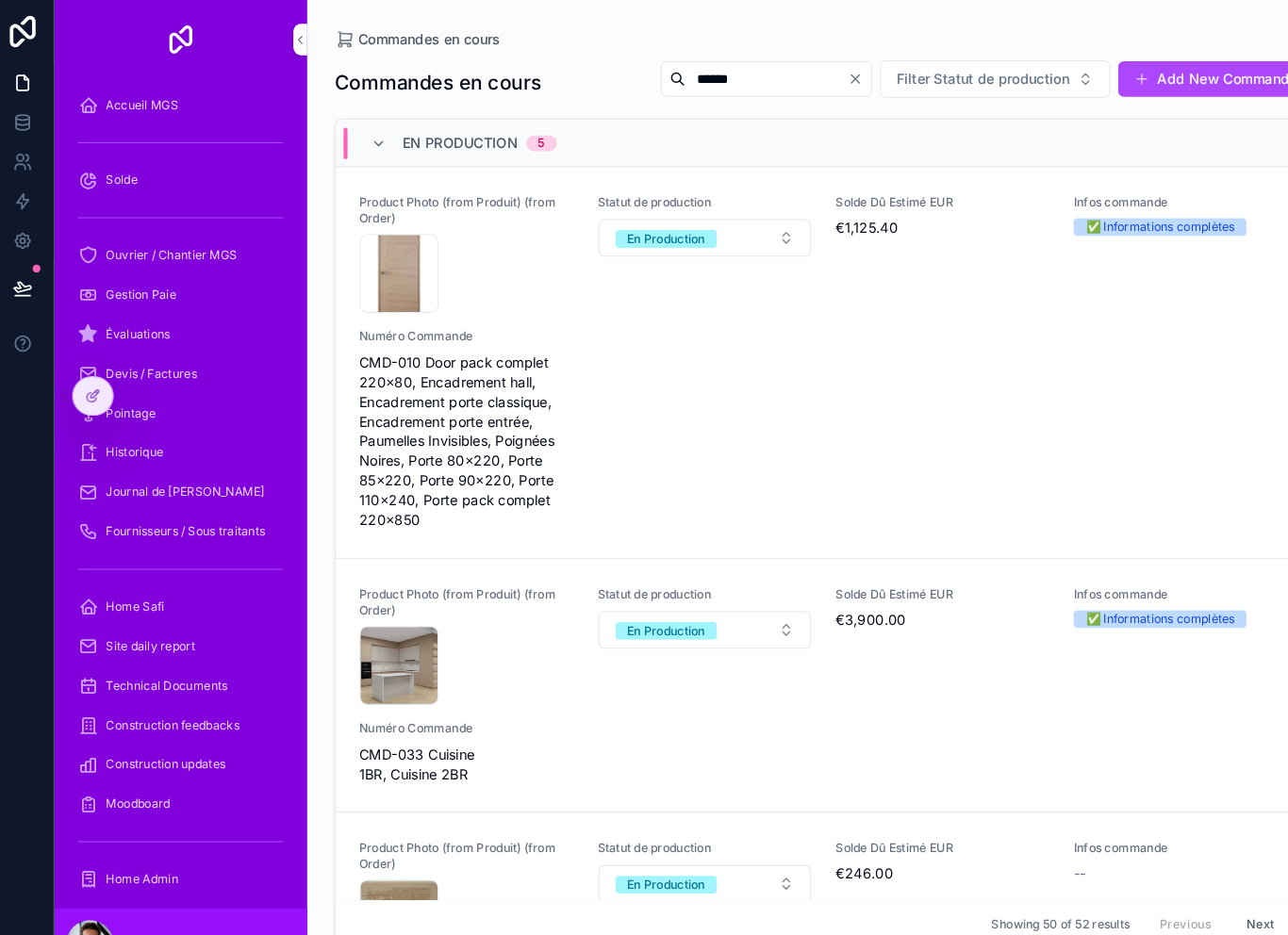
type input "******"
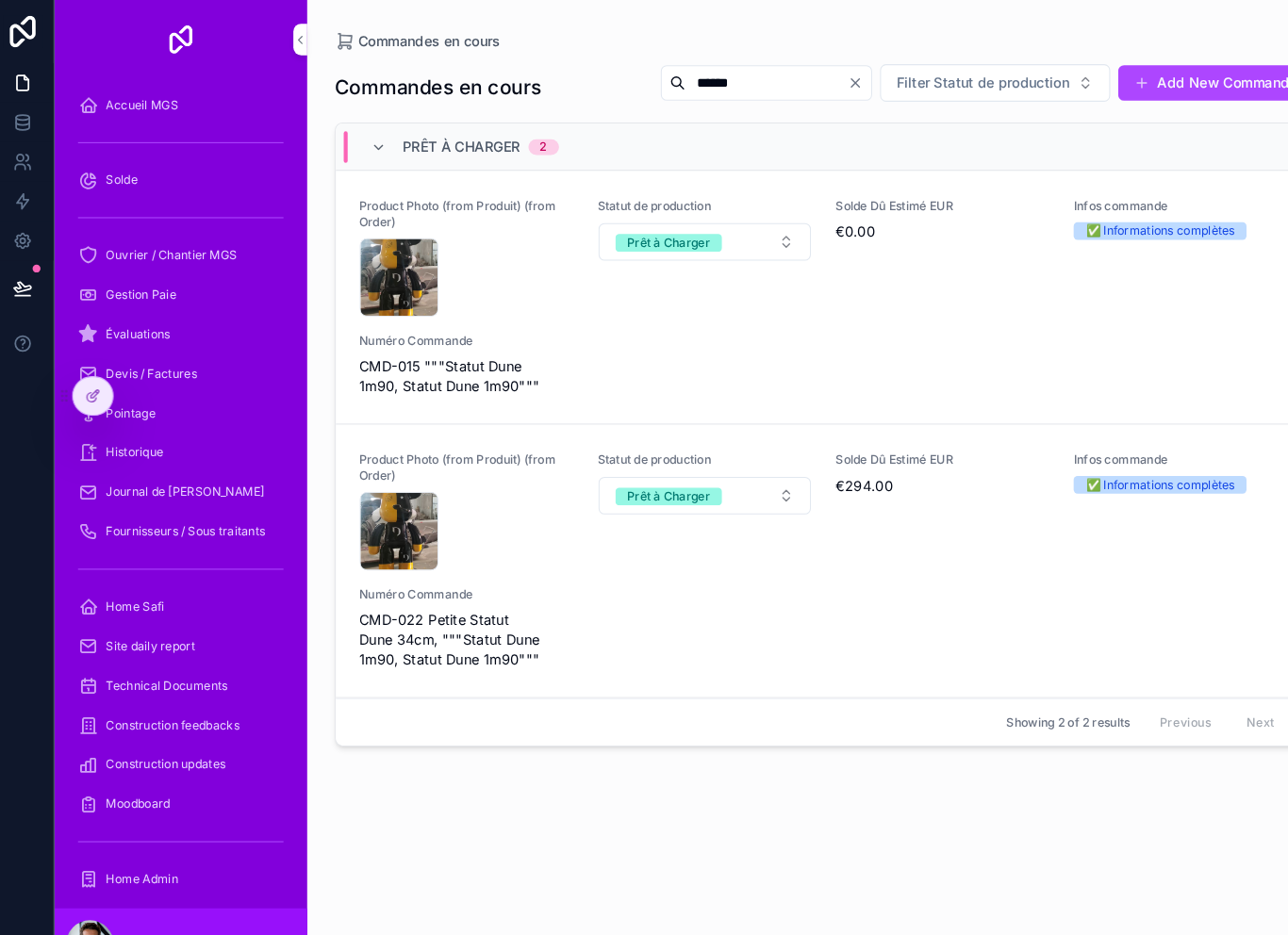
click at [601, 557] on div "Product Photo (from Produit) (from Order) CleanShot-2025-09-03-at-20.30.52@2x .…" at bounding box center [795, 535] width 887 height 207
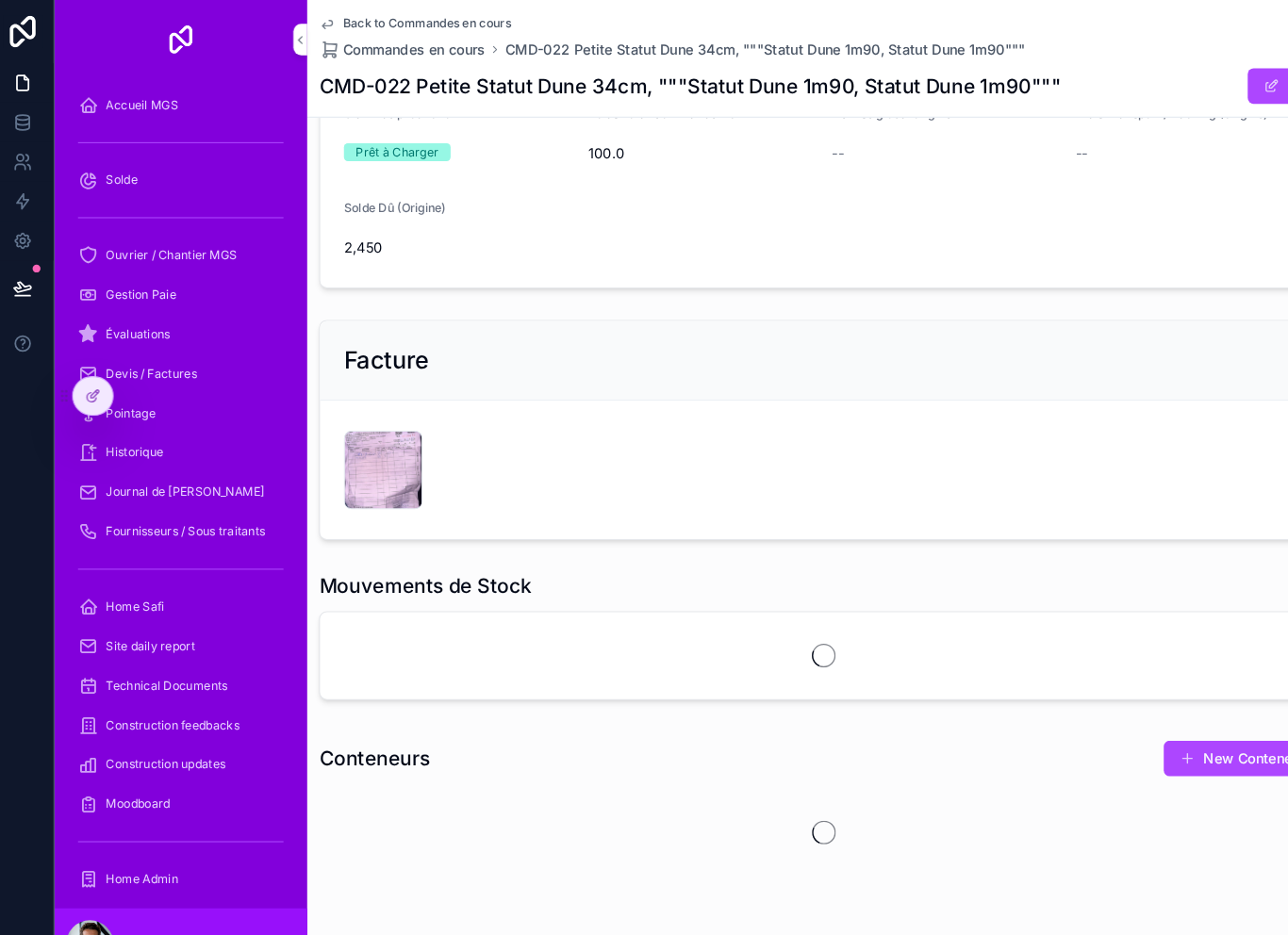
scroll to position [418, 0]
click at [351, 447] on div "CleanShot-2025-09-03-at-22.20.41@2x .png" at bounding box center [375, 450] width 76 height 76
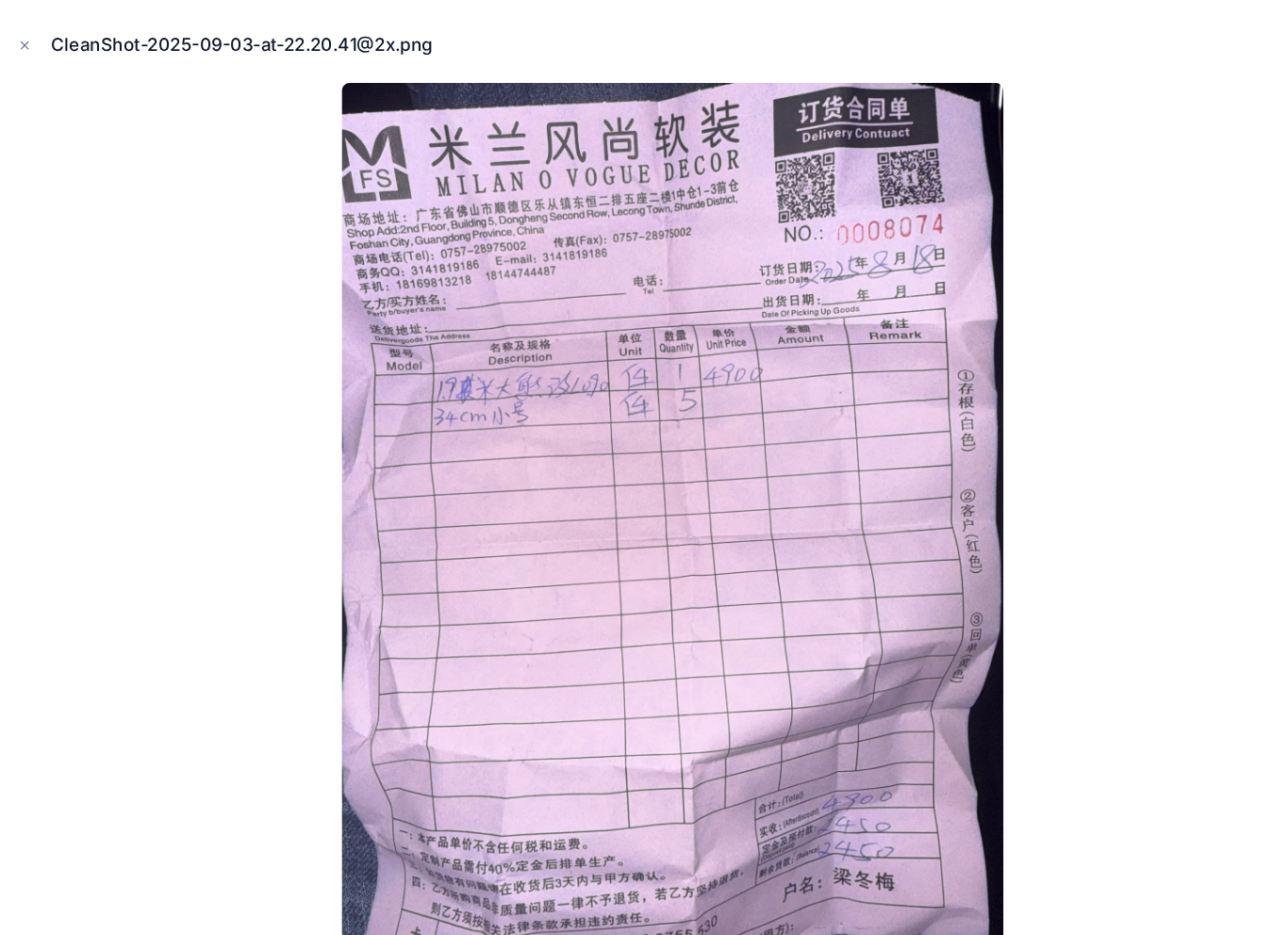
click at [21, 29] on div "CleanShot-2025-09-03-at-22.20.41@2x.png" at bounding box center [644, 44] width 1258 height 56
click at [22, 53] on button "Close modal" at bounding box center [25, 43] width 20 height 20
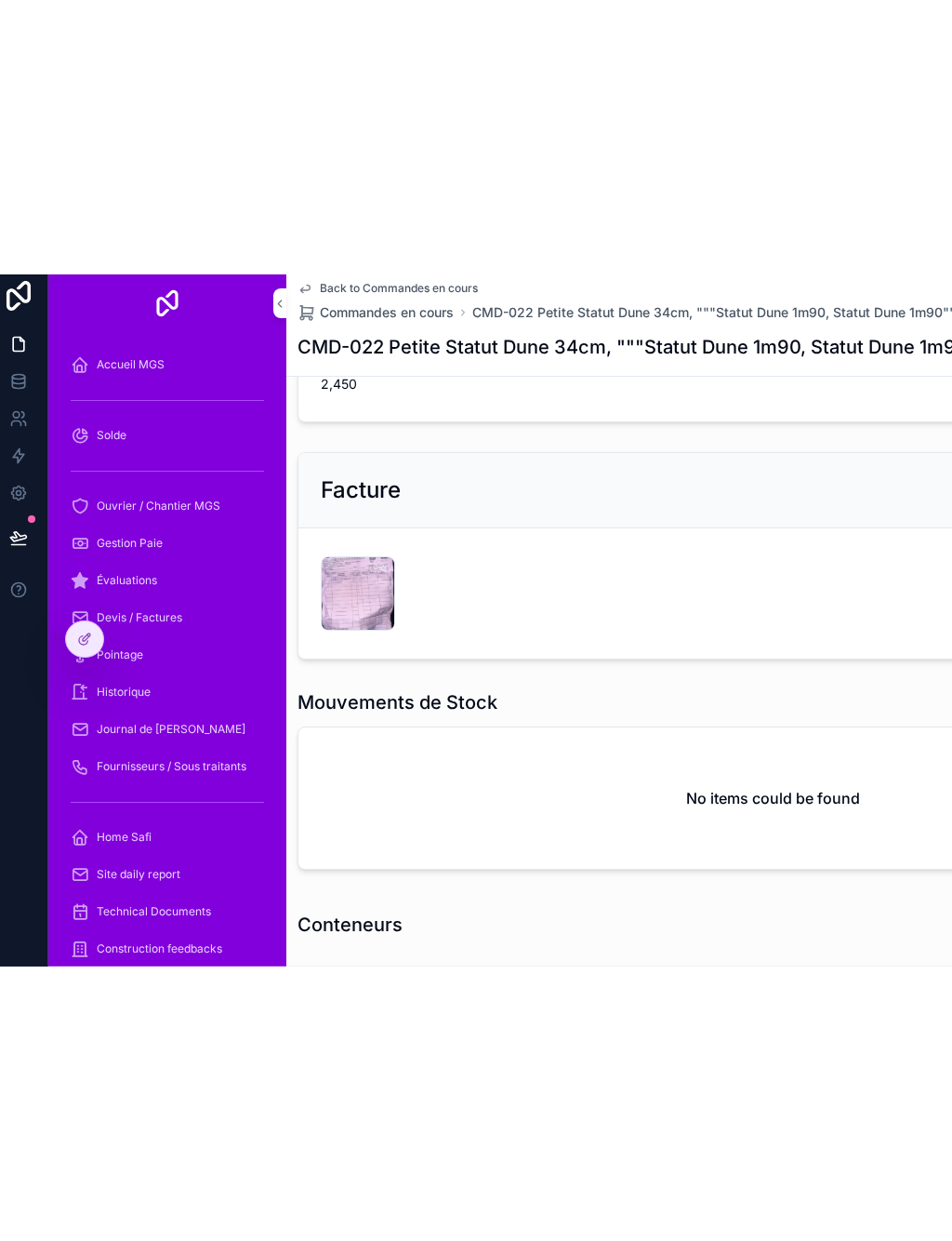
scroll to position [532, 0]
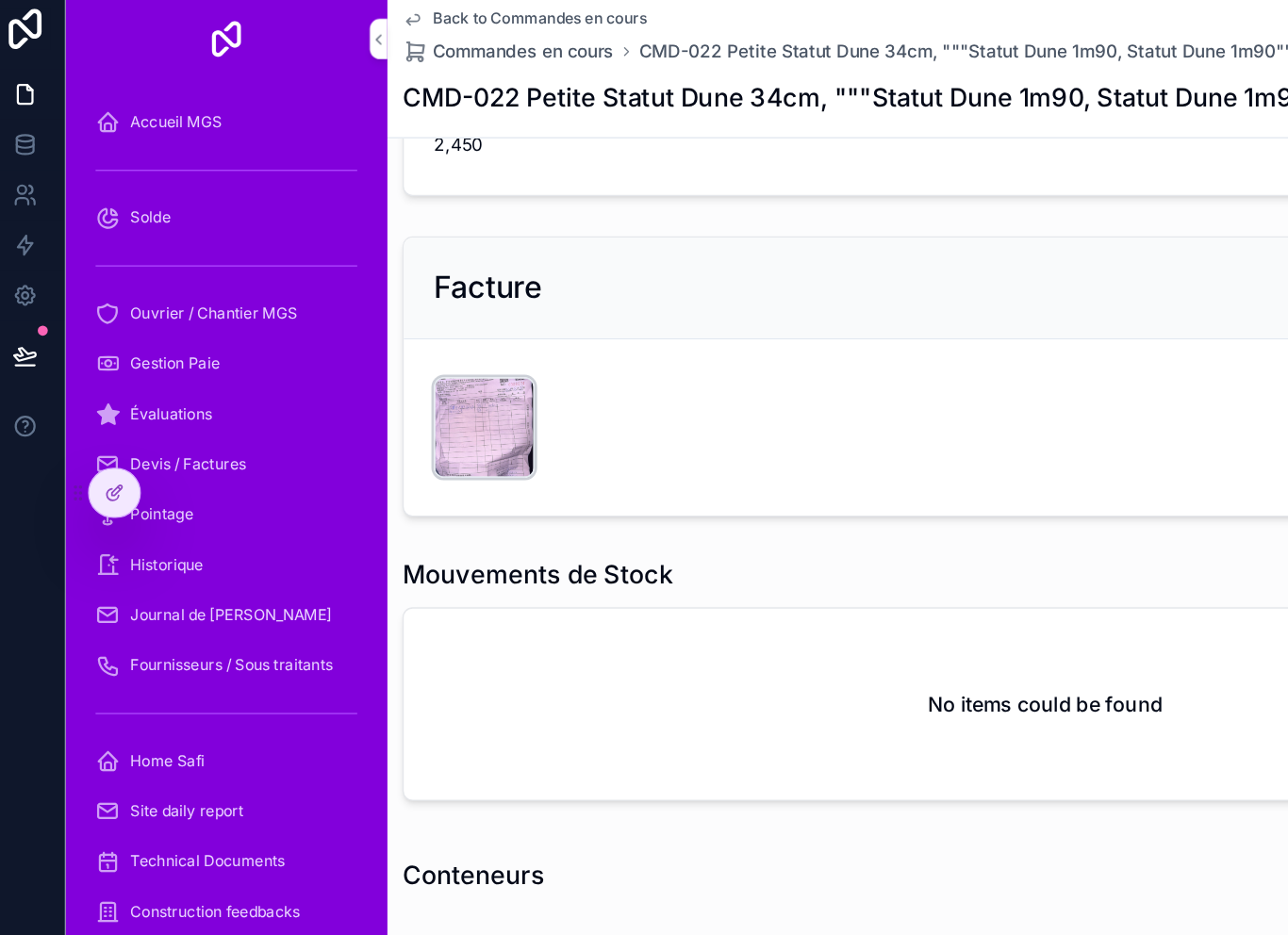
click at [345, 324] on div "CleanShot-2025-09-03-at-22.20.41@2x .png" at bounding box center [375, 329] width 76 height 76
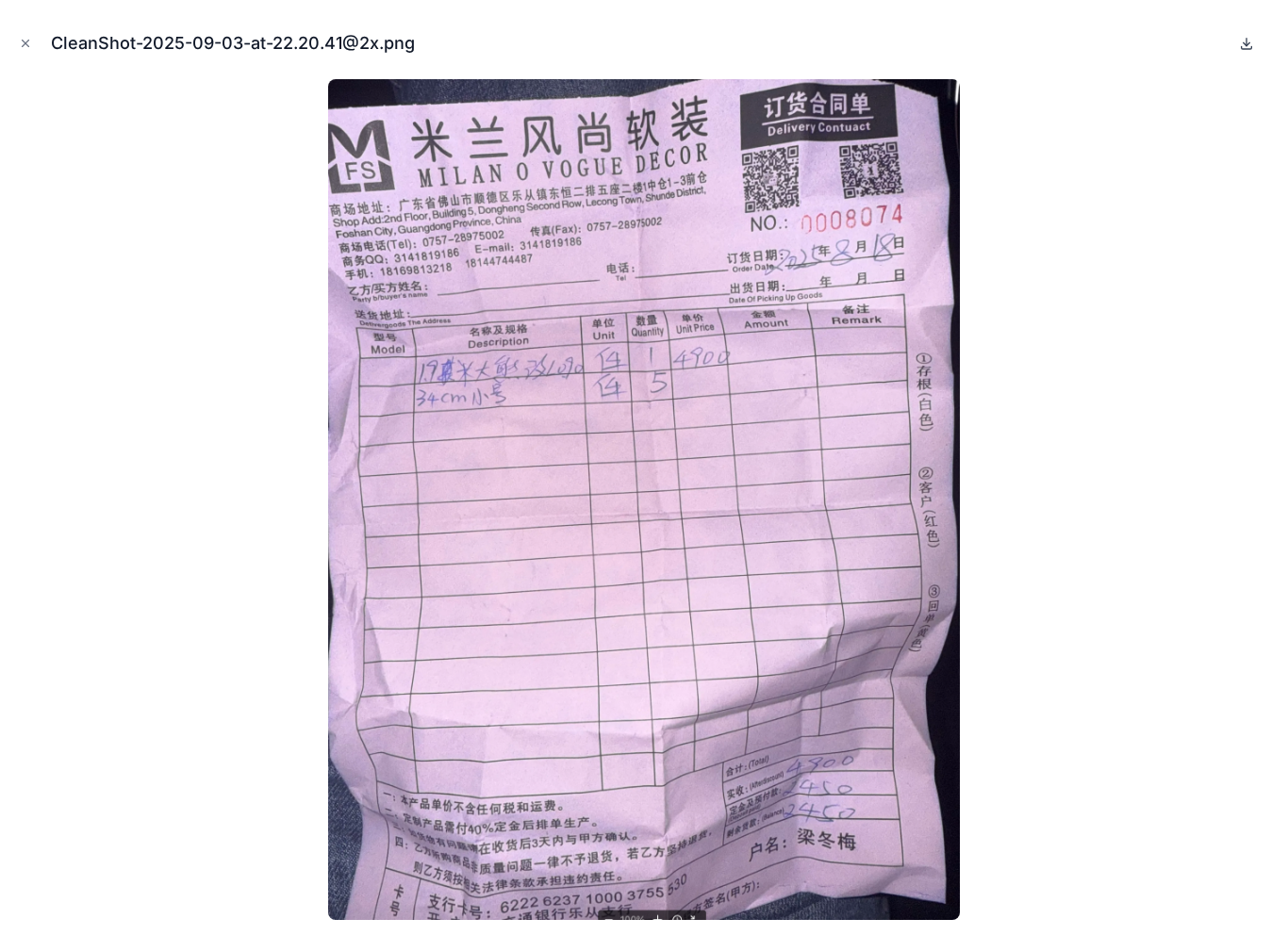
click at [1245, 46] on icon at bounding box center [1246, 44] width 16 height 16
click at [1254, 43] on button at bounding box center [1245, 43] width 22 height 22
click at [1248, 35] on button at bounding box center [1245, 43] width 22 height 22
click at [1237, 49] on button at bounding box center [1245, 43] width 22 height 22
click at [33, 39] on button "Close modal" at bounding box center [25, 43] width 20 height 20
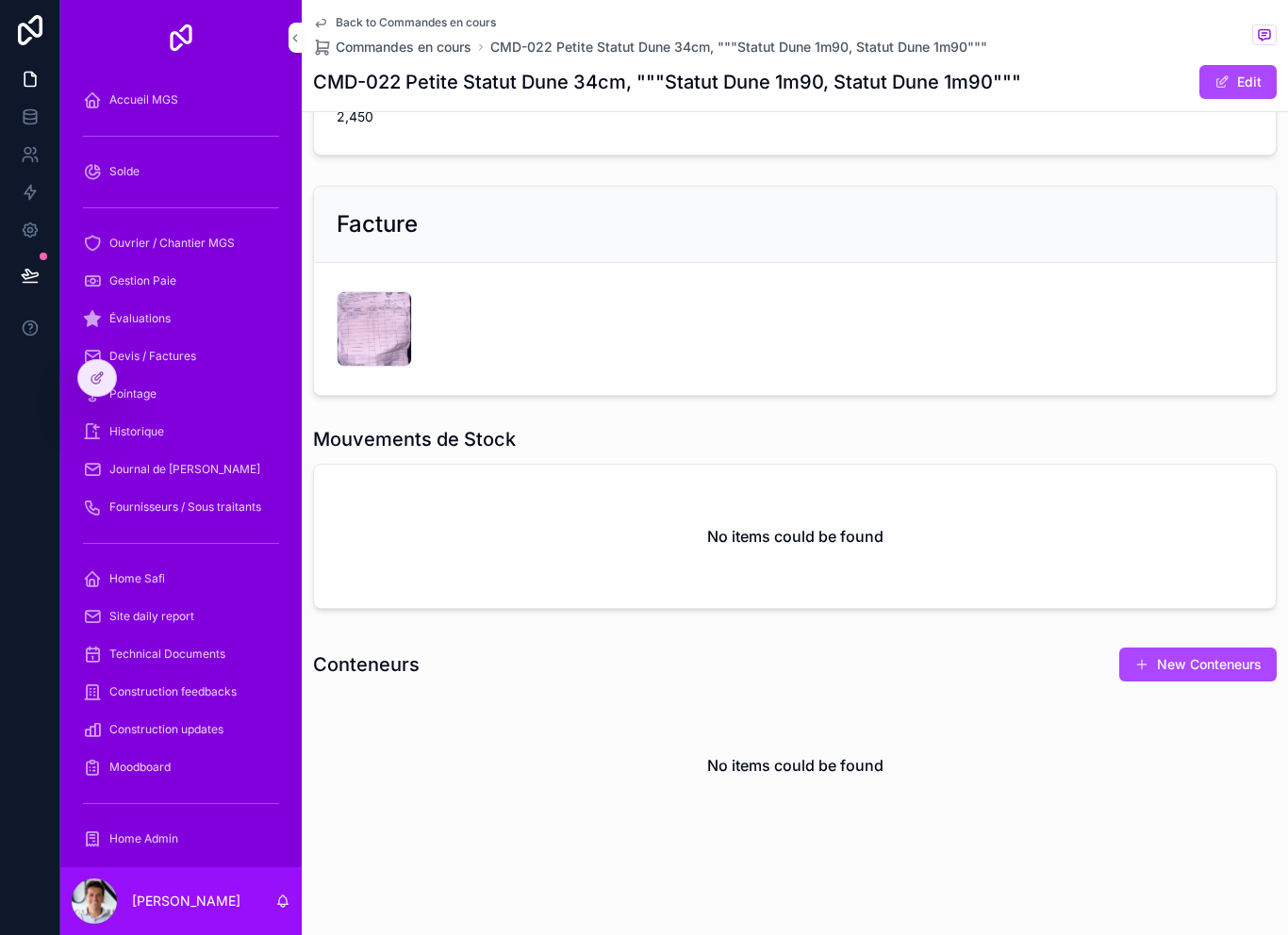
scroll to position [416, 0]
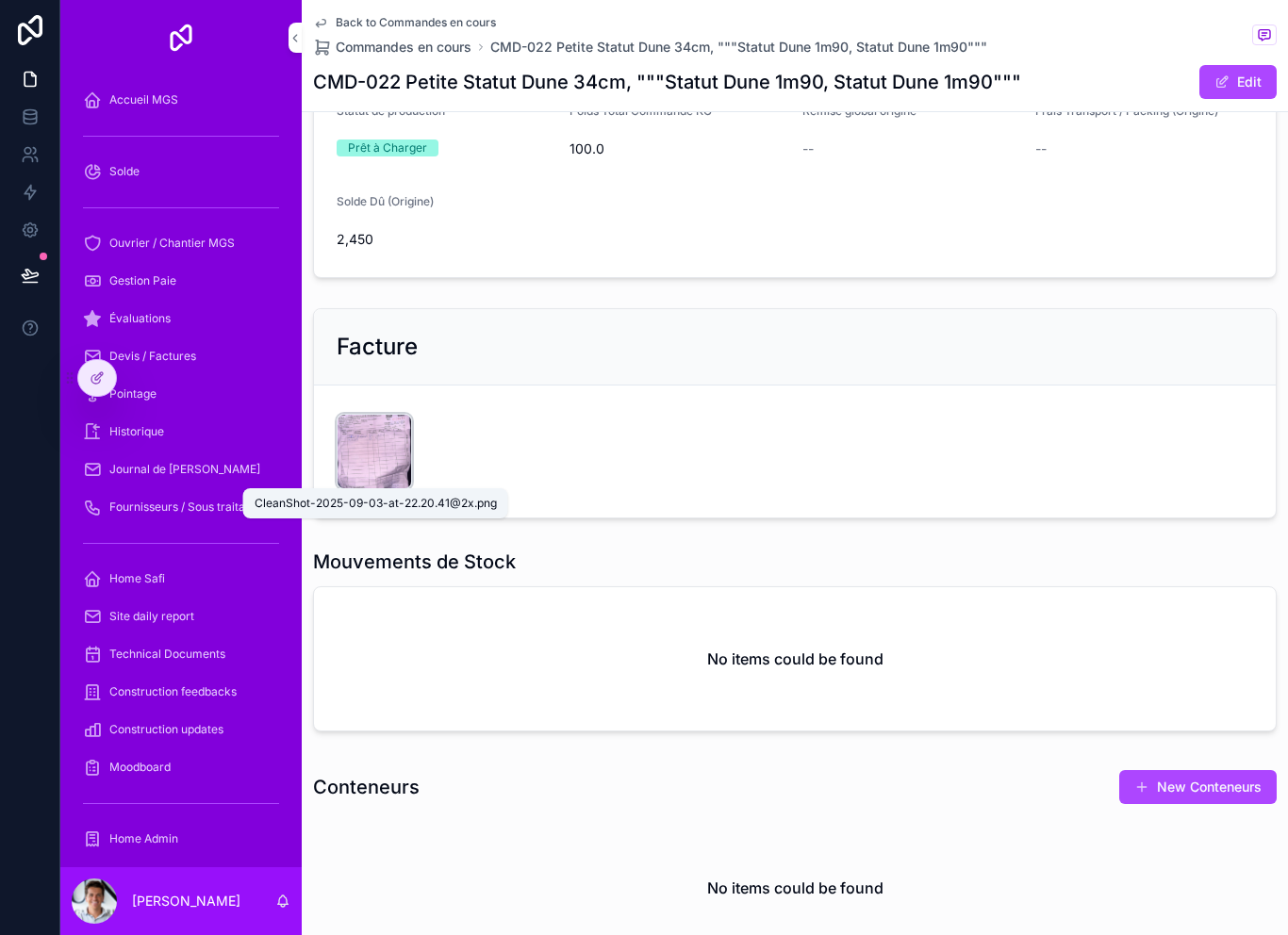
click at [358, 459] on div "CleanShot-2025-09-03-at-22.20.41@2x .png" at bounding box center [375, 451] width 76 height 76
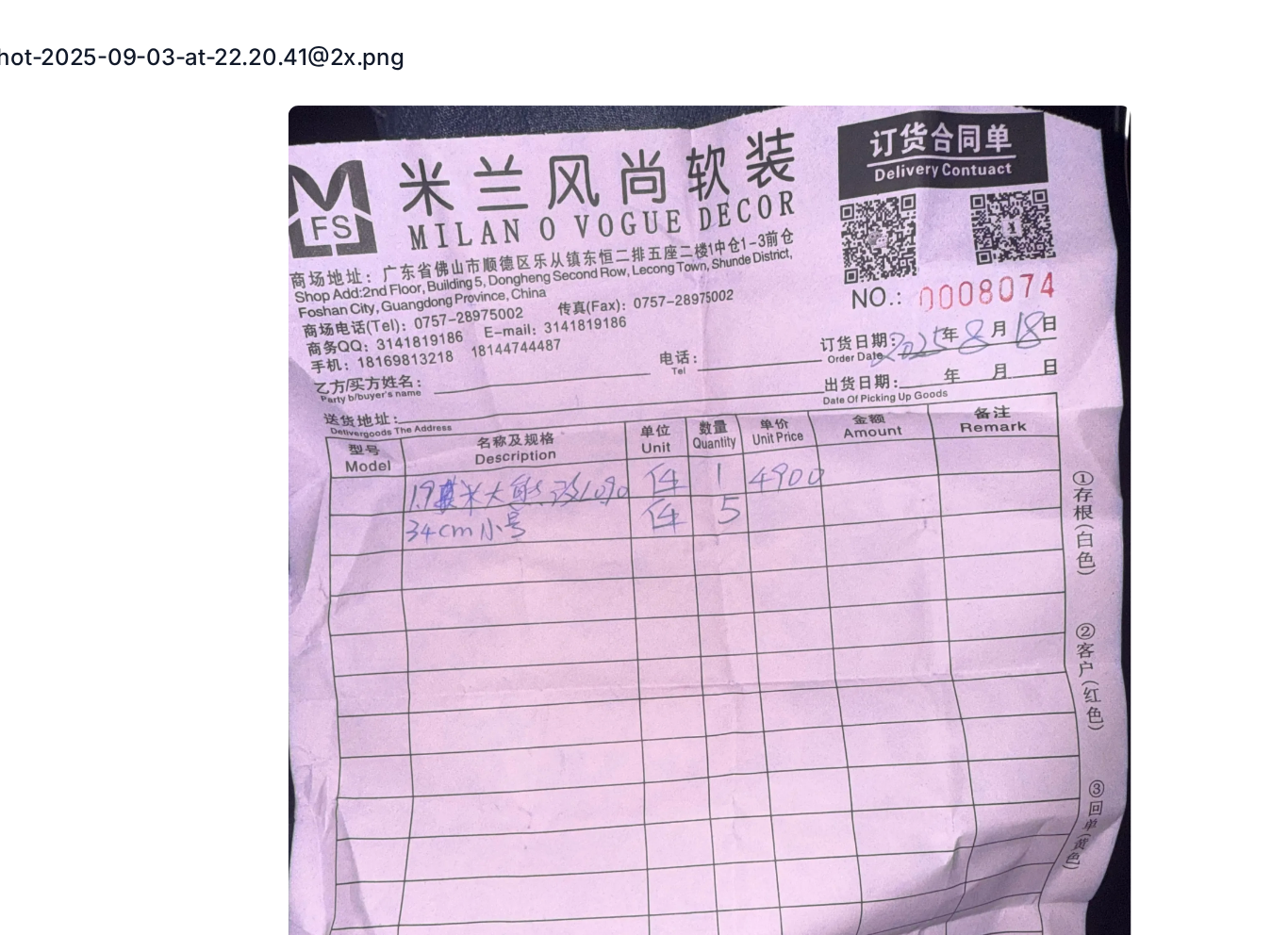
scroll to position [416, 0]
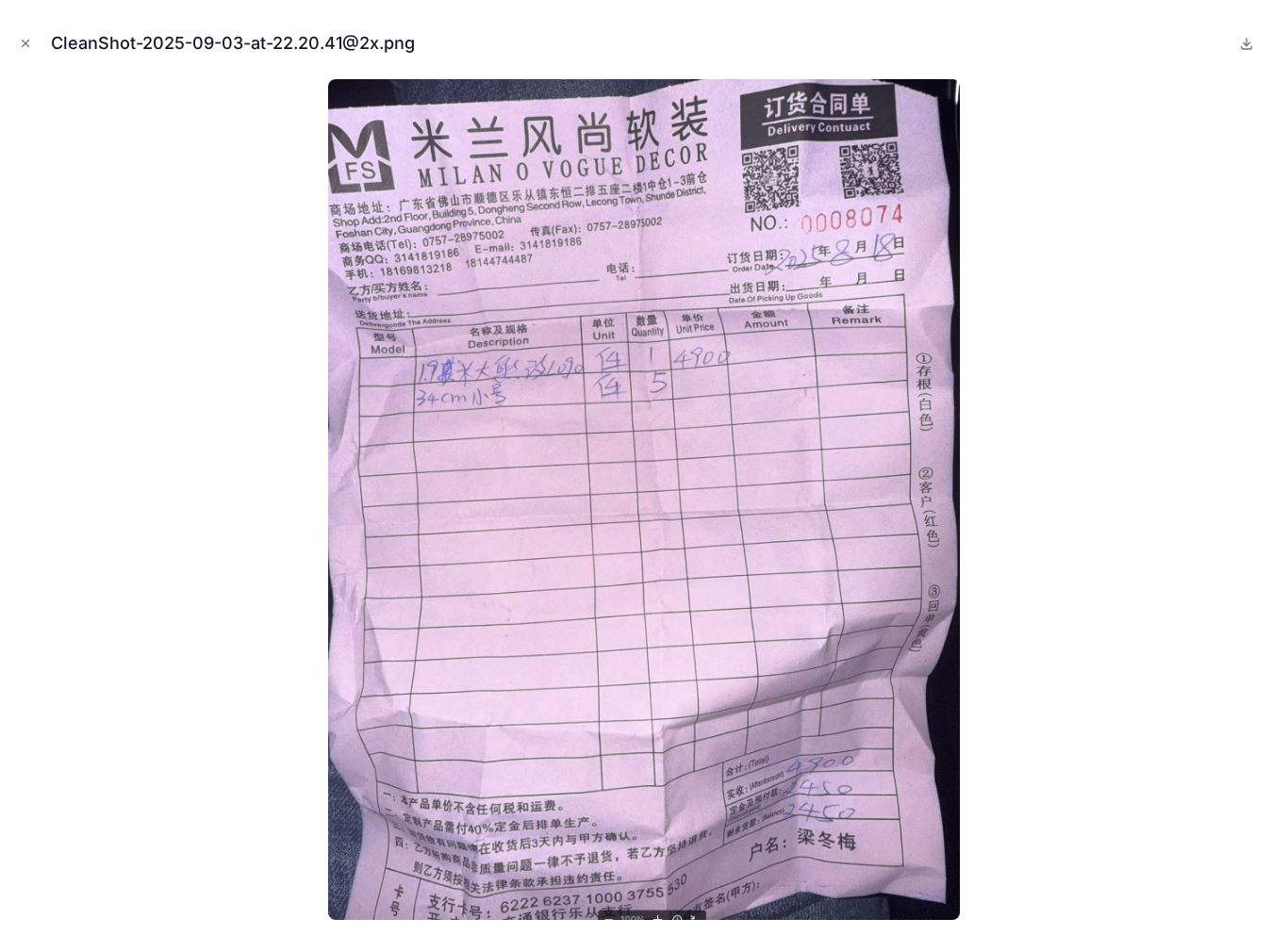
click at [35, 32] on div "CleanShot-2025-09-03-at-22.20.41@2x.png" at bounding box center [644, 44] width 1258 height 56
click at [33, 33] on button "Close modal" at bounding box center [25, 43] width 20 height 20
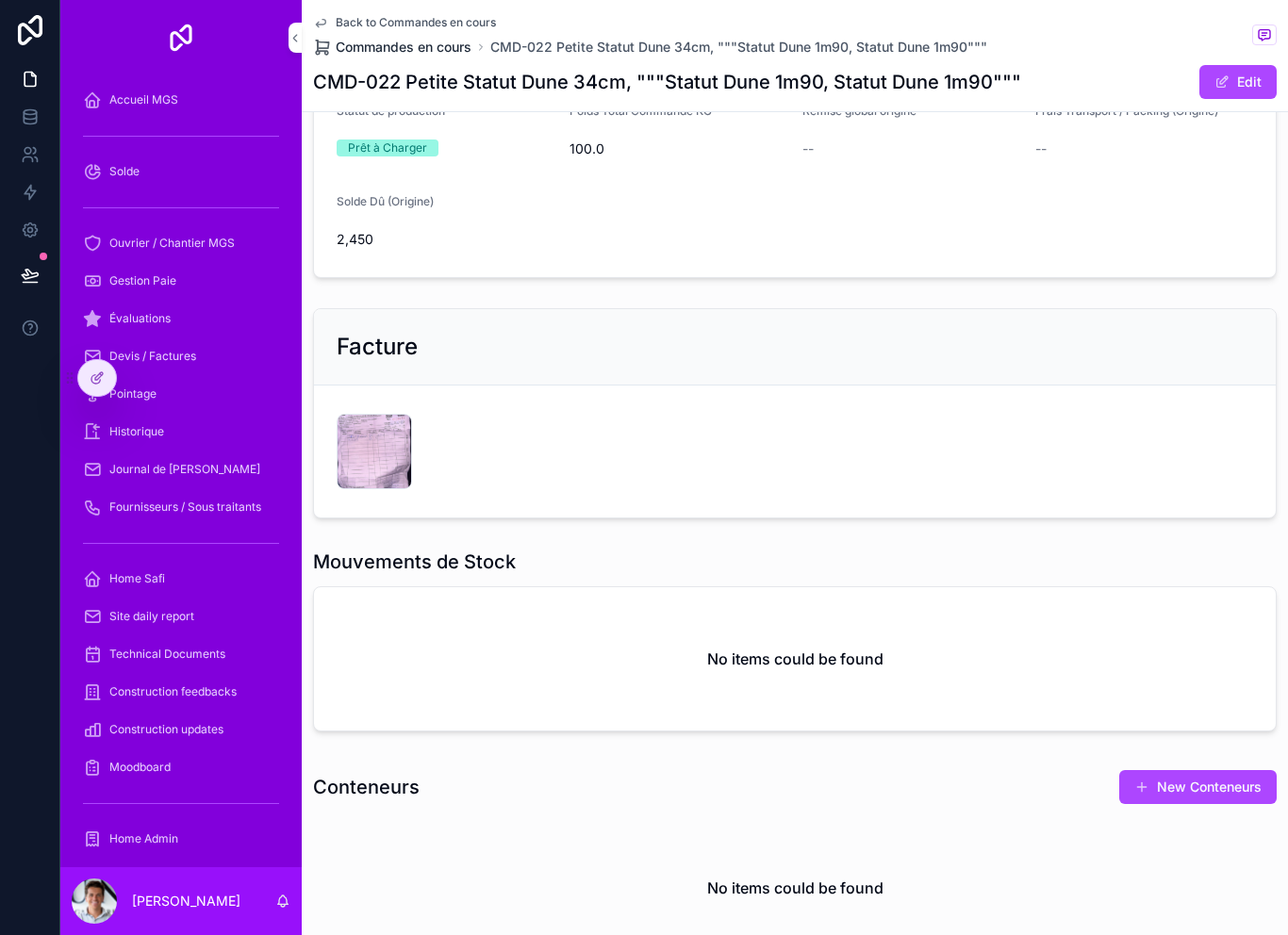
click at [402, 40] on span "Commandes en cours" at bounding box center [404, 47] width 136 height 18
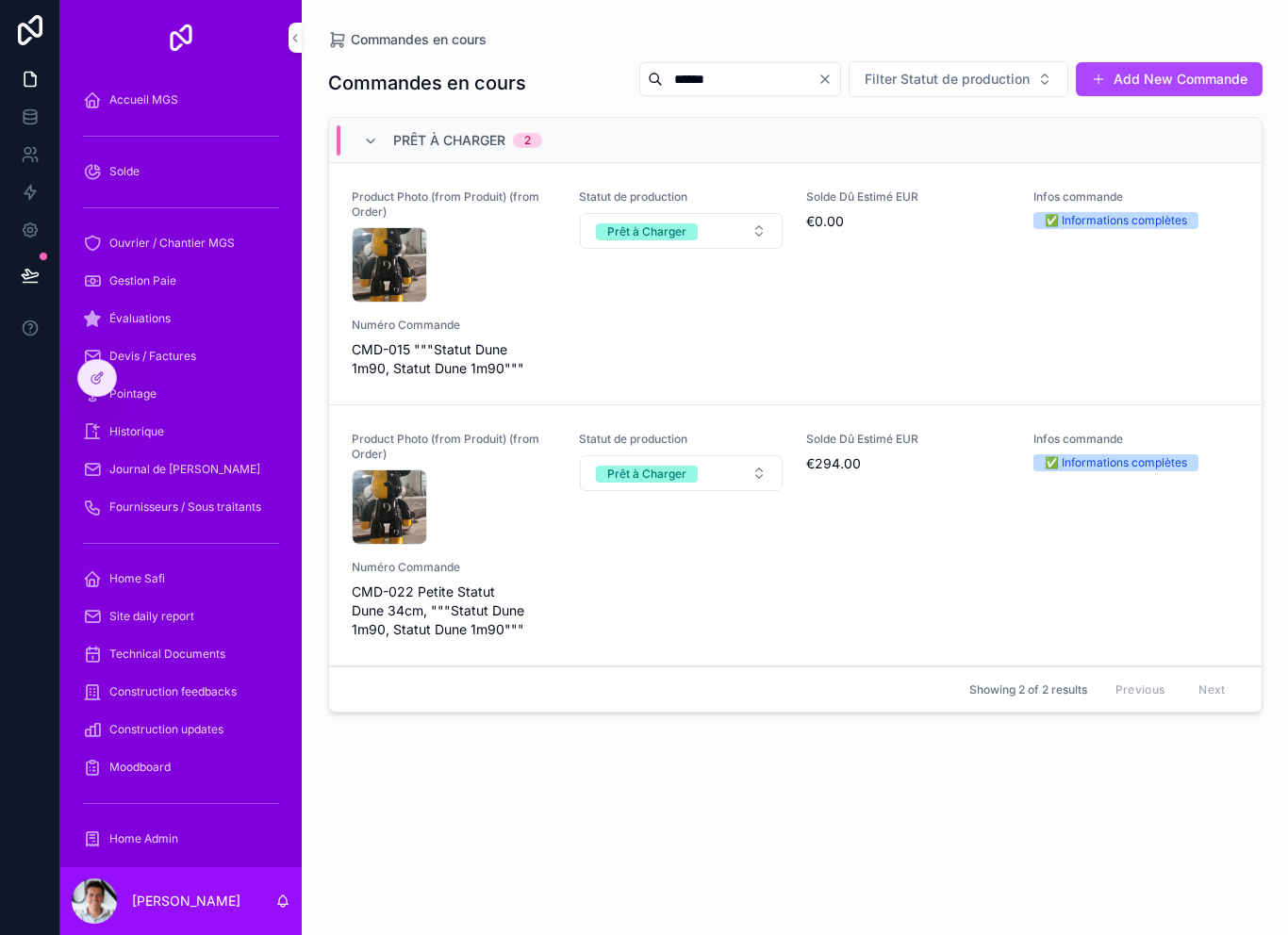
click at [837, 76] on button "Clear" at bounding box center [828, 80] width 22 height 16
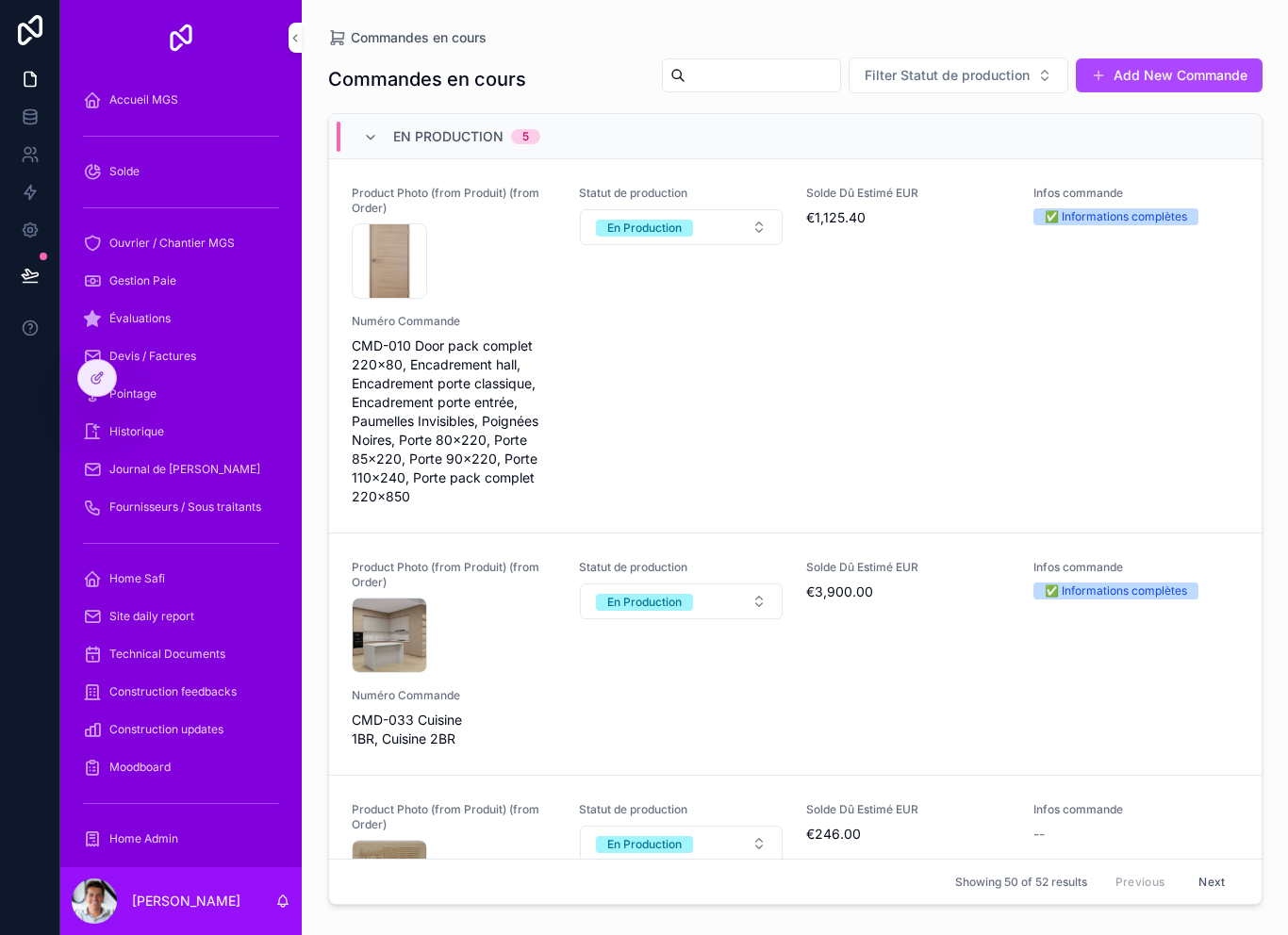
click at [748, 82] on input "scrollable content" at bounding box center [762, 75] width 155 height 26
type input "*****"
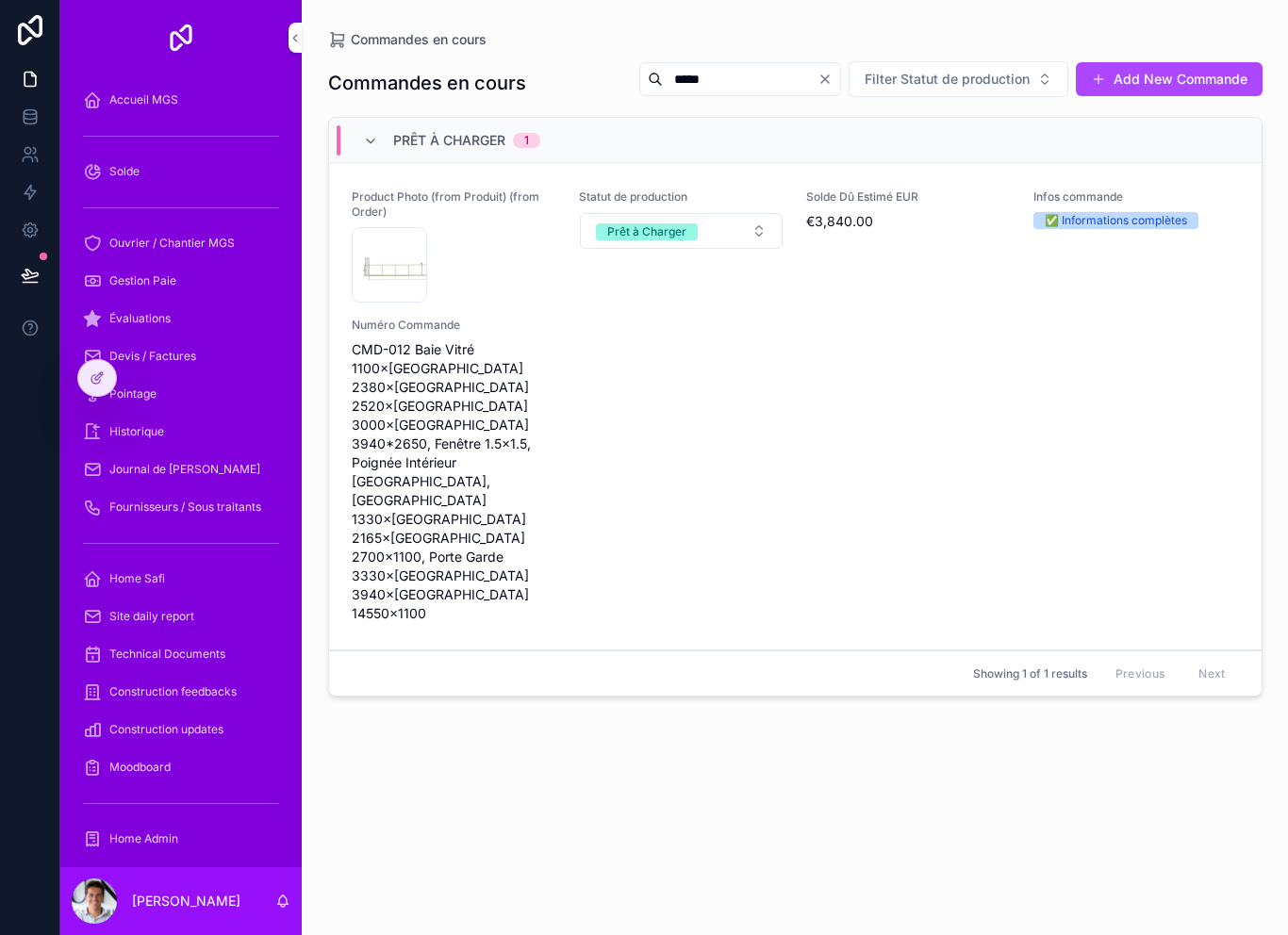
click at [660, 401] on div "Product Photo (from Produit) (from Order) CleanShot-2025-09-03-at-21.01.54@2x .…" at bounding box center [795, 407] width 887 height 434
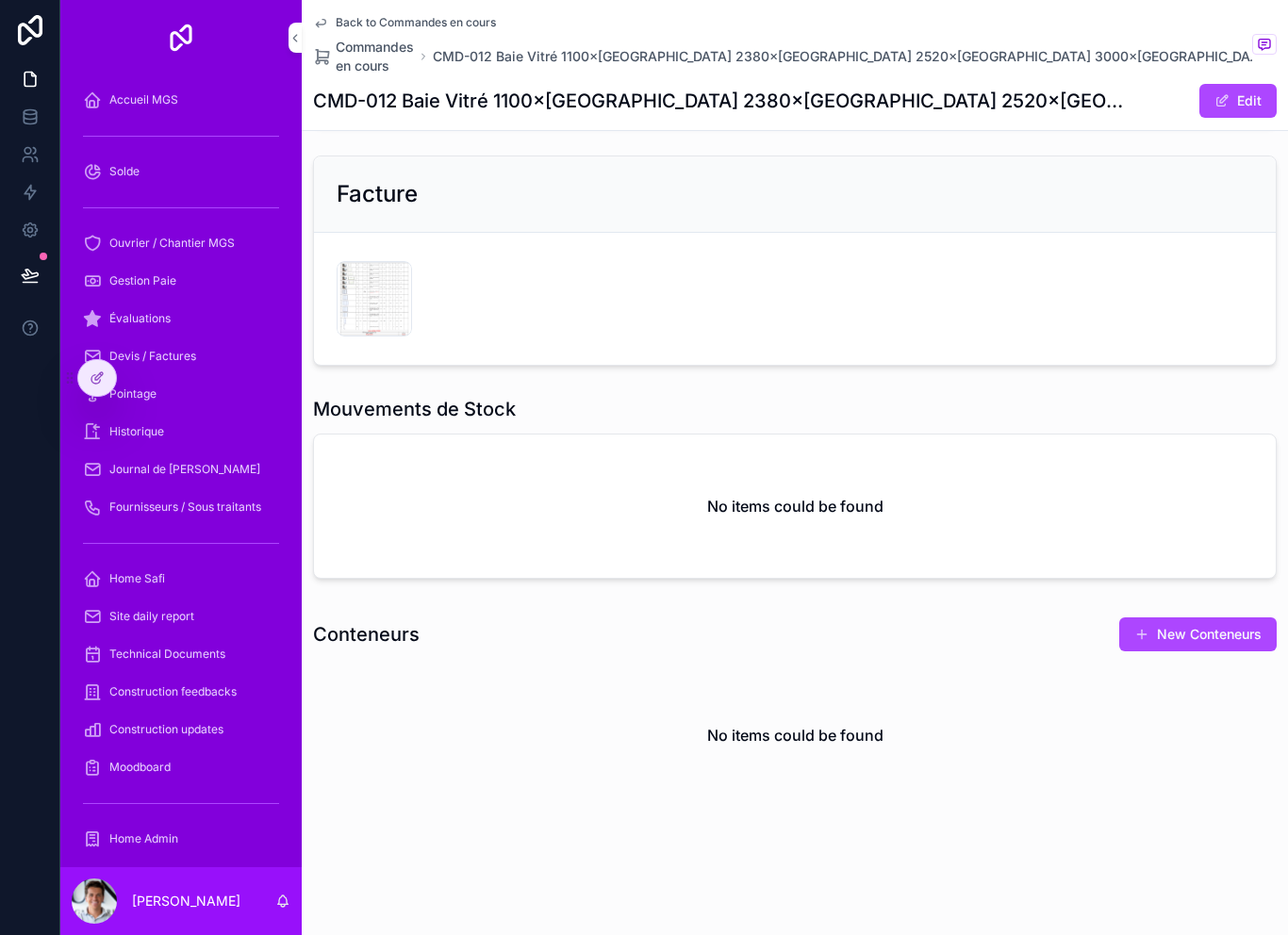
scroll to position [629, 0]
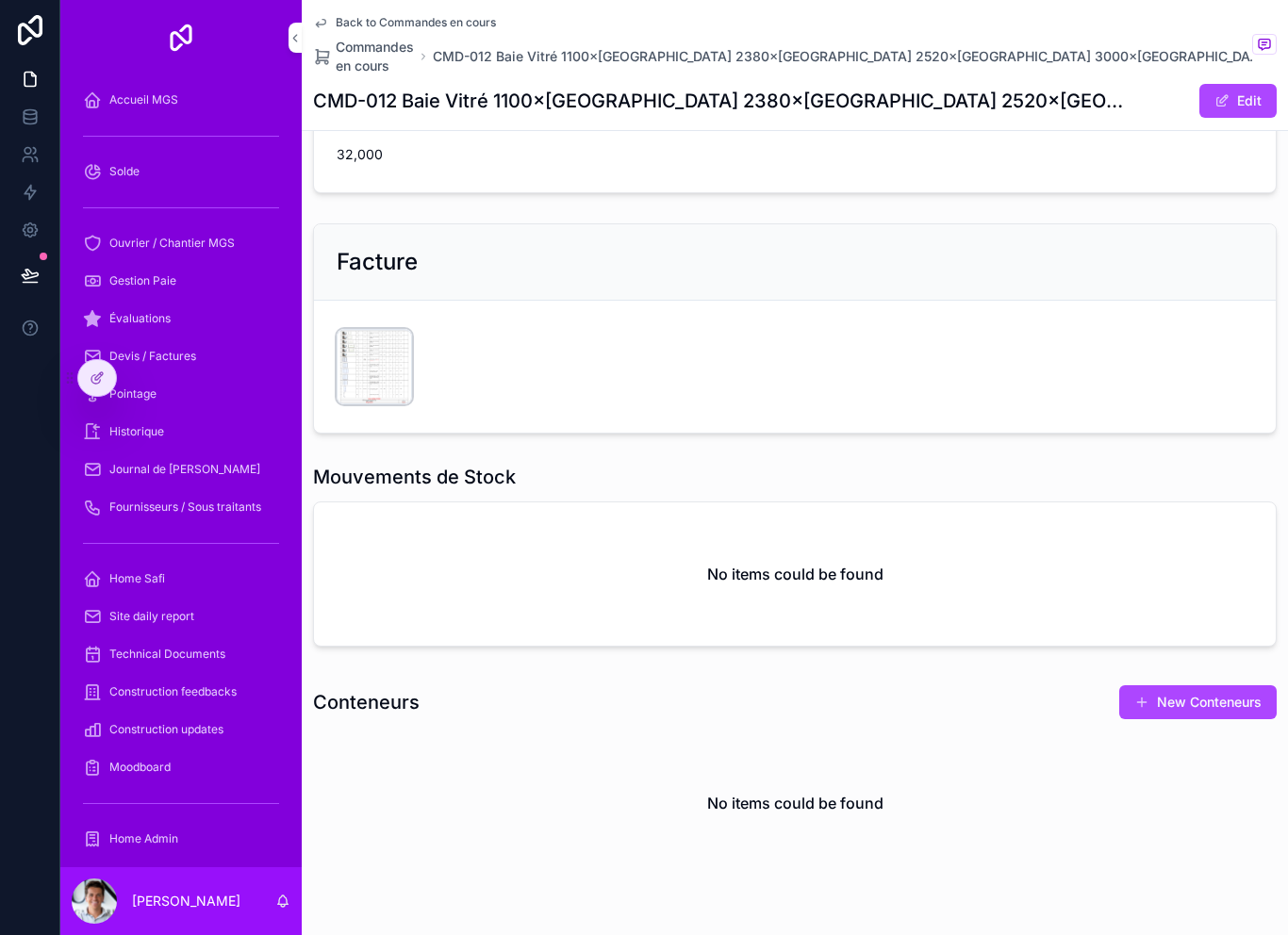
click at [360, 331] on div "CleanShot-2025-09-03-at-22.24.03@2x .png" at bounding box center [375, 367] width 76 height 76
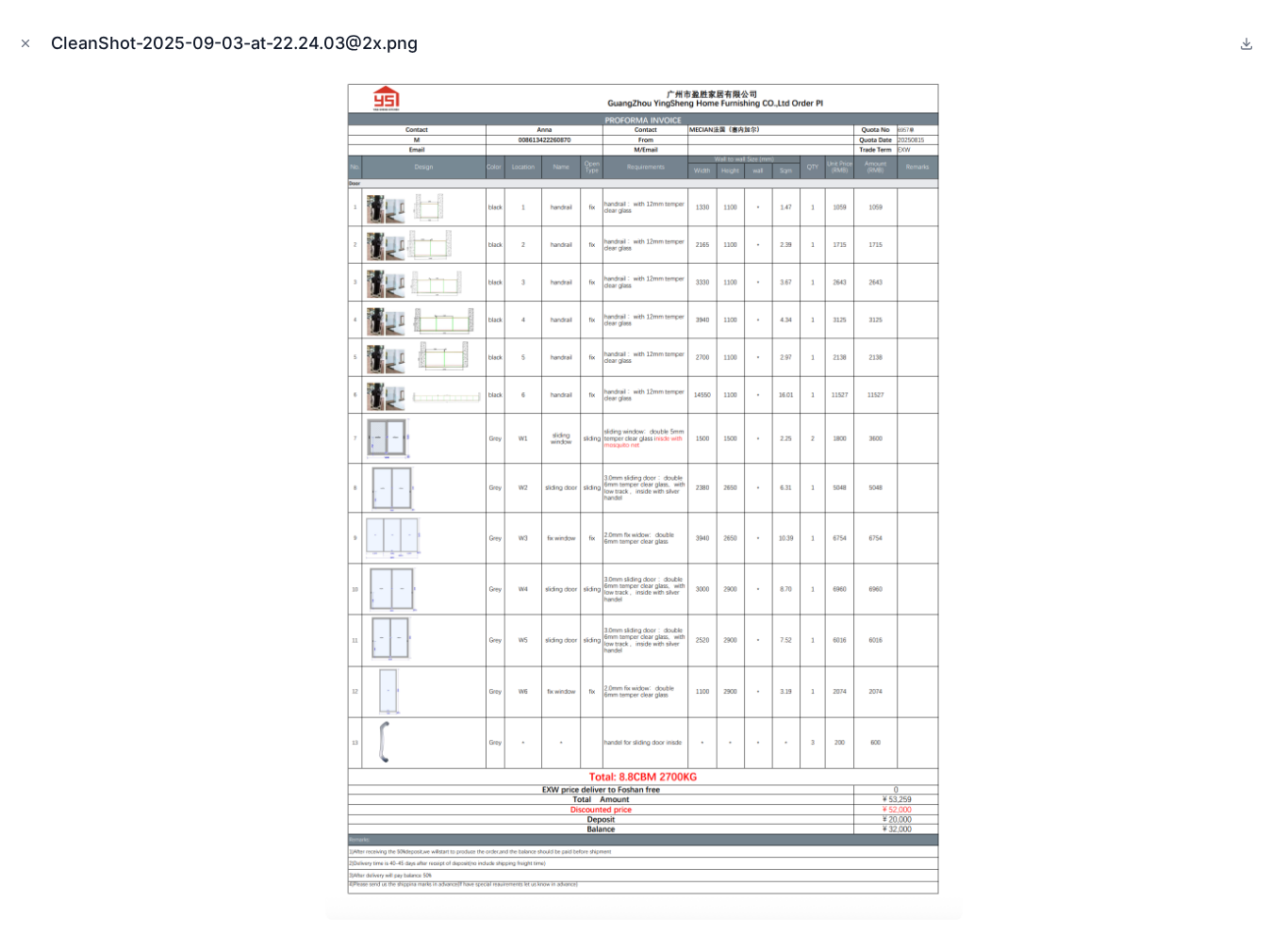
click at [1235, 49] on button at bounding box center [1245, 43] width 22 height 22
click at [30, 46] on icon "Close modal" at bounding box center [25, 44] width 14 height 14
